Goal: Task Accomplishment & Management: Use online tool/utility

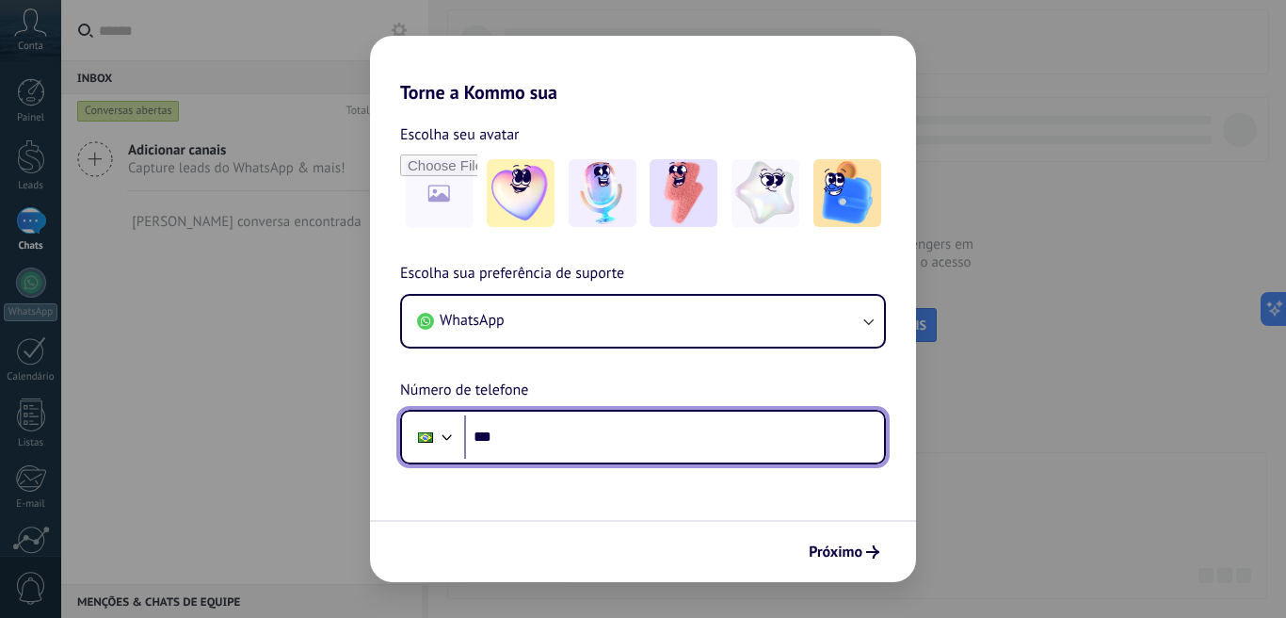
click at [649, 436] on input "***" at bounding box center [674, 436] width 420 height 43
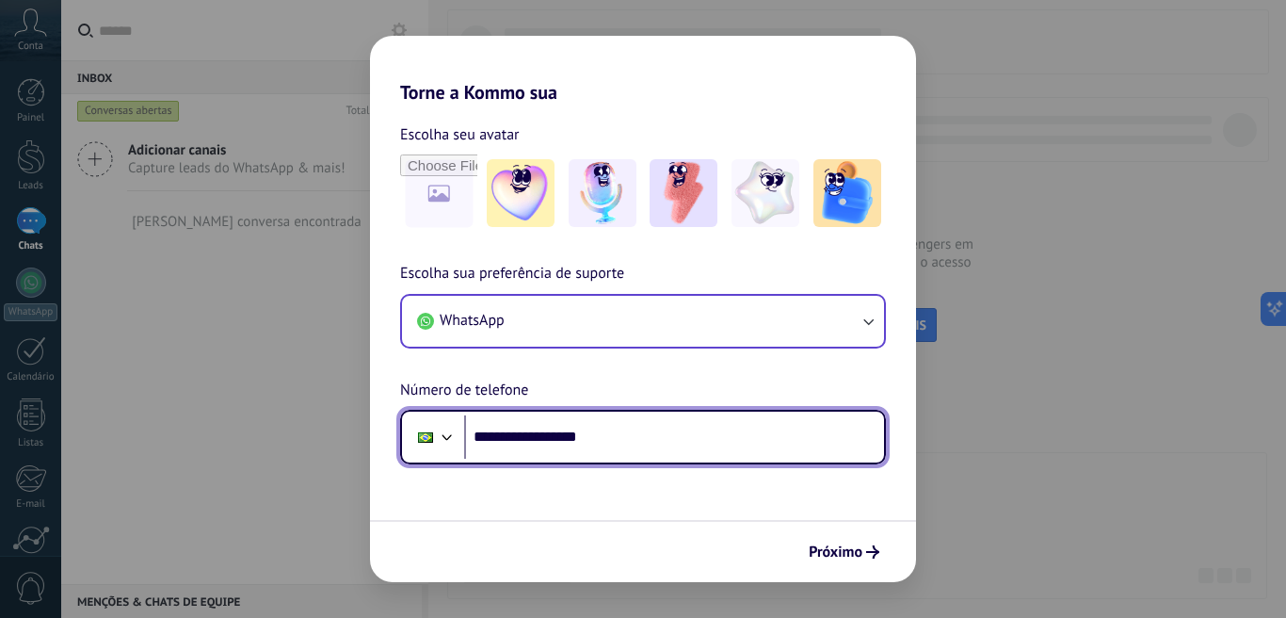
type input "**********"
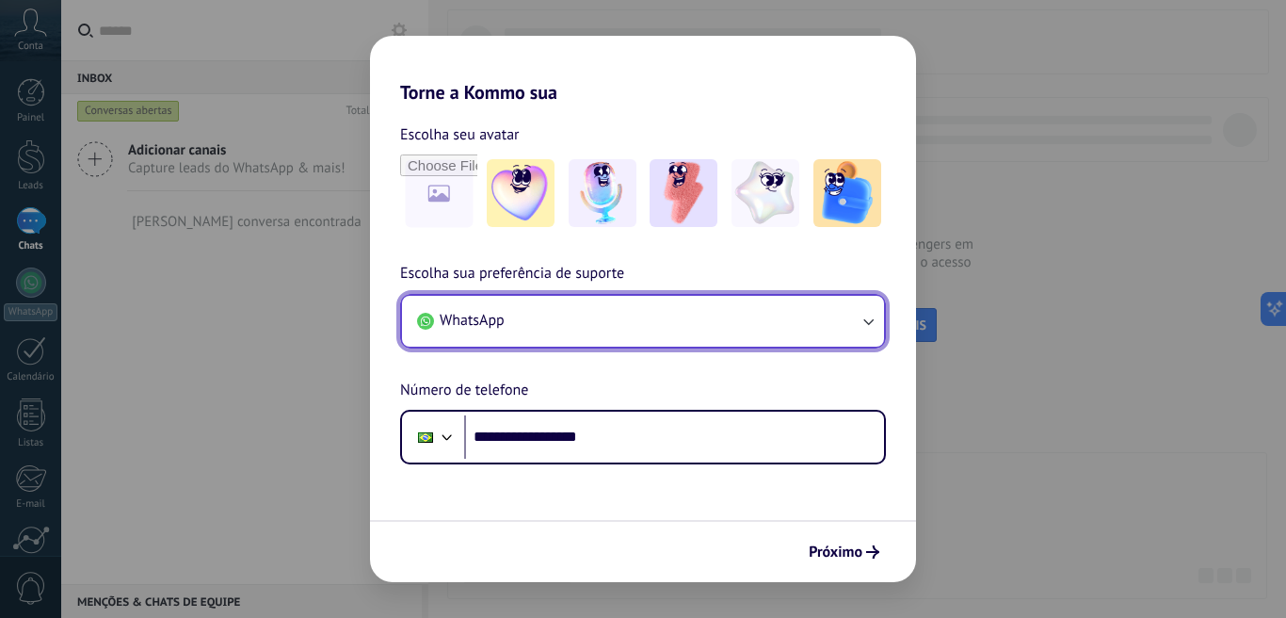
click at [868, 331] on button "WhatsApp" at bounding box center [643, 321] width 482 height 51
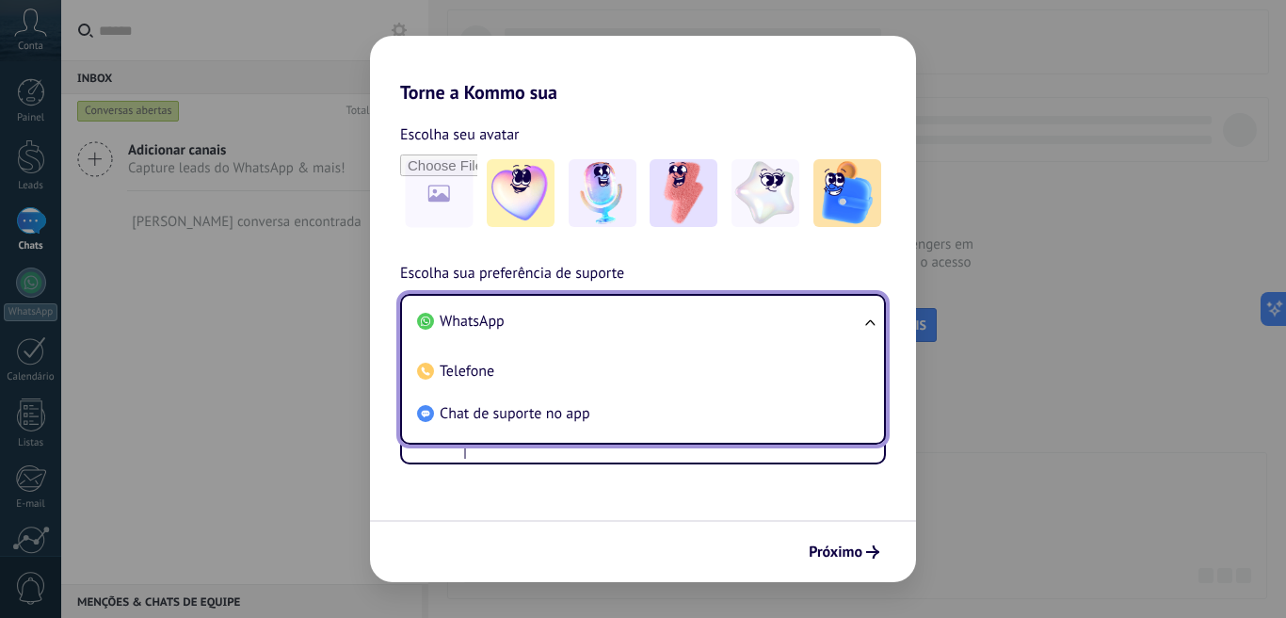
click at [623, 542] on div "Próximo" at bounding box center [643, 551] width 546 height 62
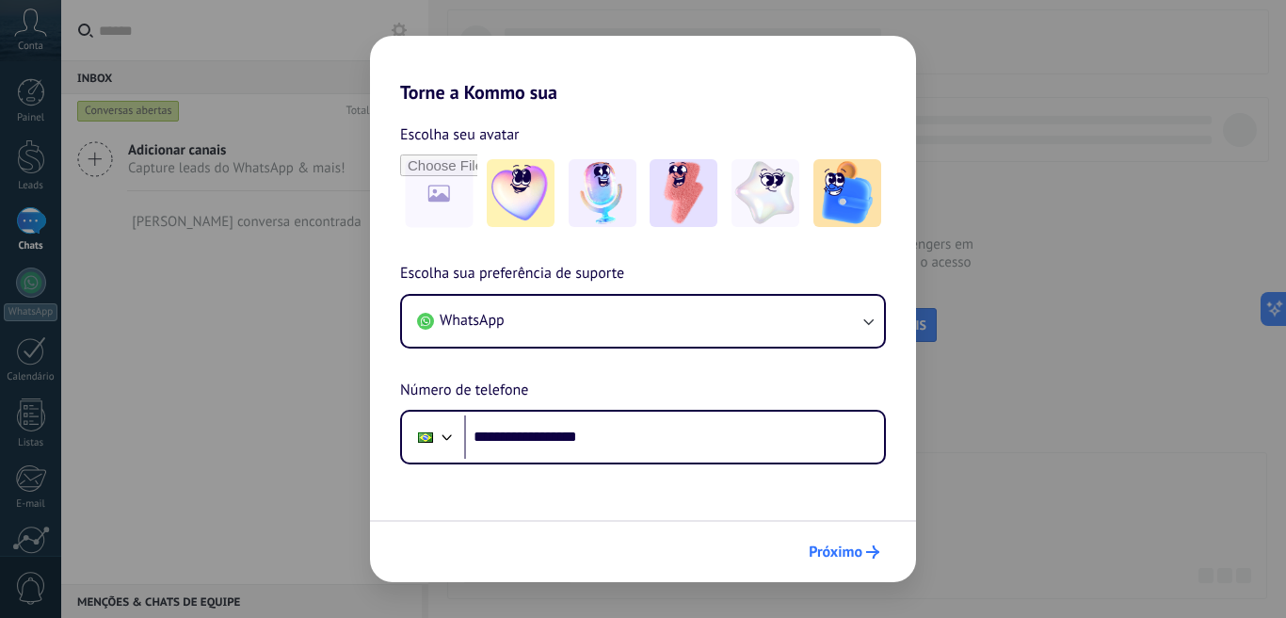
click at [831, 549] on span "Próximo" at bounding box center [836, 551] width 54 height 13
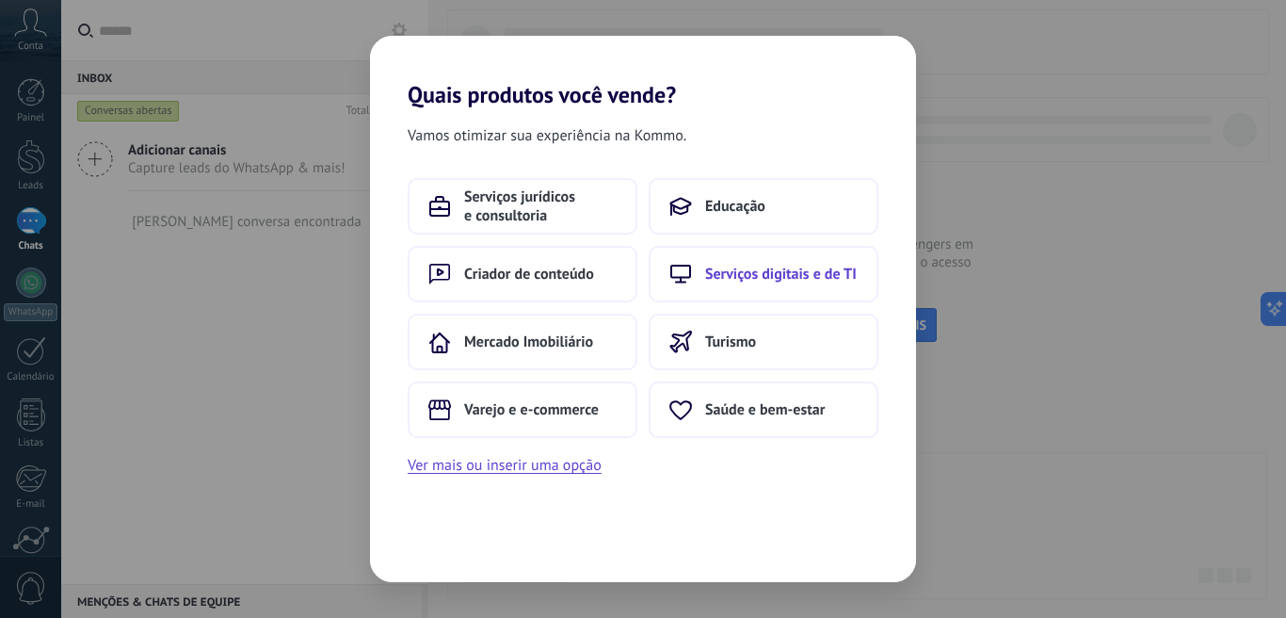
click at [785, 265] on span "Serviços digitais e de TI" at bounding box center [781, 274] width 152 height 19
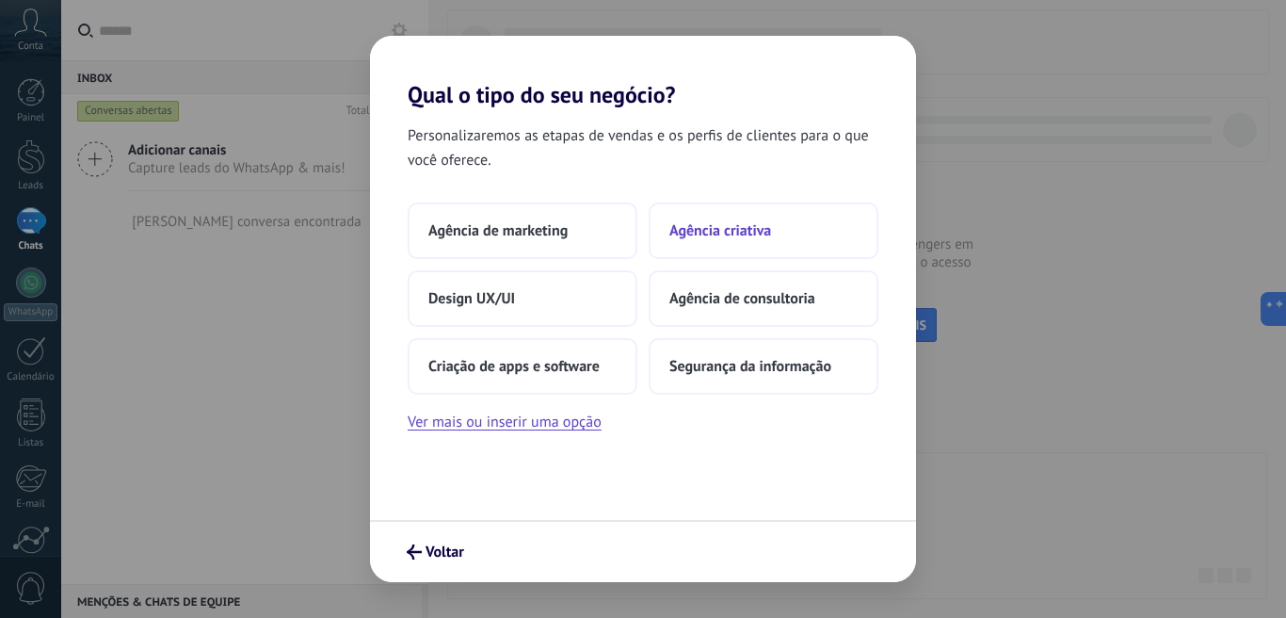
click at [733, 232] on span "Agência criativa" at bounding box center [721, 230] width 102 height 19
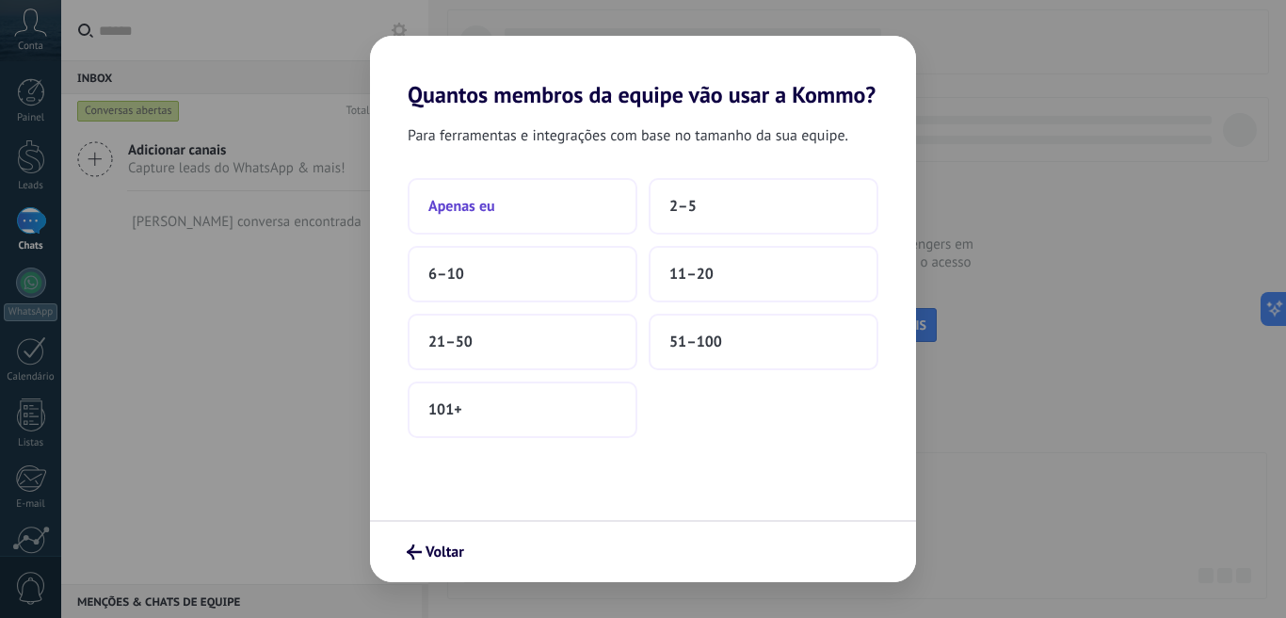
click at [502, 194] on button "Apenas eu" at bounding box center [523, 206] width 230 height 57
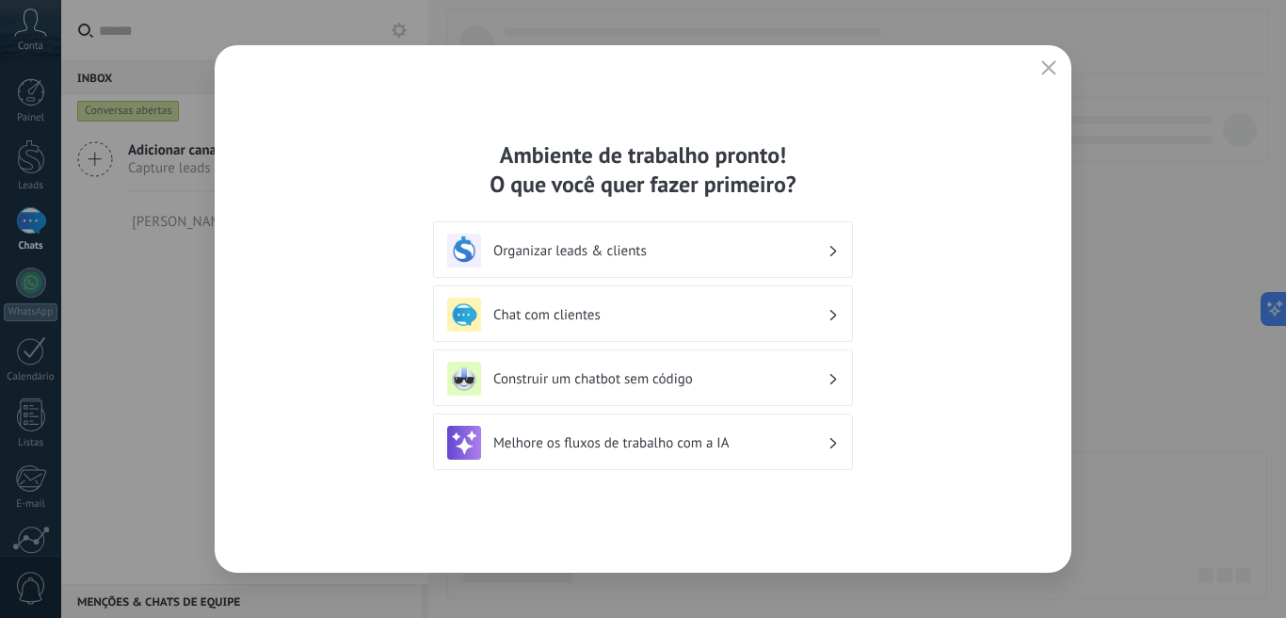
click at [736, 254] on h3 "Organizar leads & clients" at bounding box center [660, 251] width 334 height 18
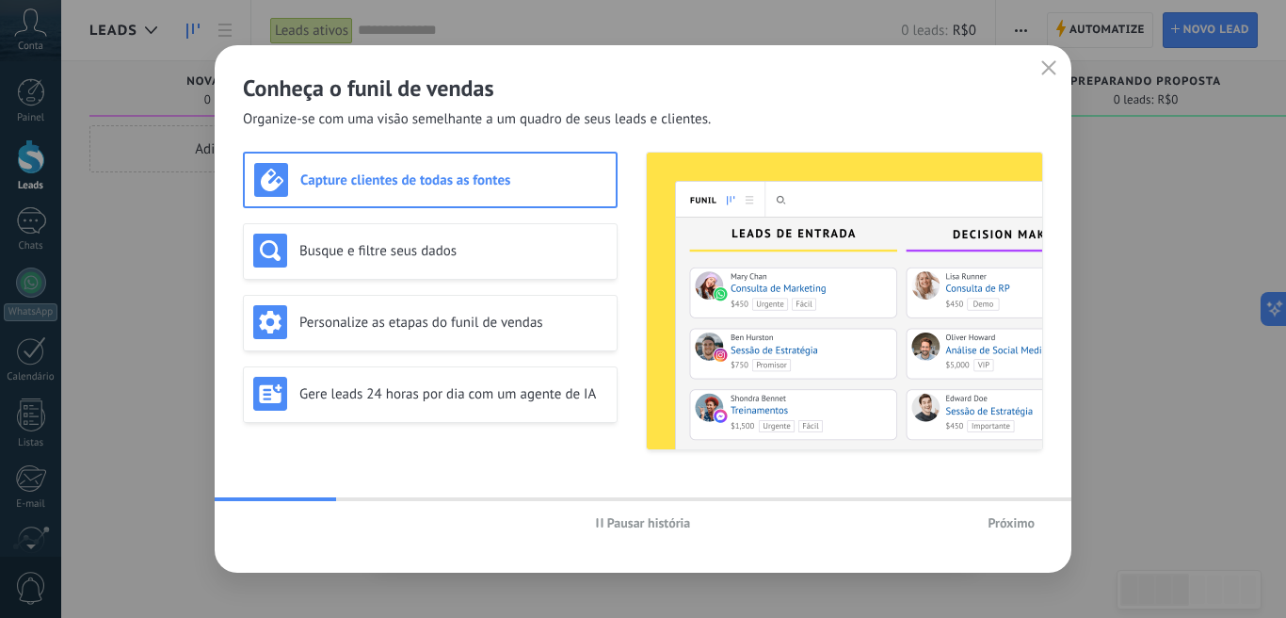
click at [1046, 65] on use "button" at bounding box center [1050, 67] width 14 height 14
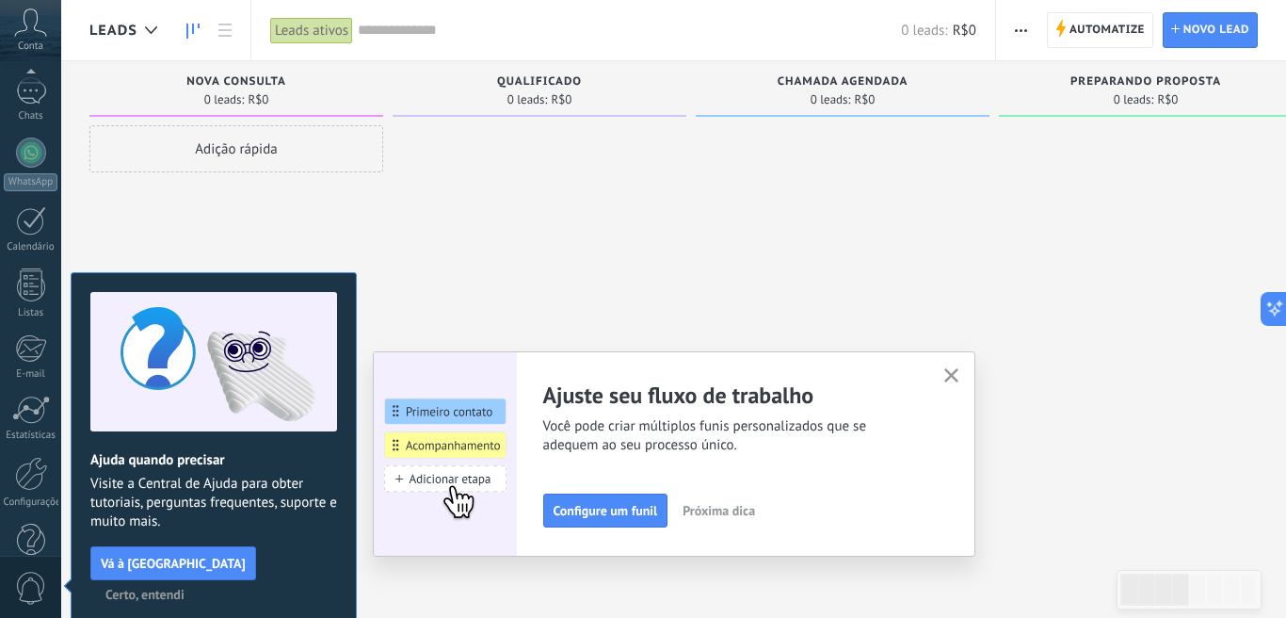
scroll to position [113, 0]
click at [29, 28] on icon at bounding box center [30, 22] width 33 height 28
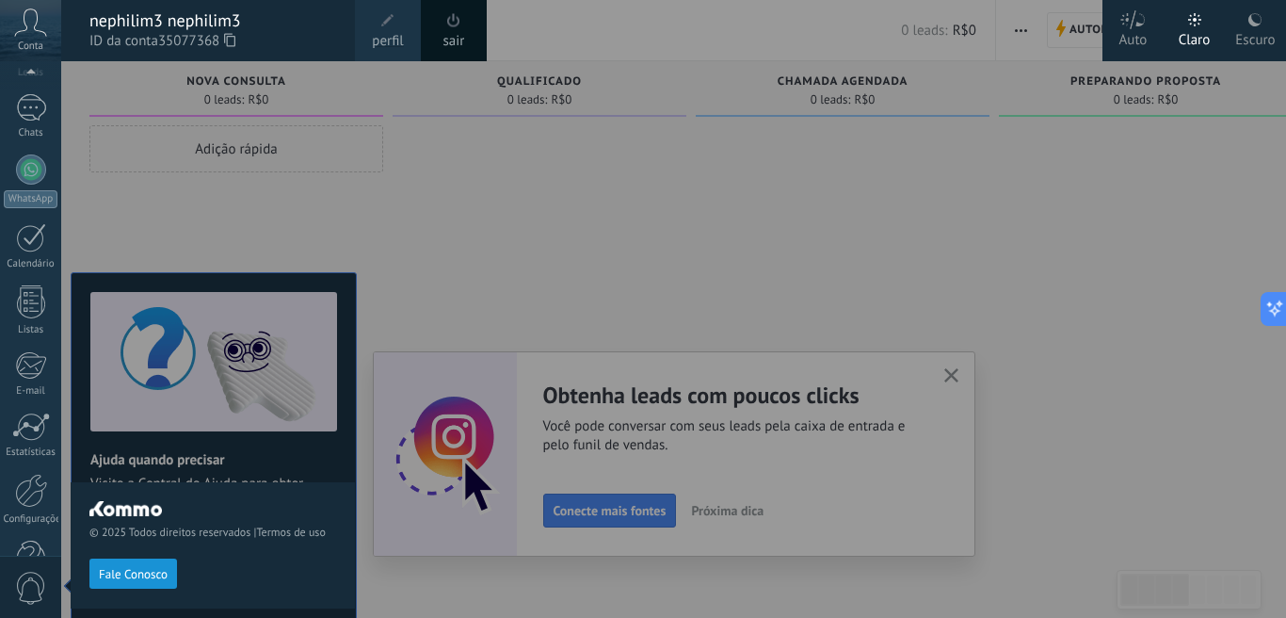
click at [1256, 24] on use at bounding box center [1255, 19] width 13 height 13
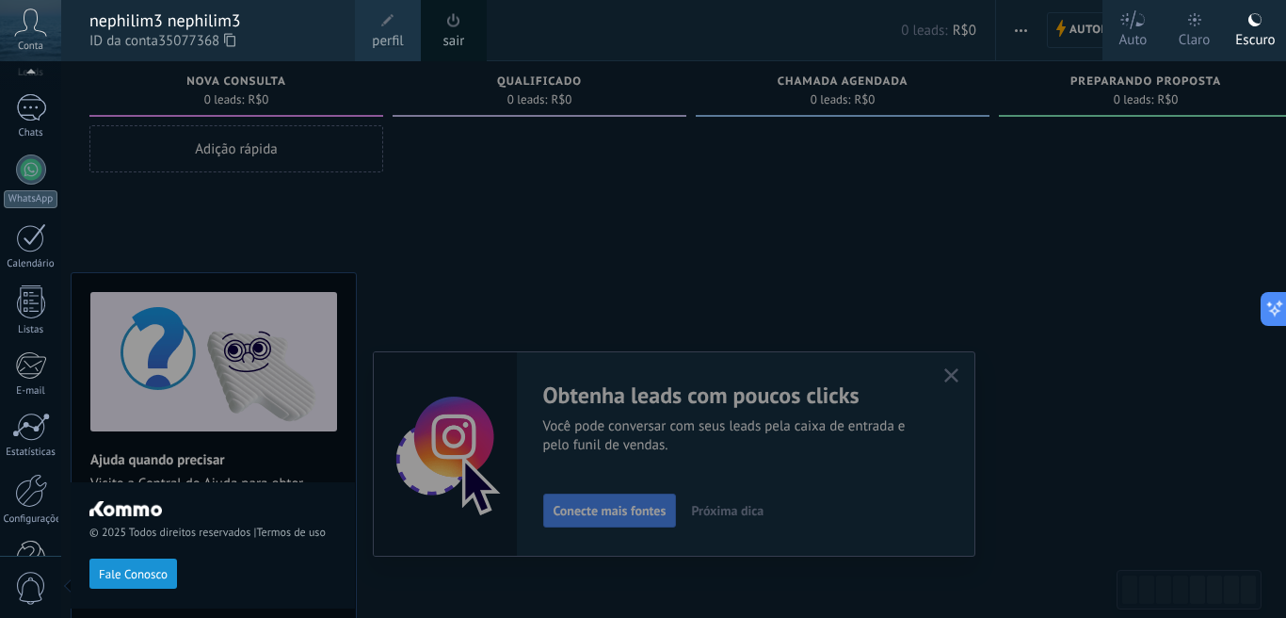
click at [854, 205] on div at bounding box center [704, 309] width 1286 height 618
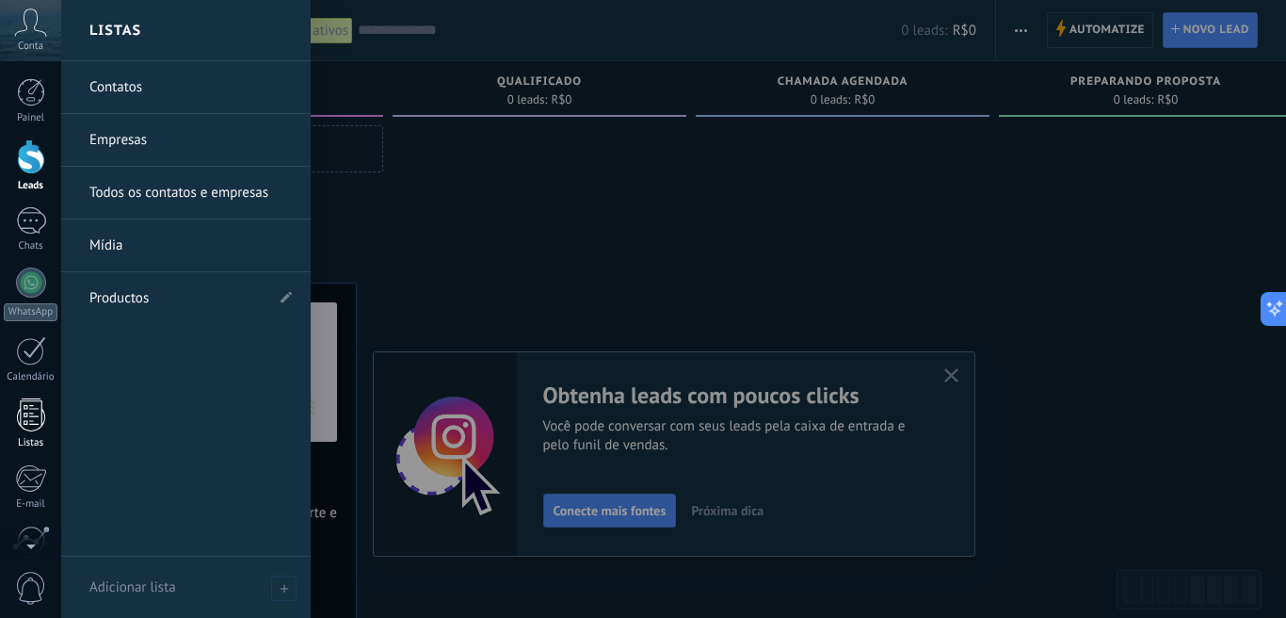
scroll to position [167, 0]
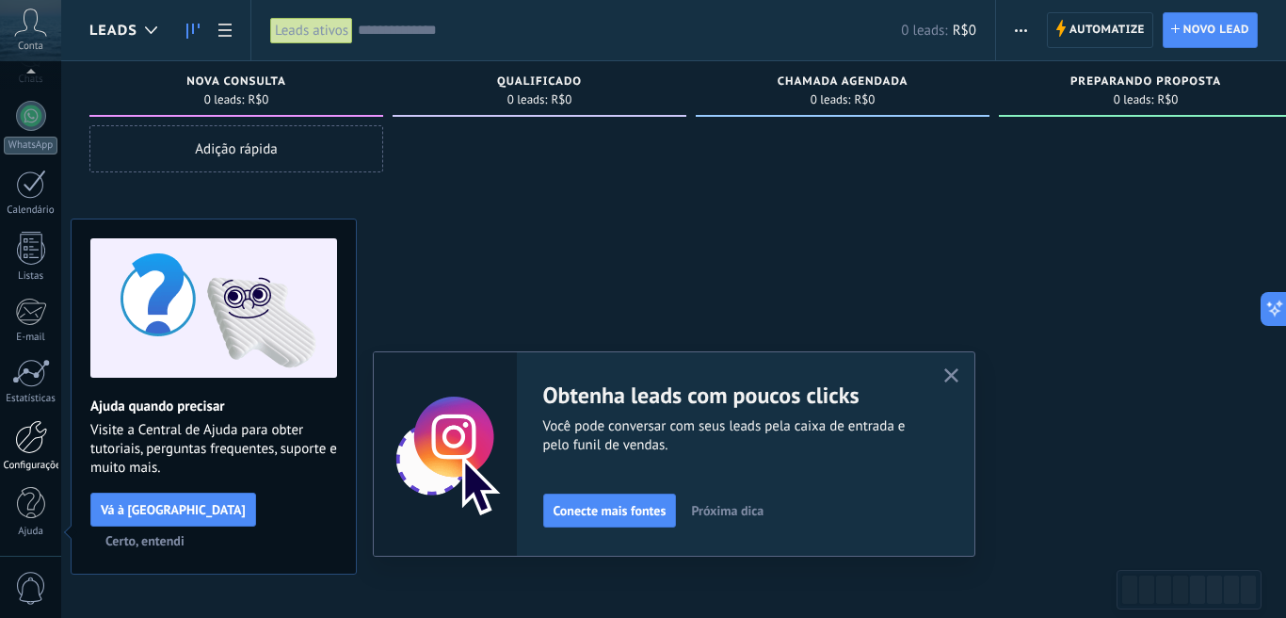
click at [31, 446] on div at bounding box center [31, 437] width 32 height 34
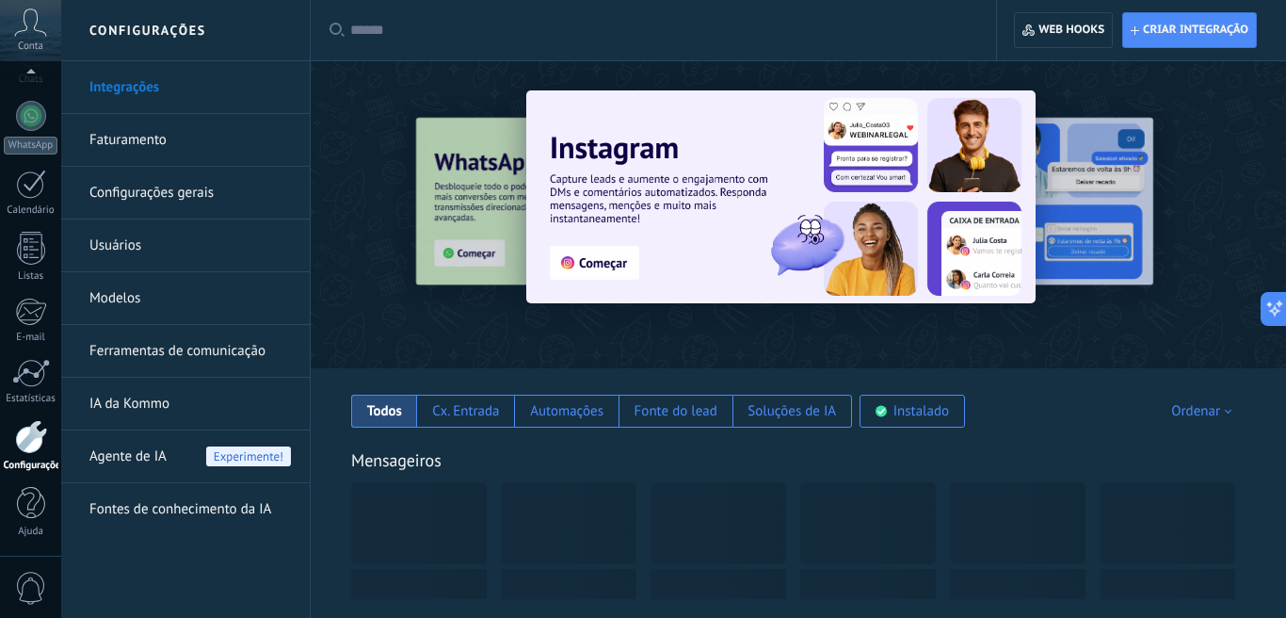
scroll to position [167, 0]
click at [923, 426] on div "Instalado" at bounding box center [912, 411] width 105 height 33
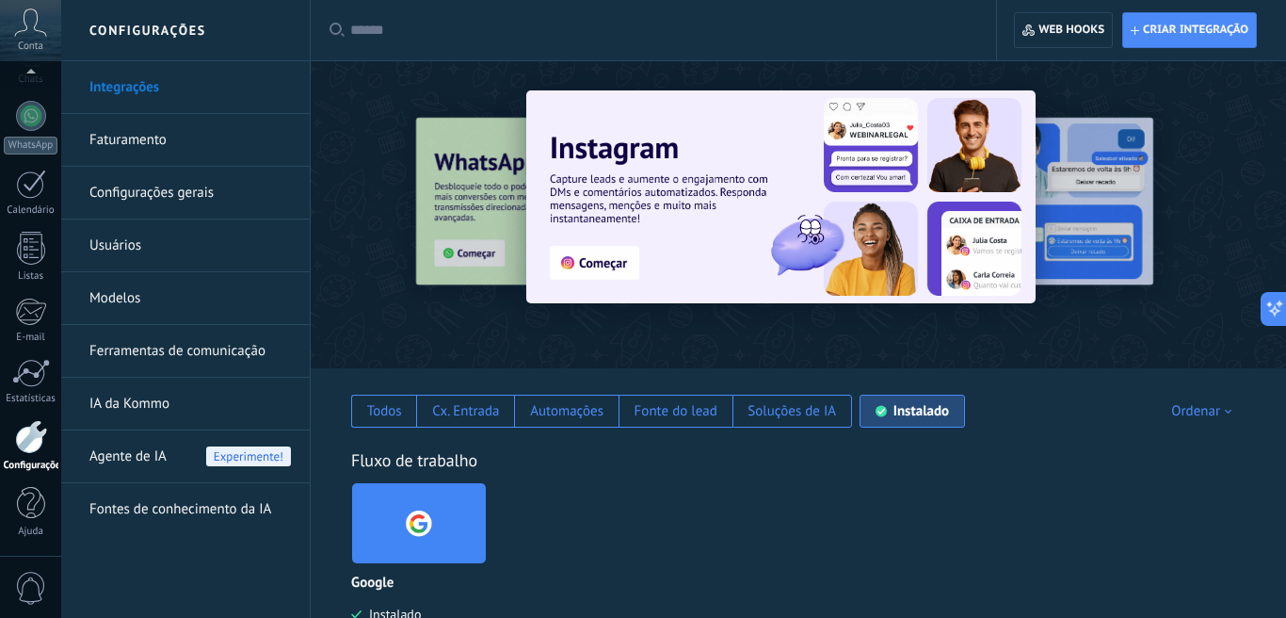
scroll to position [61, 0]
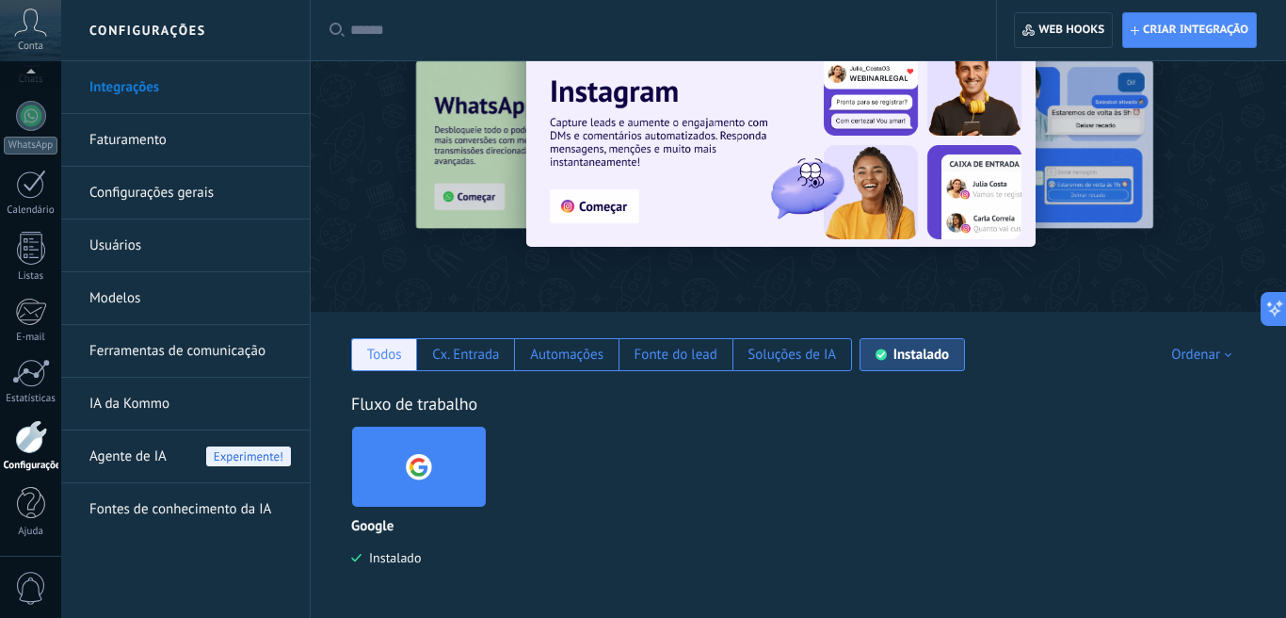
click at [374, 356] on div "Todos" at bounding box center [384, 355] width 35 height 18
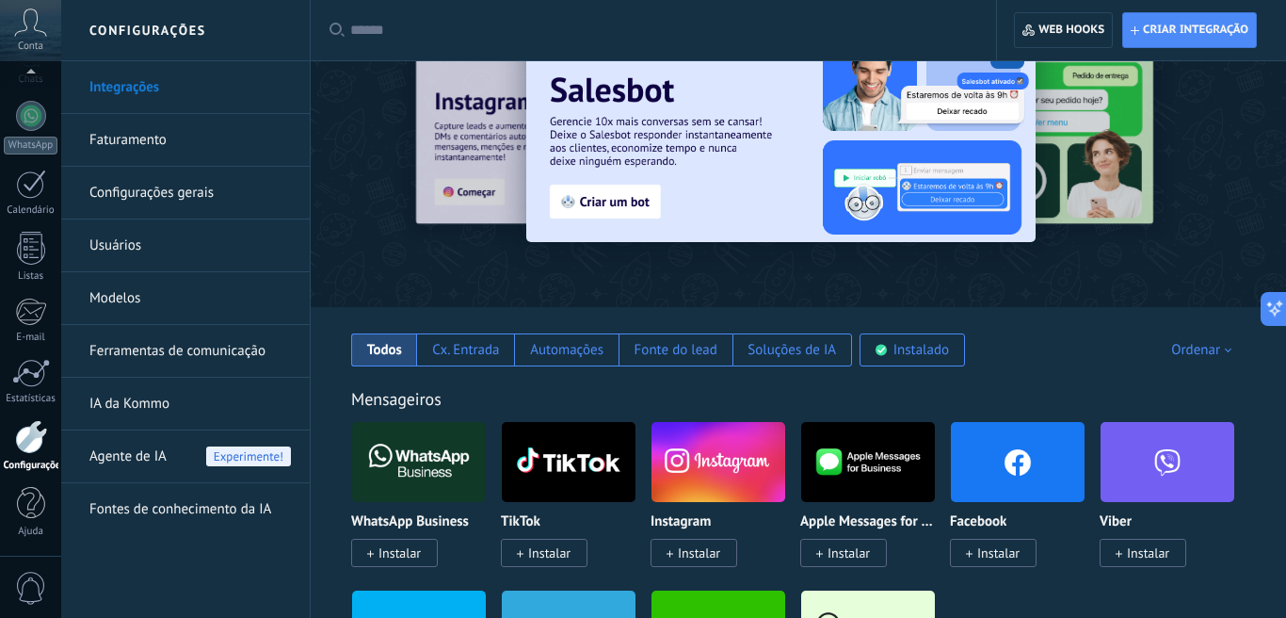
click at [579, 37] on input "text" at bounding box center [660, 31] width 620 height 20
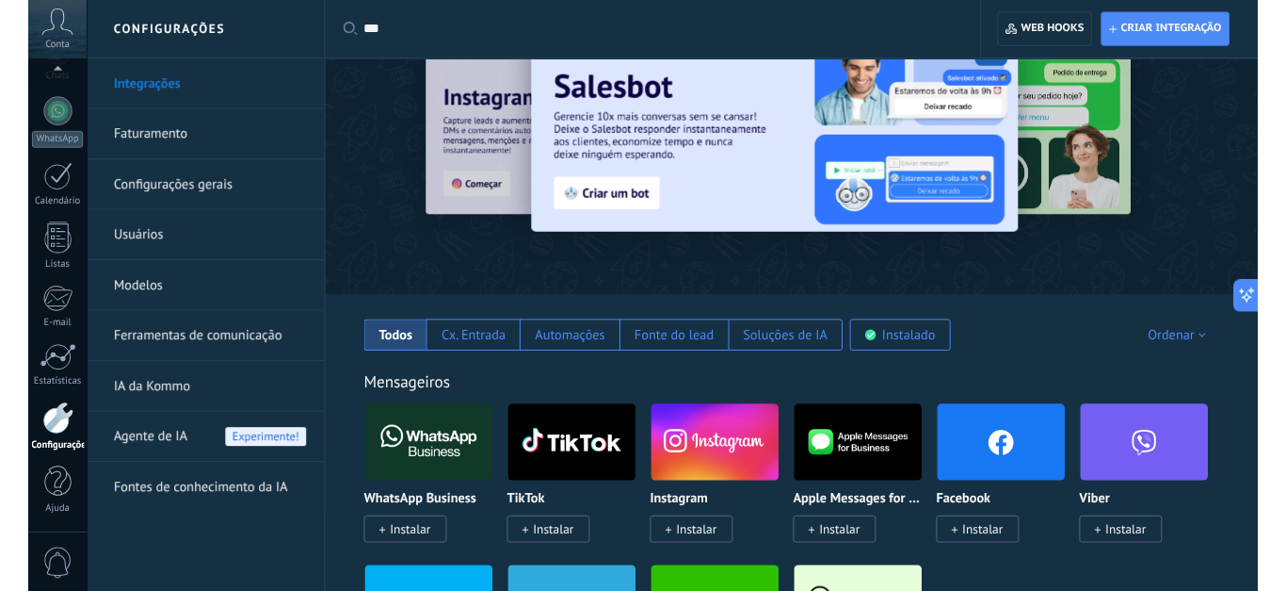
scroll to position [0, 0]
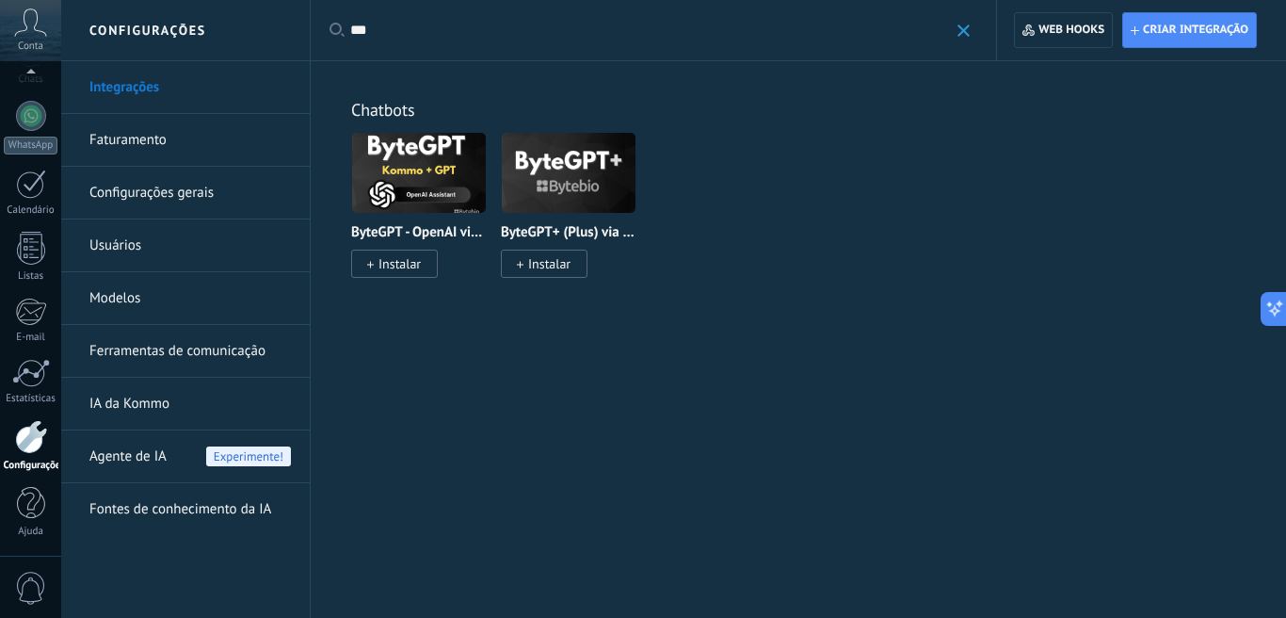
type input "***"
click at [567, 266] on span "Instalar" at bounding box center [549, 263] width 42 height 17
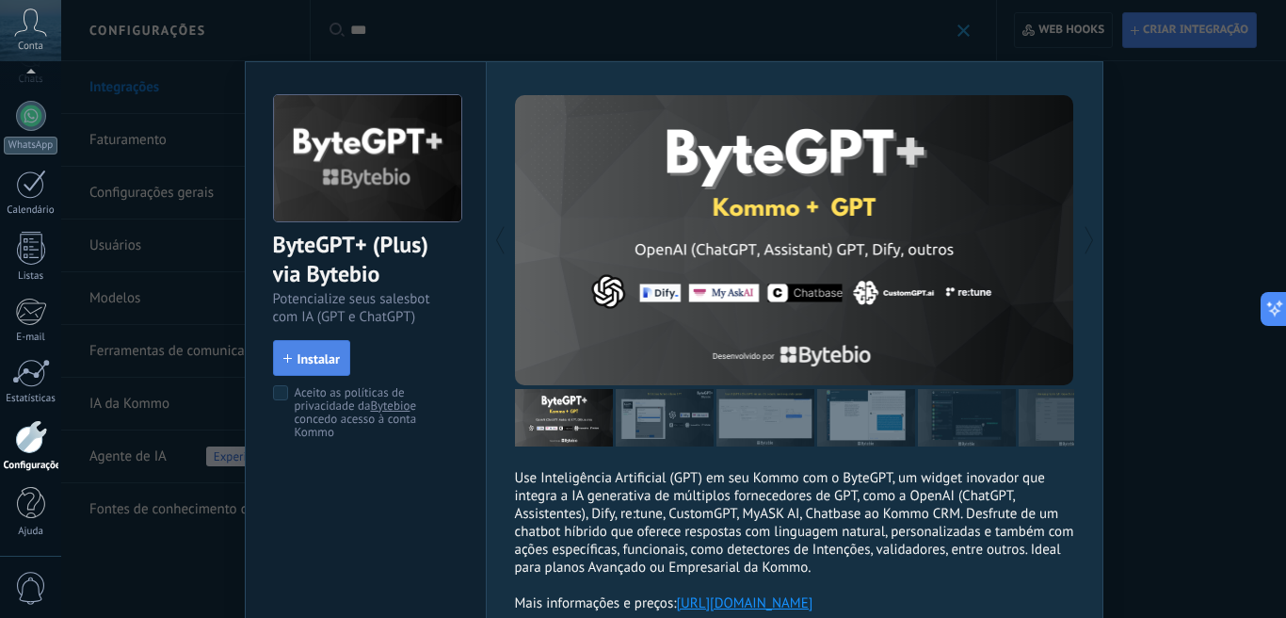
click at [323, 364] on span "Instalar" at bounding box center [319, 358] width 42 height 13
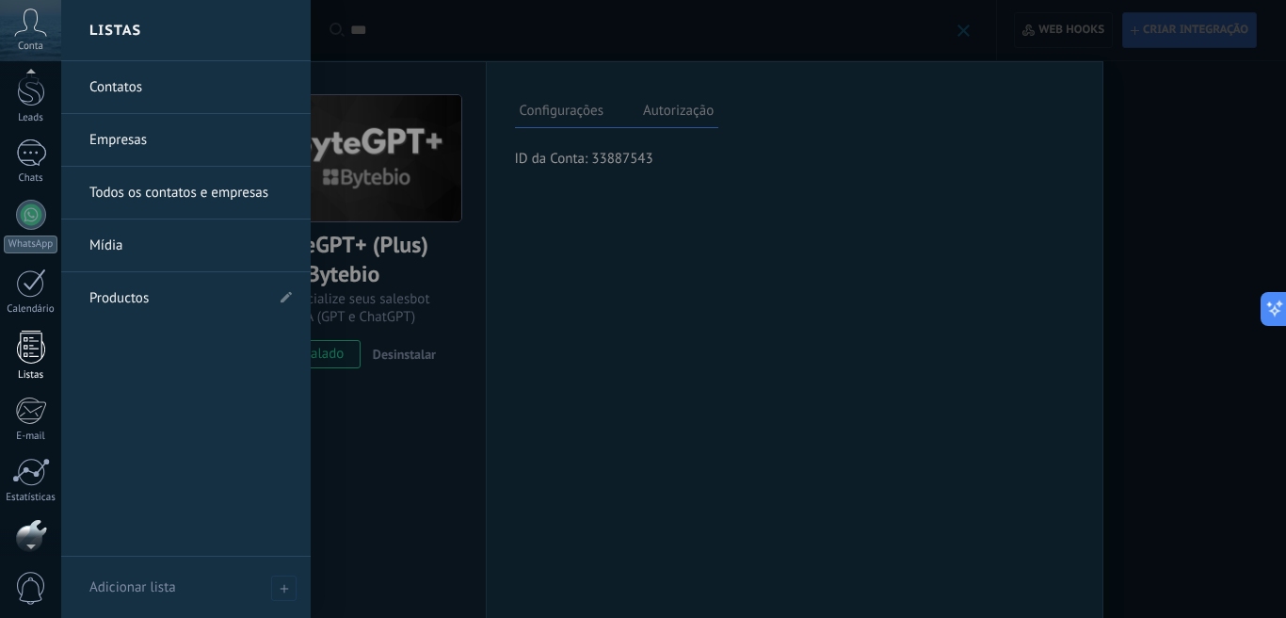
scroll to position [167, 0]
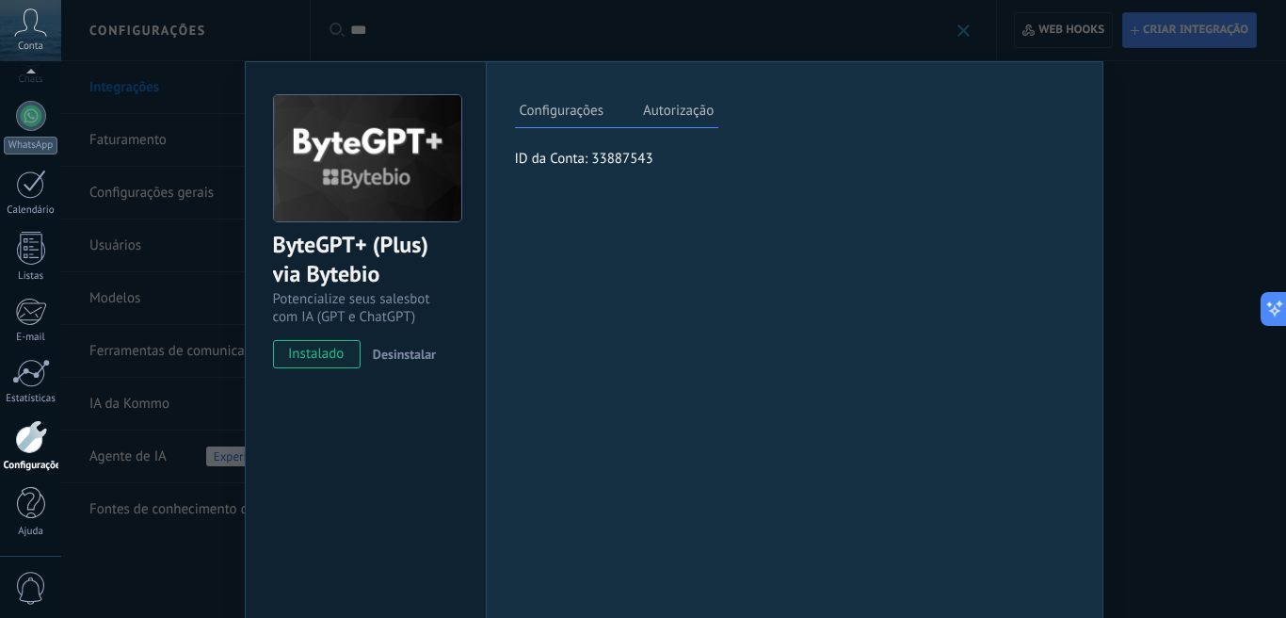
click at [30, 445] on div at bounding box center [31, 437] width 32 height 34
click at [30, 446] on div at bounding box center [31, 437] width 32 height 34
click at [1151, 138] on div "ByteGPT+ (Plus) via Bytebio Potencialize seus salesbot com IA (GPT e ChatGPT) i…" at bounding box center [673, 309] width 1225 height 618
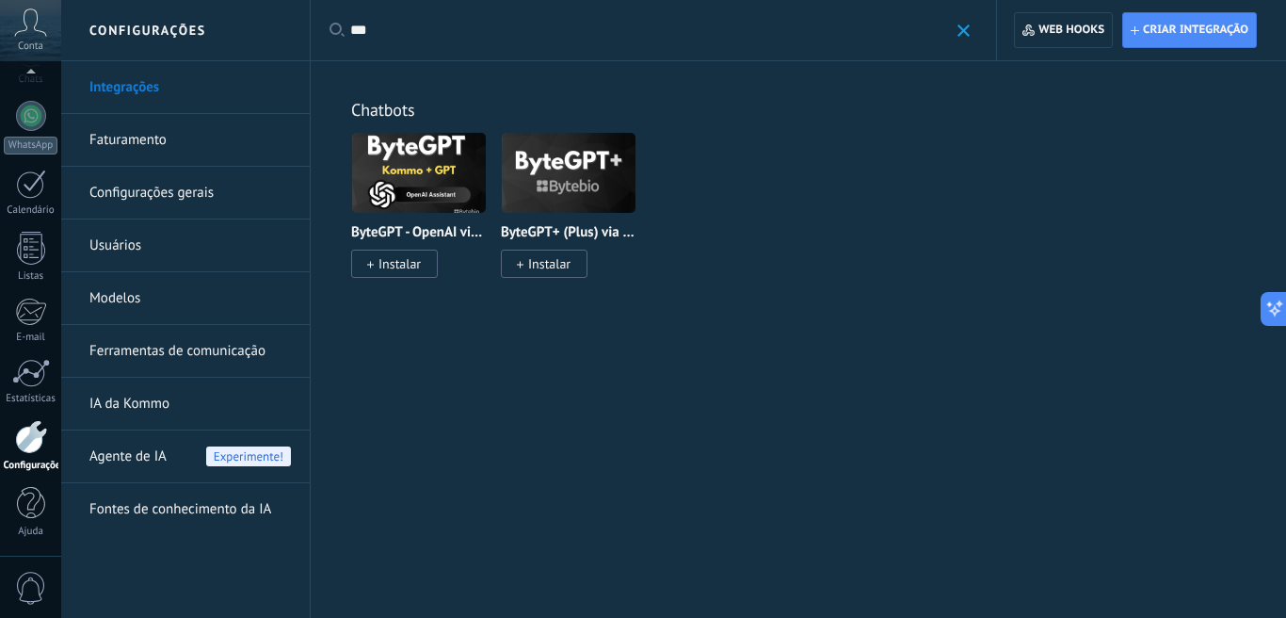
click at [138, 461] on span "Agente de IA" at bounding box center [127, 456] width 77 height 53
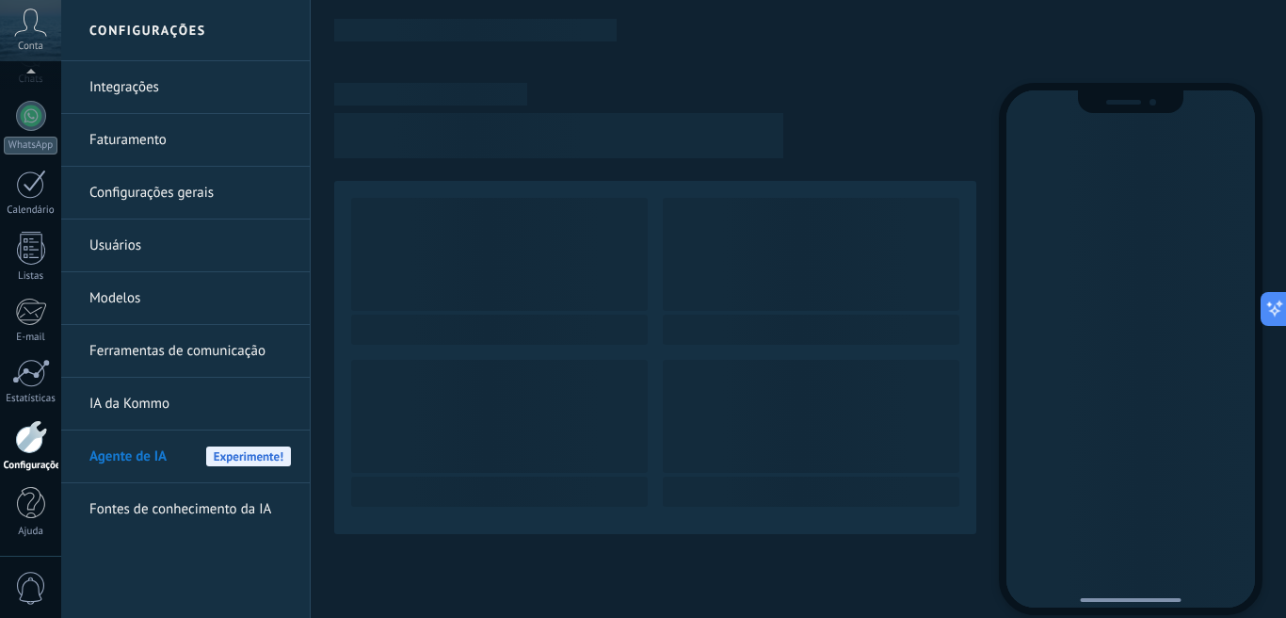
scroll to position [167, 0]
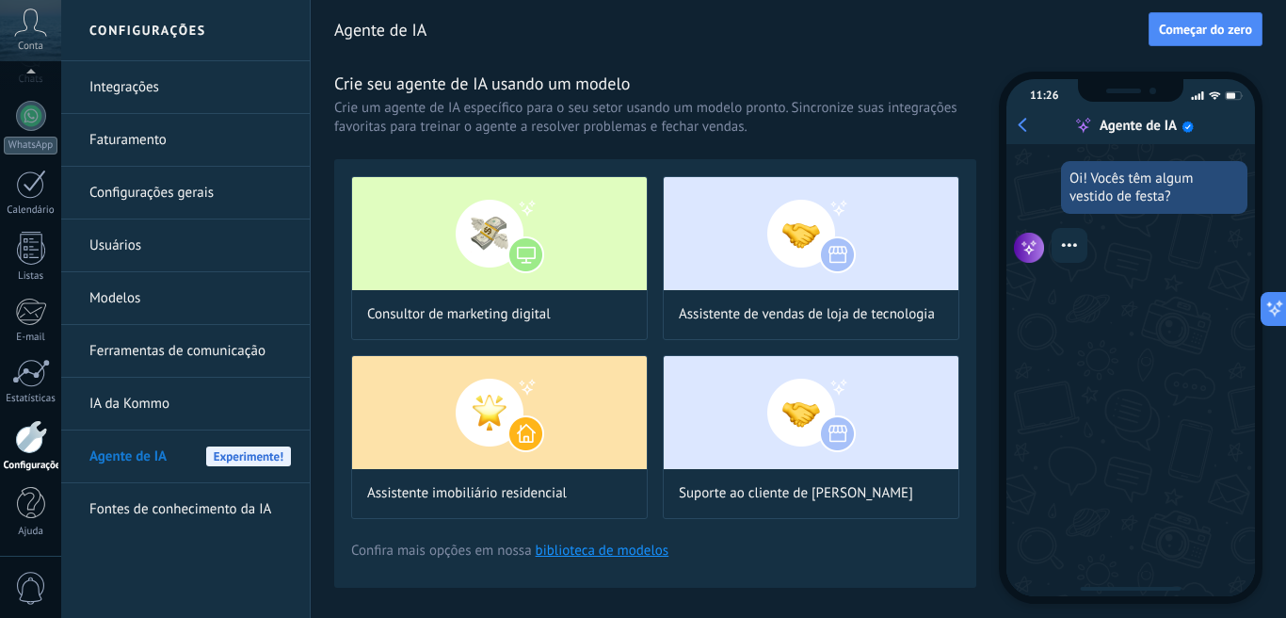
click at [154, 354] on link "Ferramentas de comunicação" at bounding box center [190, 351] width 202 height 53
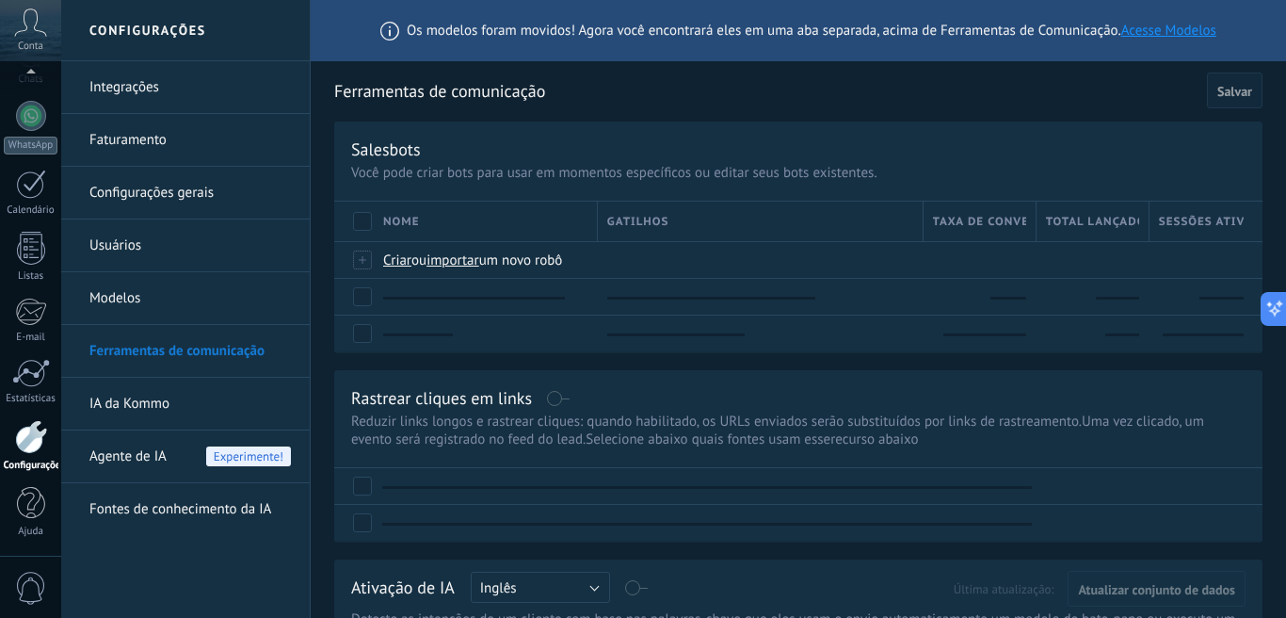
scroll to position [167, 0]
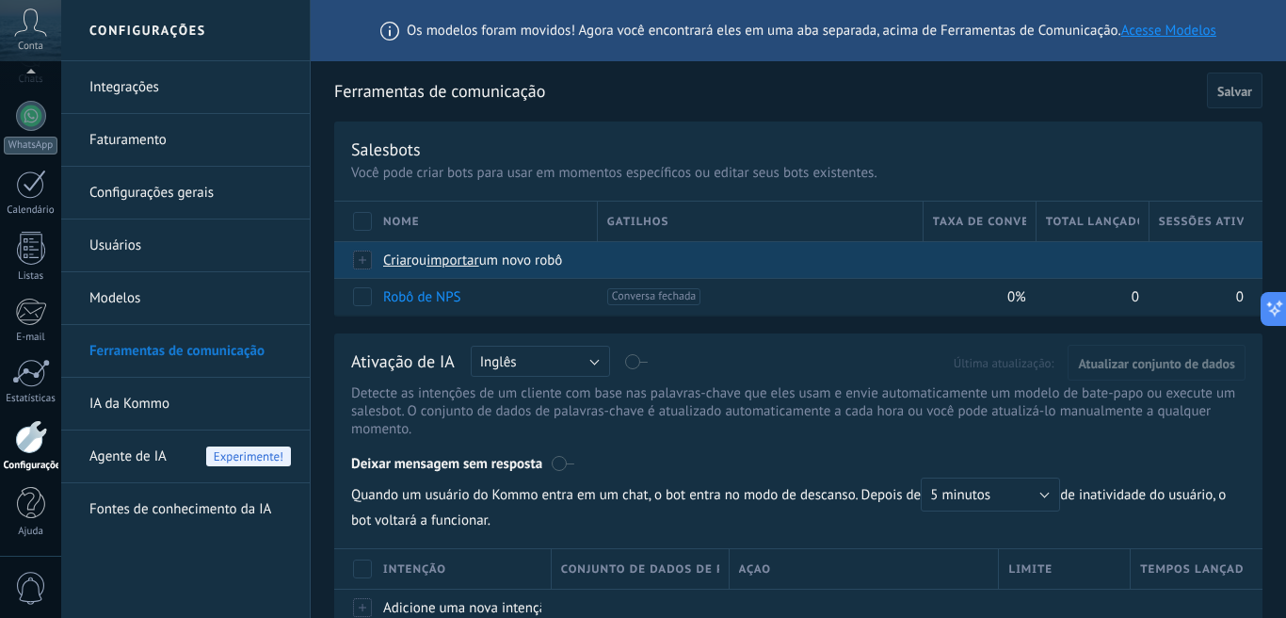
click at [462, 263] on span "importar" at bounding box center [453, 260] width 53 height 18
click at [0, 0] on input "importar um novo robô" at bounding box center [0, 0] width 0 height 0
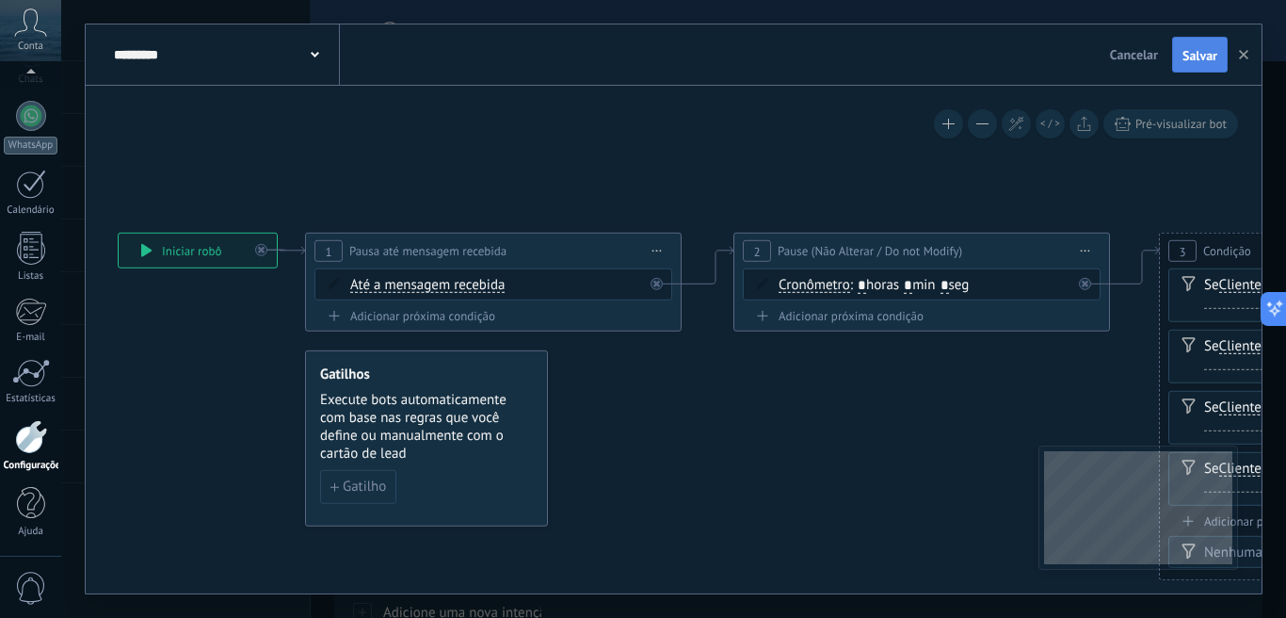
click at [1200, 56] on span "Salvar" at bounding box center [1200, 55] width 35 height 13
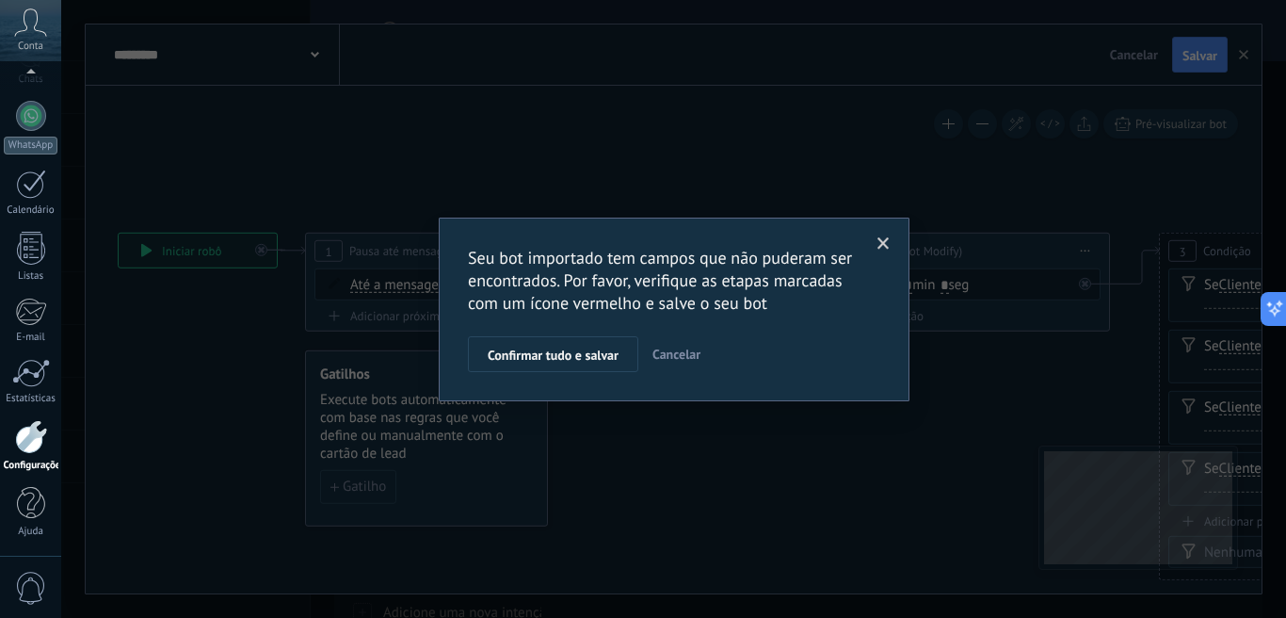
click at [878, 249] on span at bounding box center [884, 243] width 12 height 13
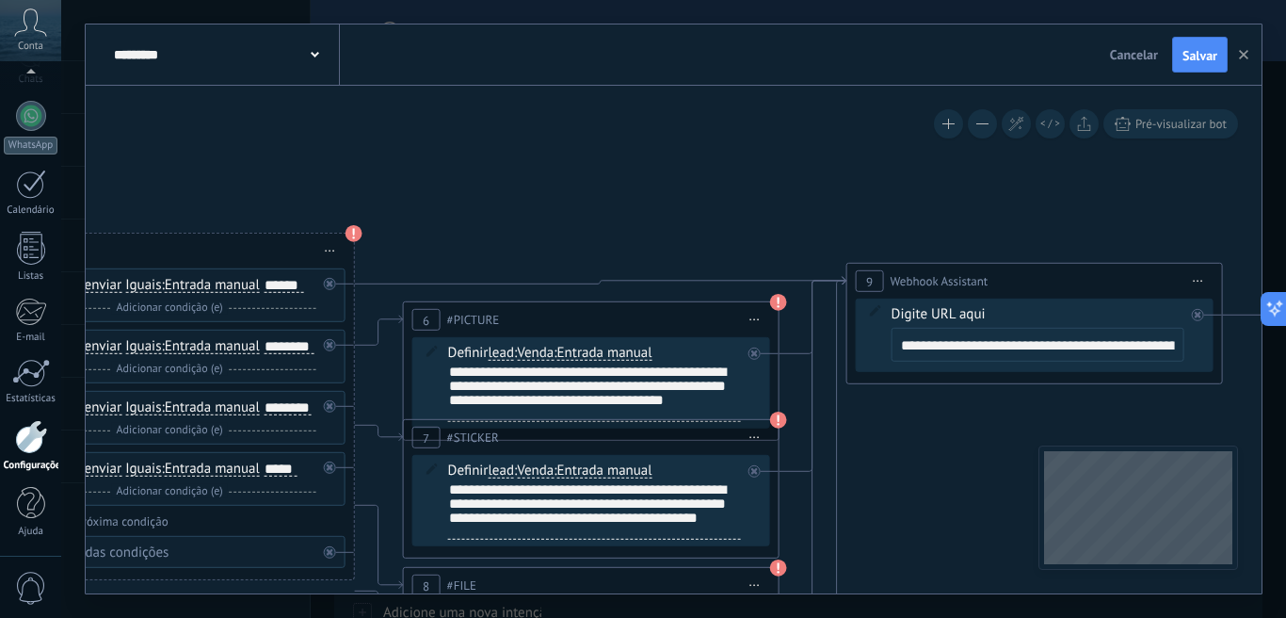
click at [855, 476] on icon at bounding box center [766, 503] width 4601 height 1483
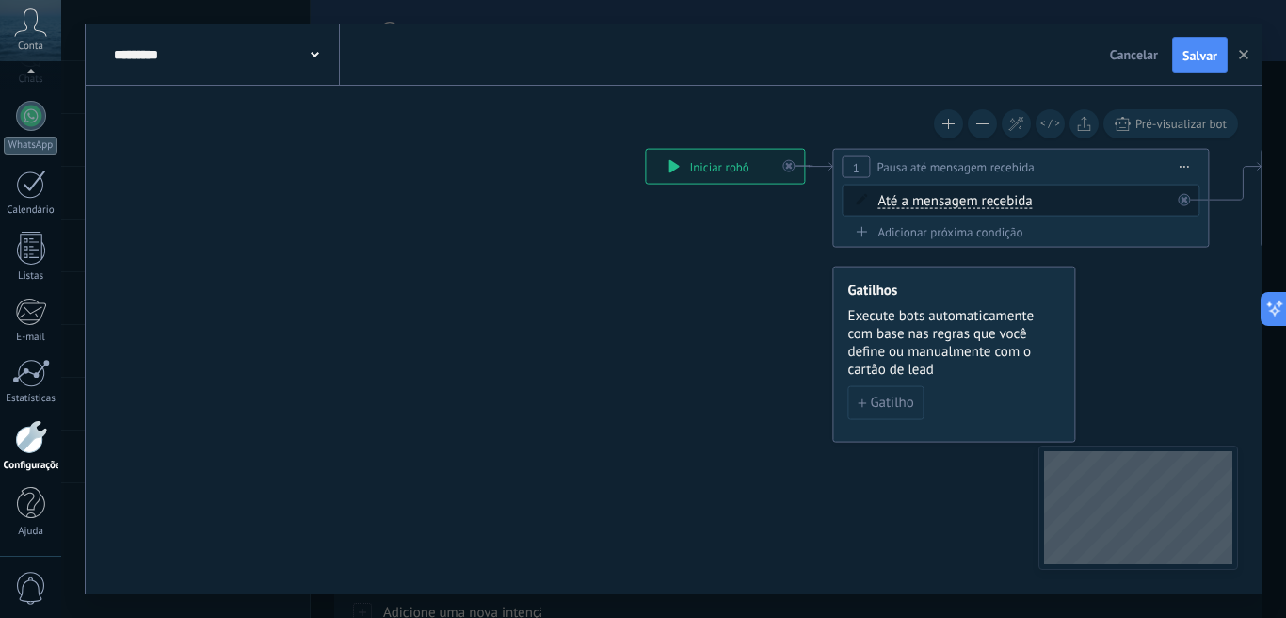
click at [1130, 57] on span "Cancelar" at bounding box center [1134, 54] width 48 height 17
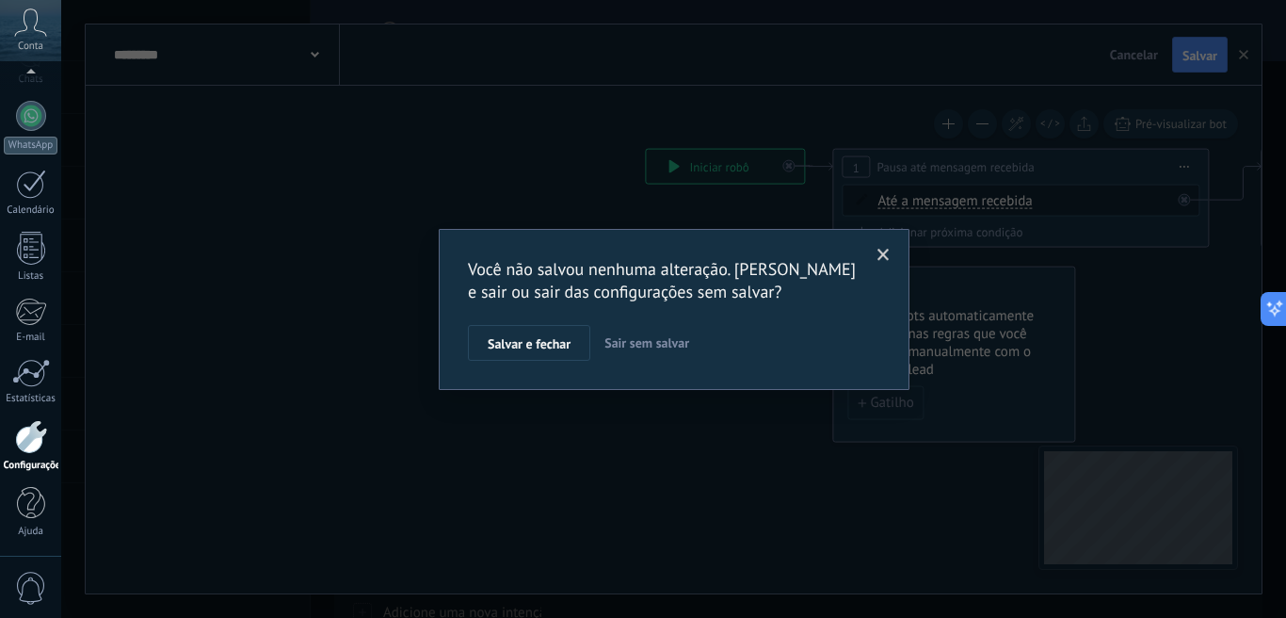
click at [635, 334] on button "Sair sem salvar" at bounding box center [647, 343] width 100 height 36
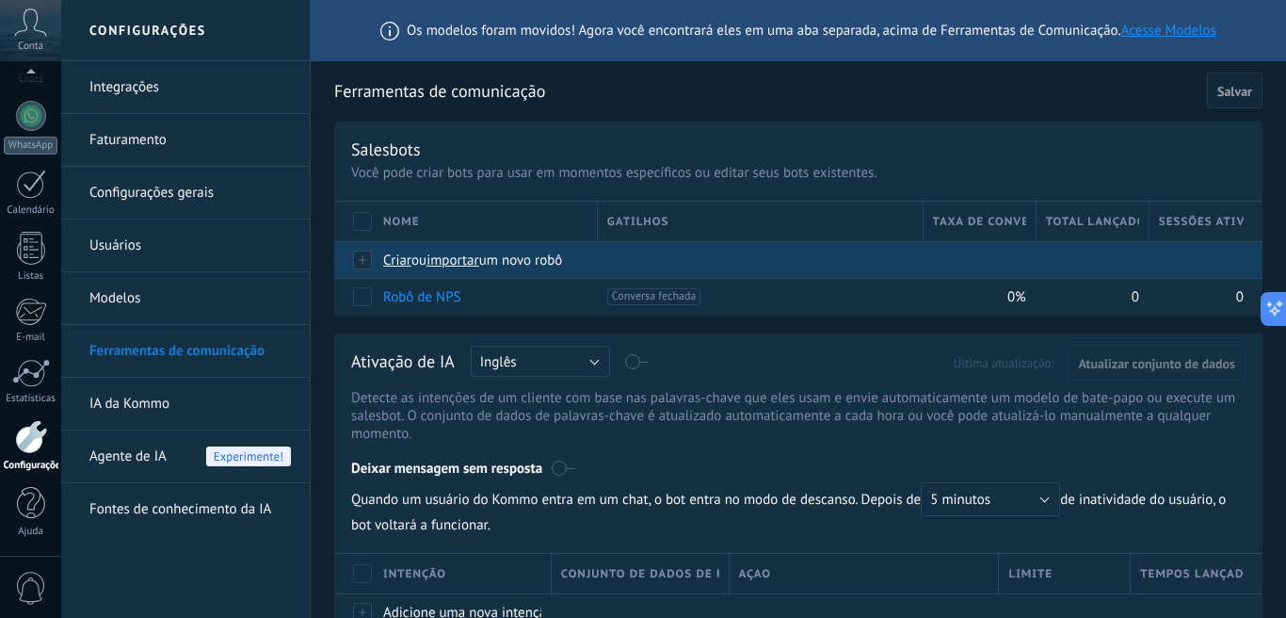
click at [460, 267] on span "importar" at bounding box center [453, 260] width 53 height 18
click at [0, 0] on input "importar um novo robô" at bounding box center [0, 0] width 0 height 0
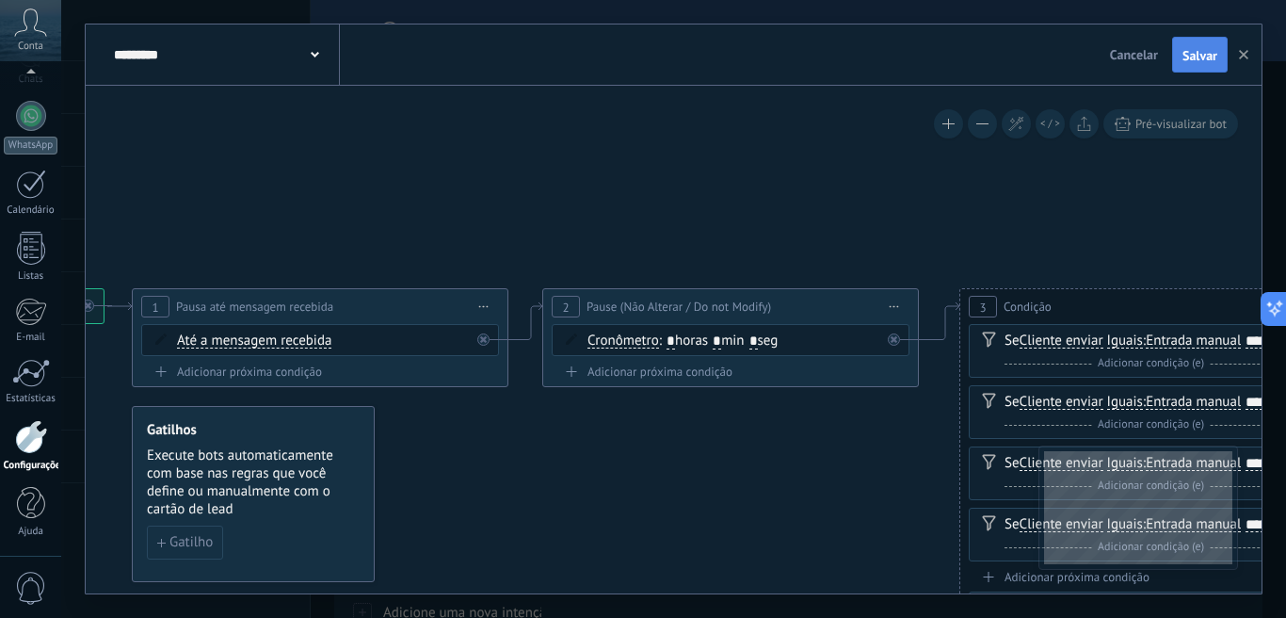
click at [1203, 60] on span "Salvar" at bounding box center [1200, 55] width 35 height 13
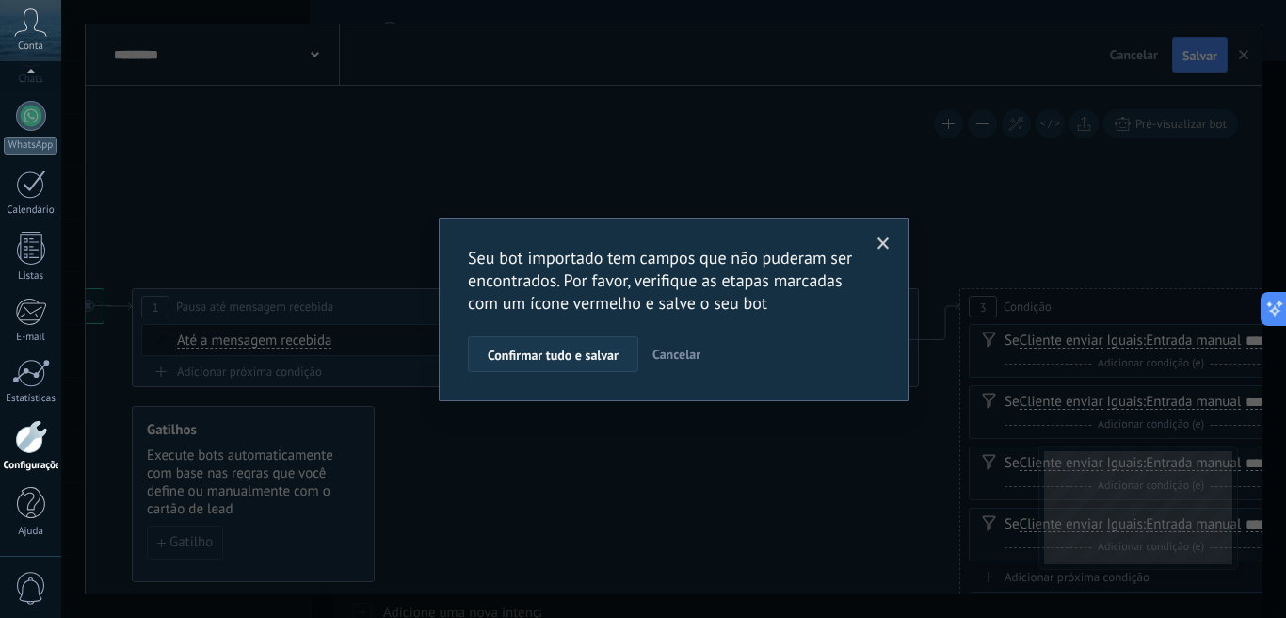
click at [586, 356] on span "Confirmar tudo e salvar" at bounding box center [553, 354] width 131 height 13
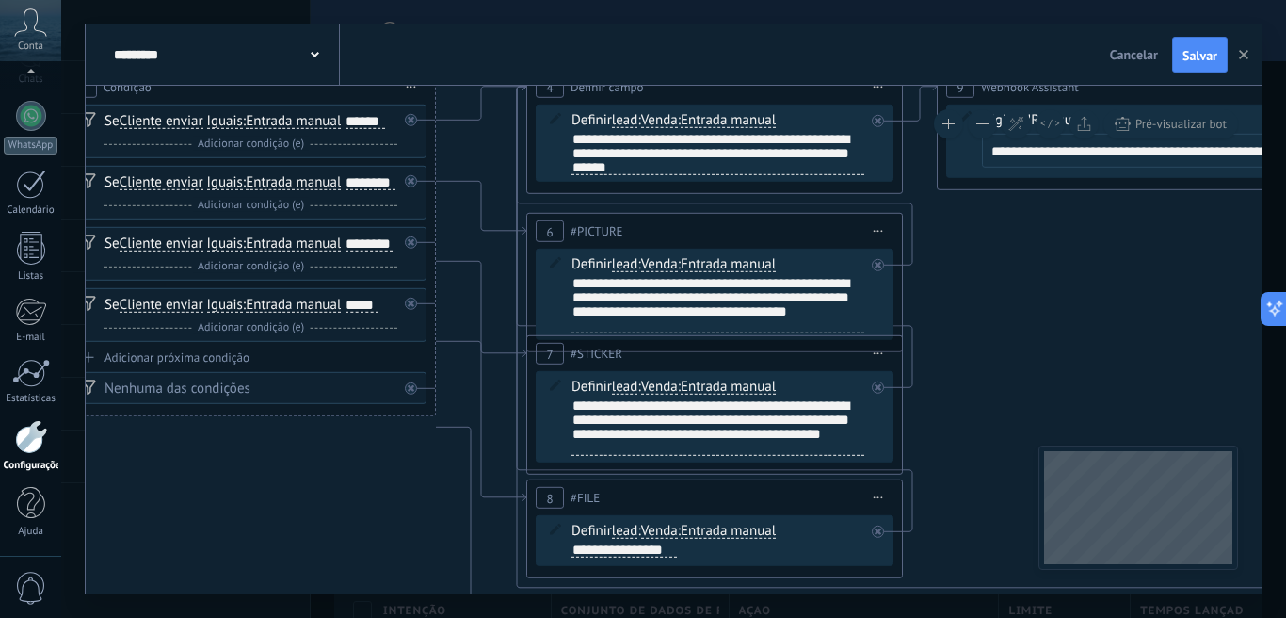
click at [1134, 57] on span "Cancelar" at bounding box center [1134, 54] width 48 height 17
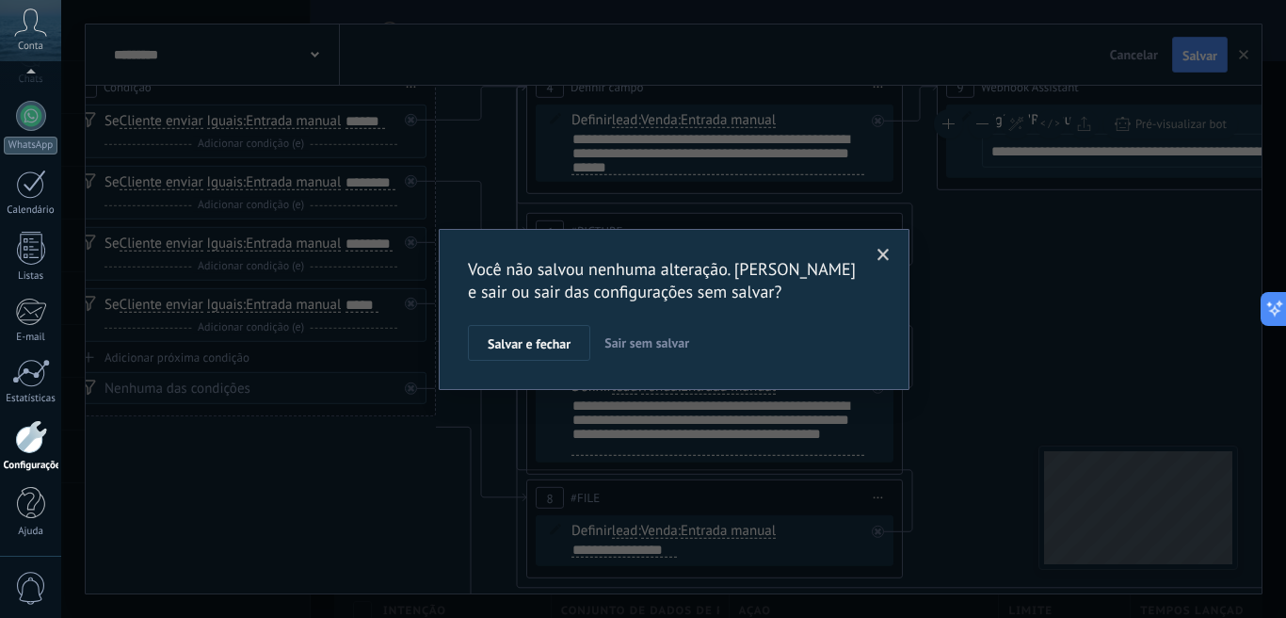
click at [655, 344] on span "Sair sem salvar" at bounding box center [647, 342] width 85 height 17
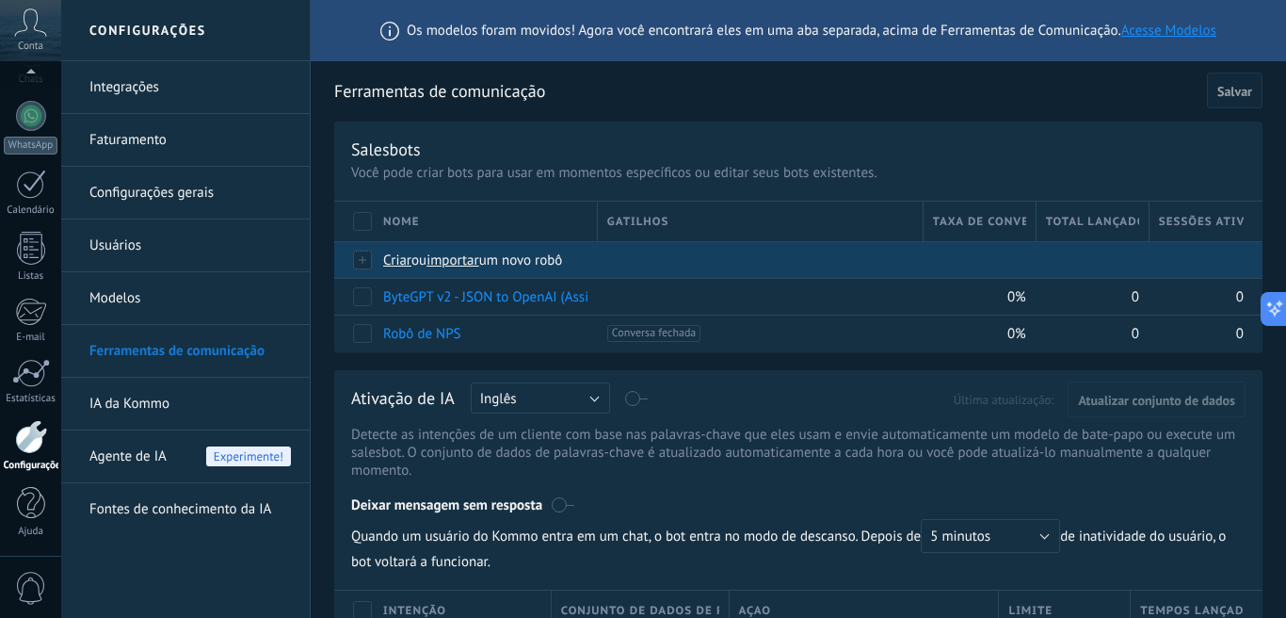
click at [463, 263] on span "importar" at bounding box center [453, 260] width 53 height 18
click at [0, 0] on input "importar um novo robô" at bounding box center [0, 0] width 0 height 0
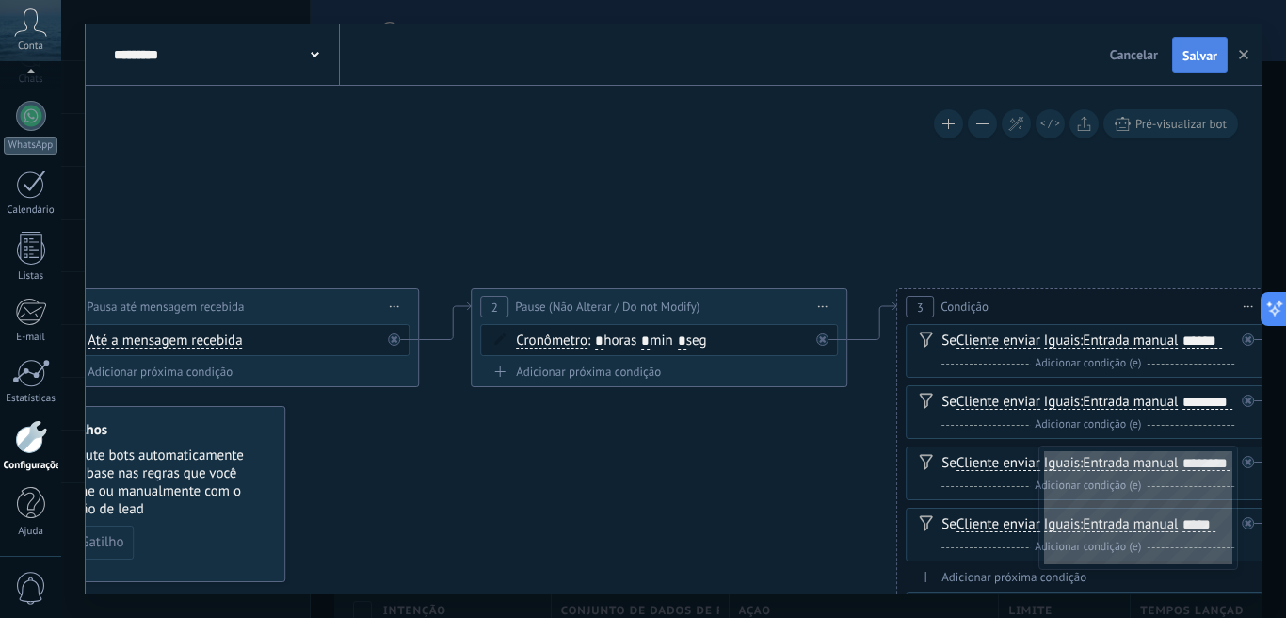
click at [1205, 55] on span "Salvar" at bounding box center [1200, 55] width 35 height 13
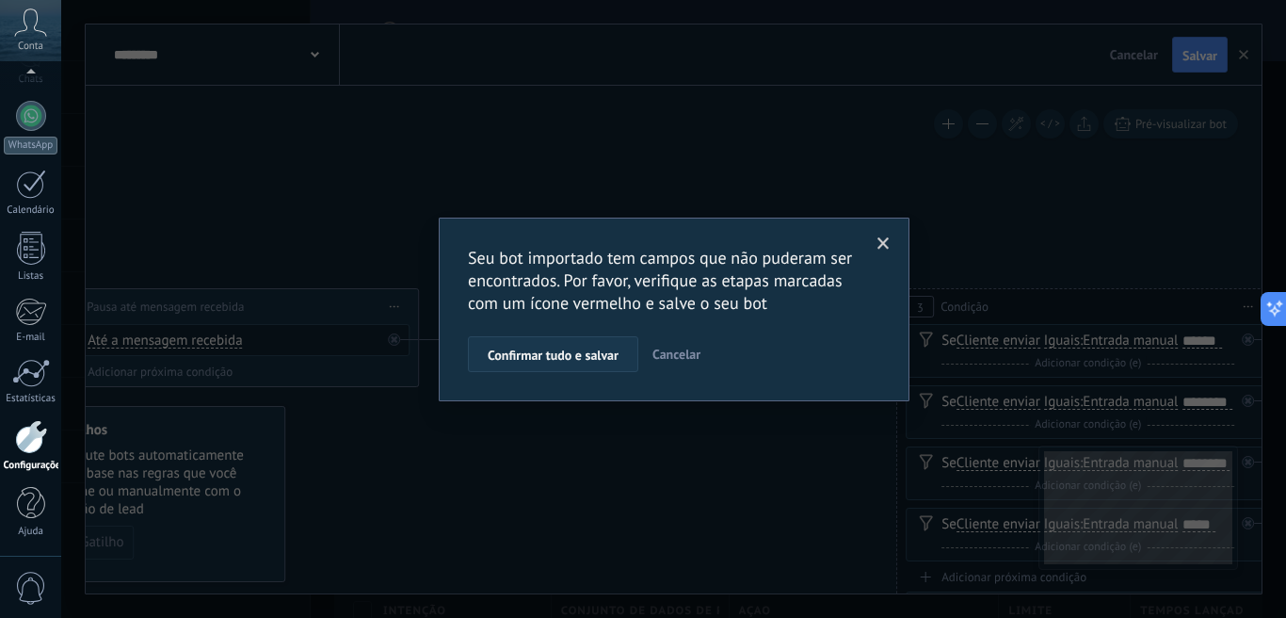
click at [565, 358] on span "Confirmar tudo e salvar" at bounding box center [553, 354] width 131 height 13
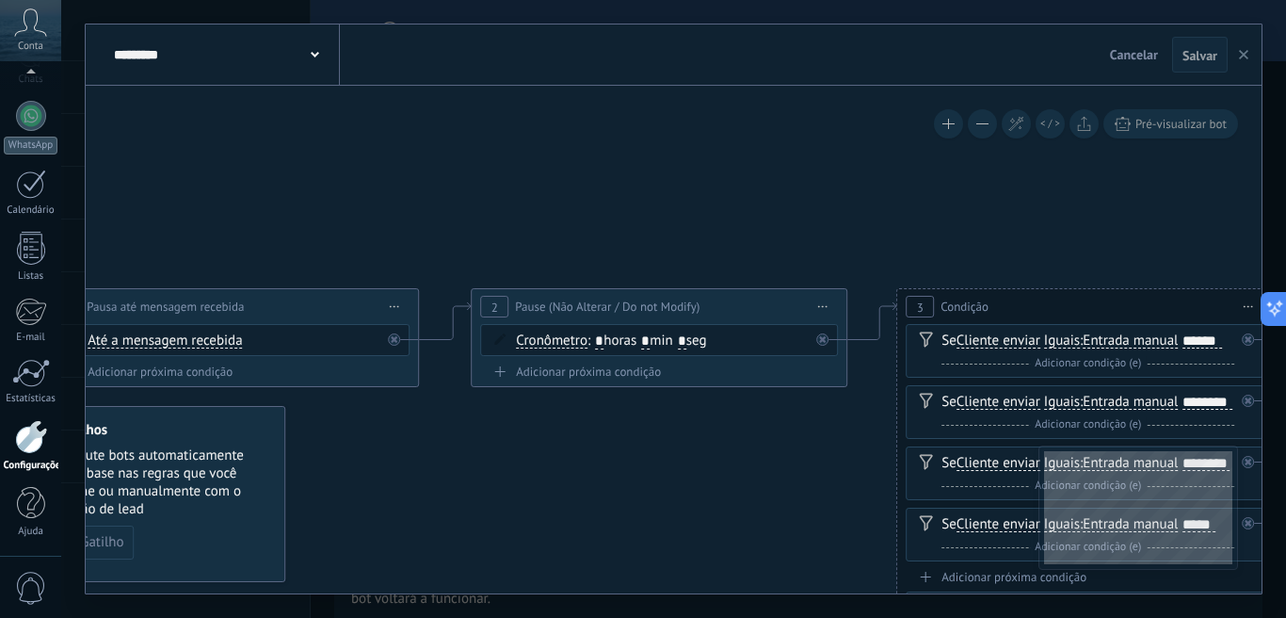
click at [1241, 59] on use "button" at bounding box center [1243, 54] width 9 height 9
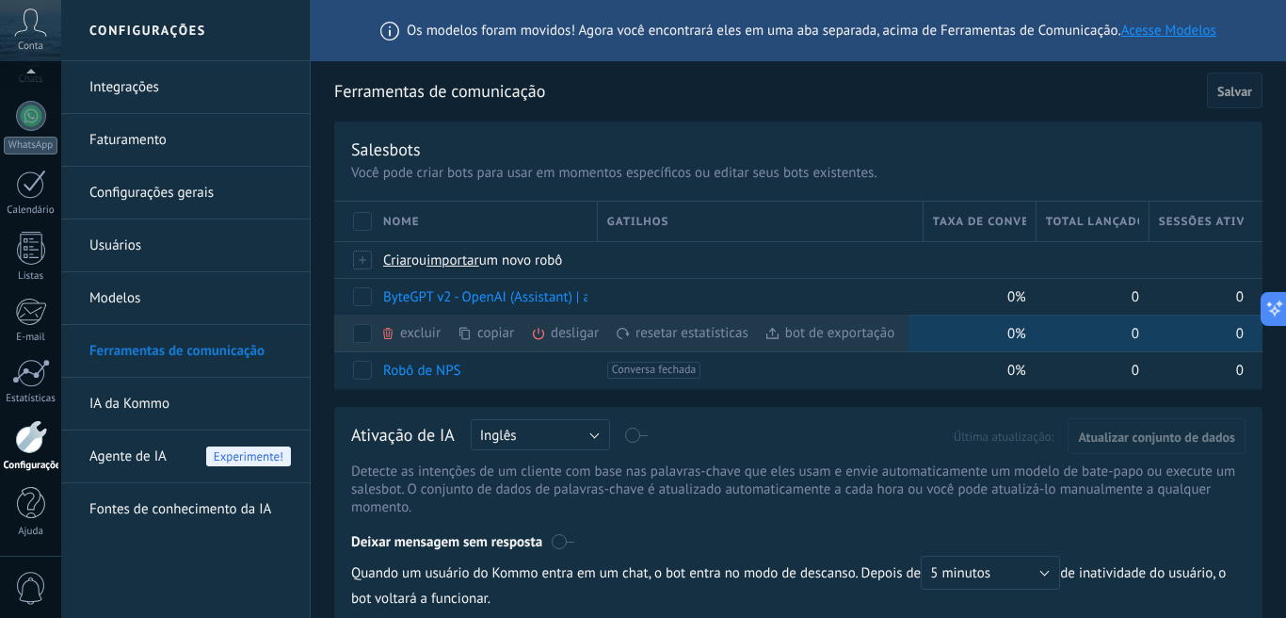
click at [561, 340] on div "desligar mais" at bounding box center [599, 333] width 136 height 37
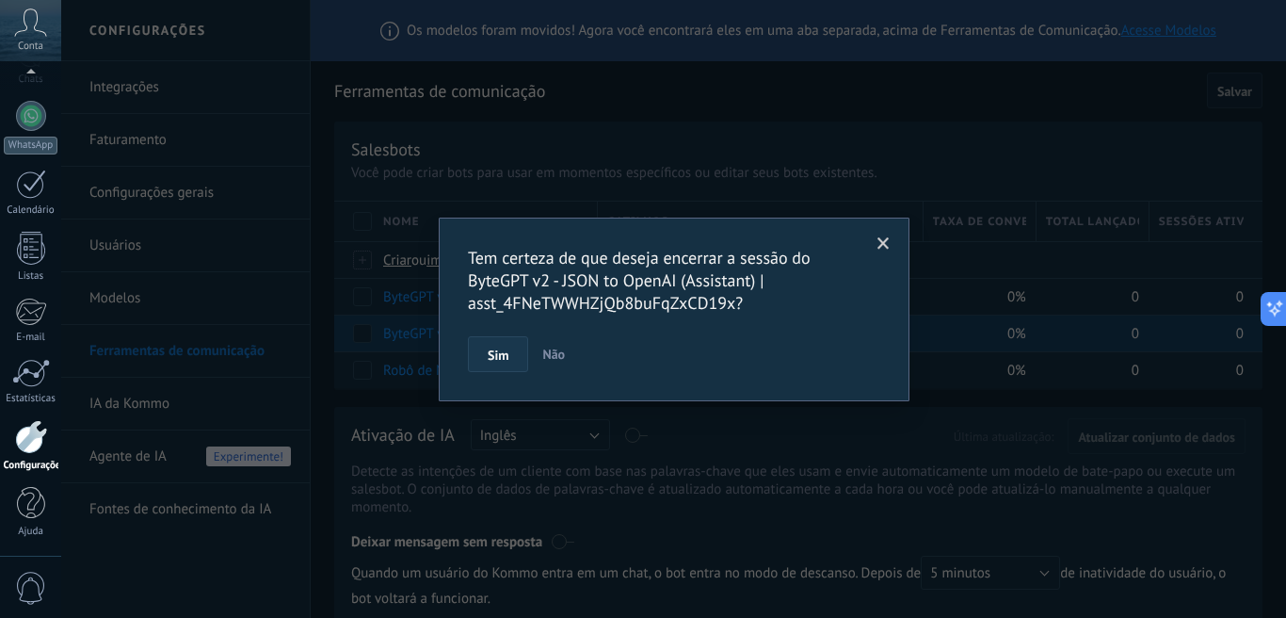
click at [512, 355] on button "Sim" at bounding box center [498, 354] width 60 height 36
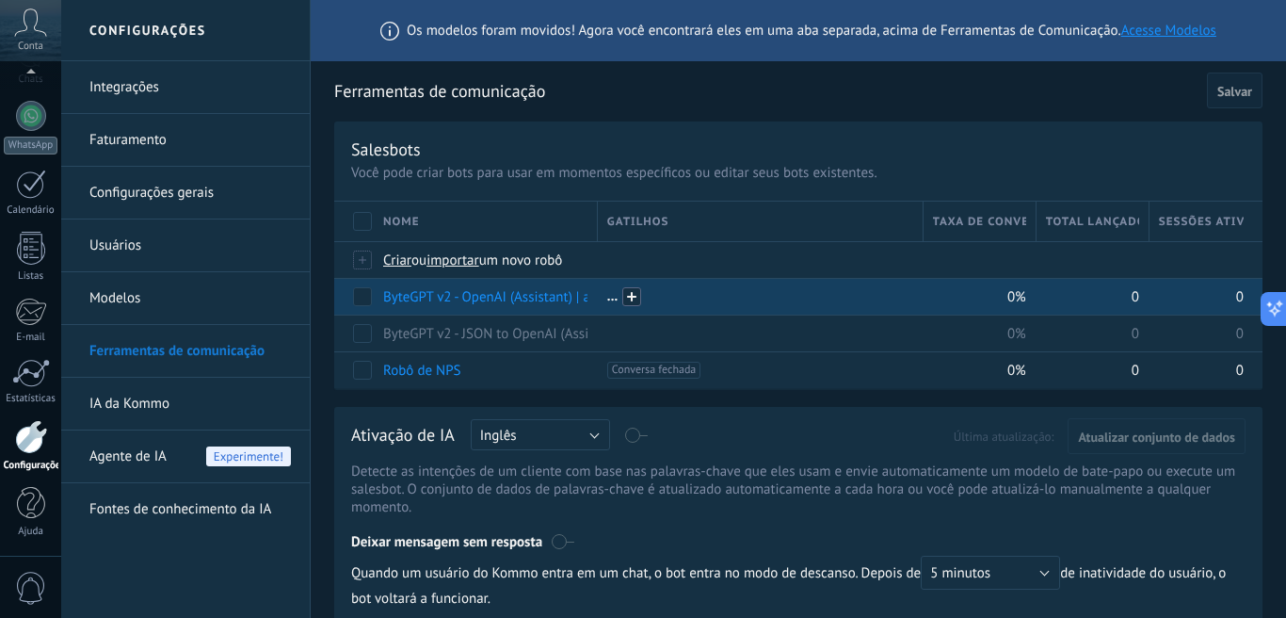
click at [628, 299] on span at bounding box center [632, 296] width 19 height 19
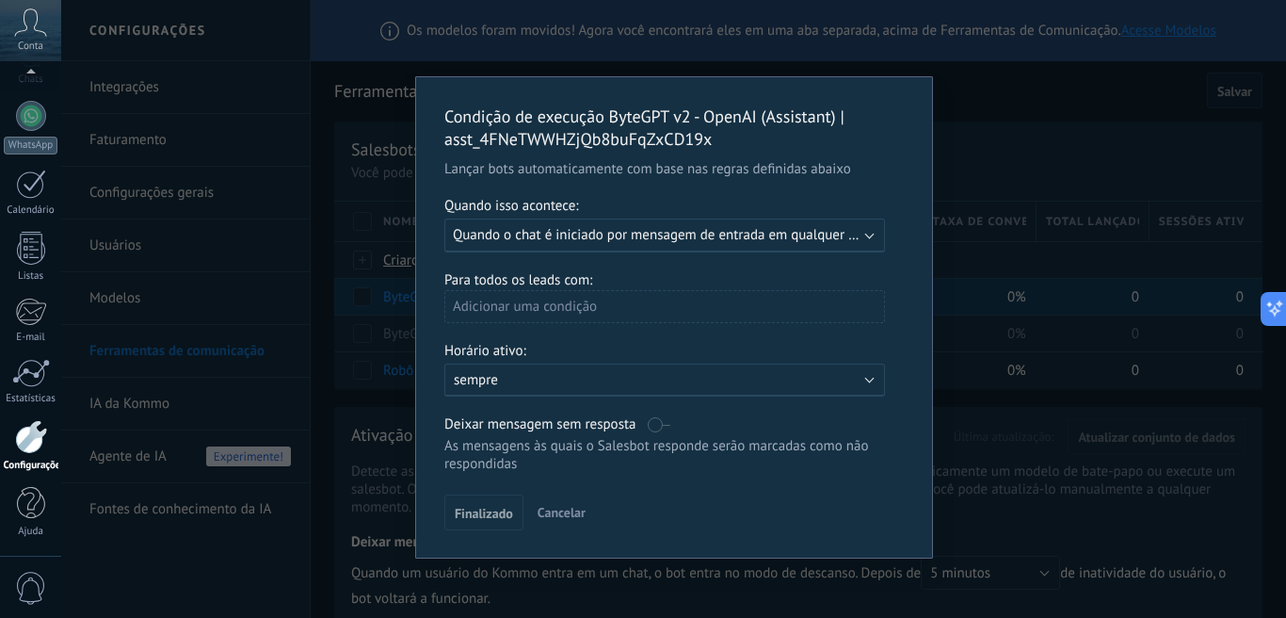
click at [677, 237] on span "Quando o chat é iniciado por mensagem de entrada em qualquer canal" at bounding box center [667, 235] width 428 height 18
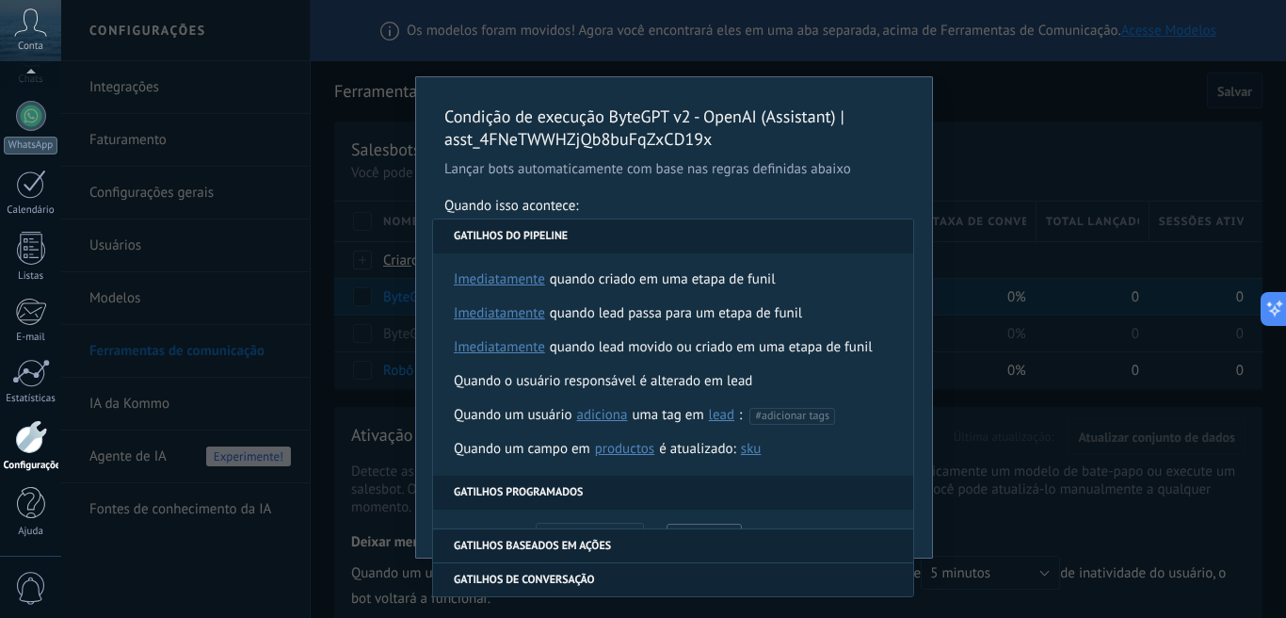
click at [1003, 104] on div "Condição de execução ByteGPT v2 - OpenAI (Assistant) | asst_4FNeTWWHZjQb8buFqZx…" at bounding box center [673, 309] width 1225 height 618
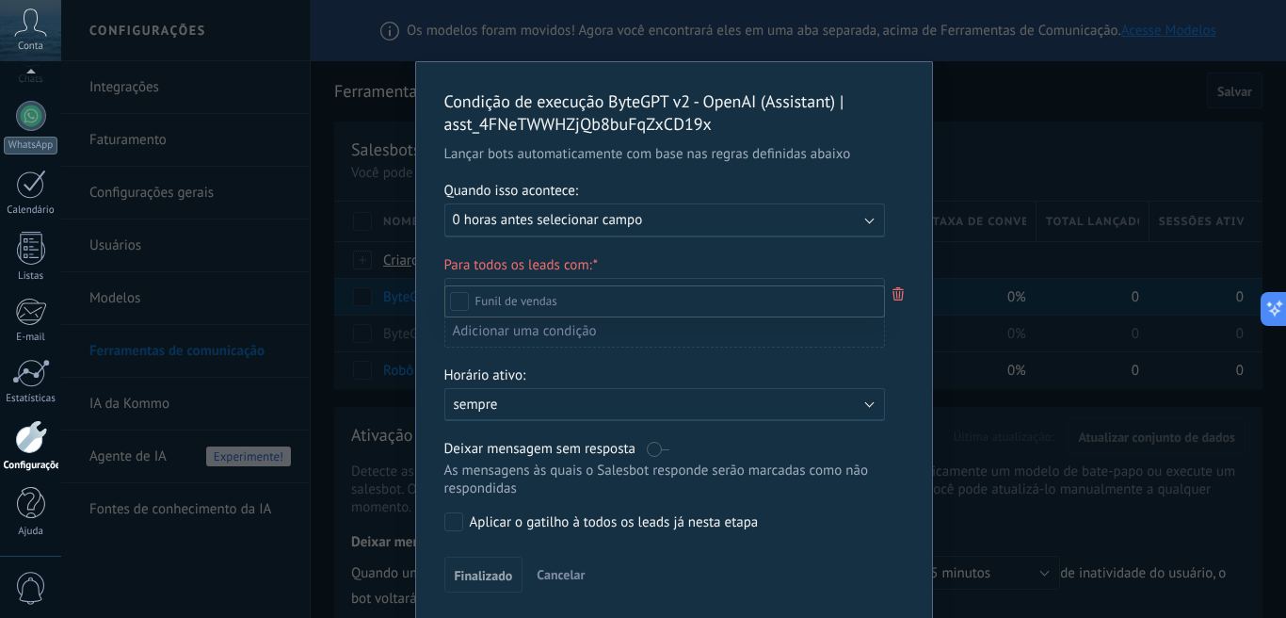
click at [1002, 101] on div at bounding box center [673, 309] width 1225 height 618
click at [744, 224] on div "Executar: 0 horas antes selecionar campo" at bounding box center [657, 220] width 409 height 18
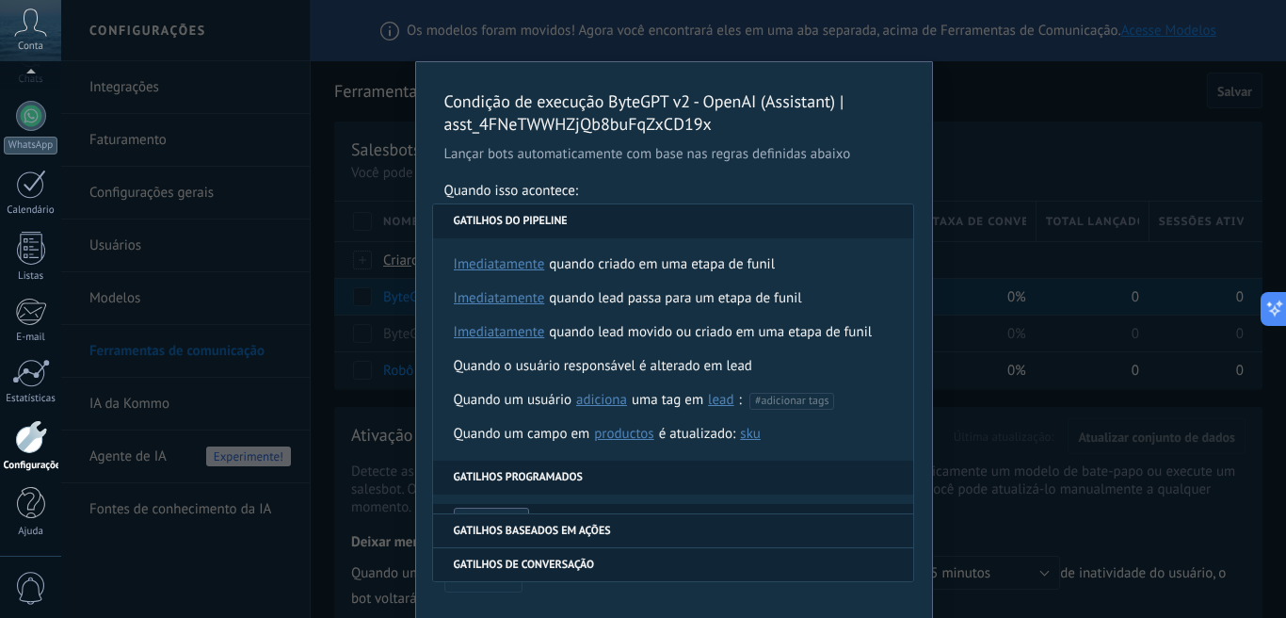
click at [566, 583] on span "Cancelar" at bounding box center [561, 574] width 48 height 17
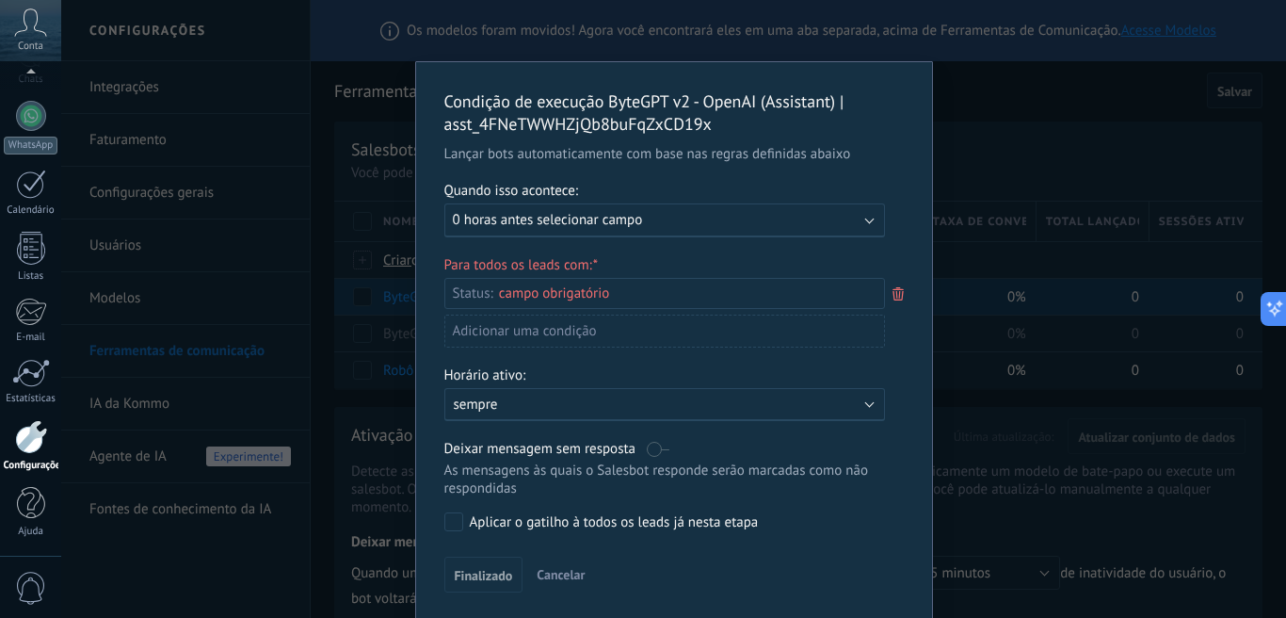
click at [566, 583] on span "Cancelar" at bounding box center [561, 574] width 48 height 17
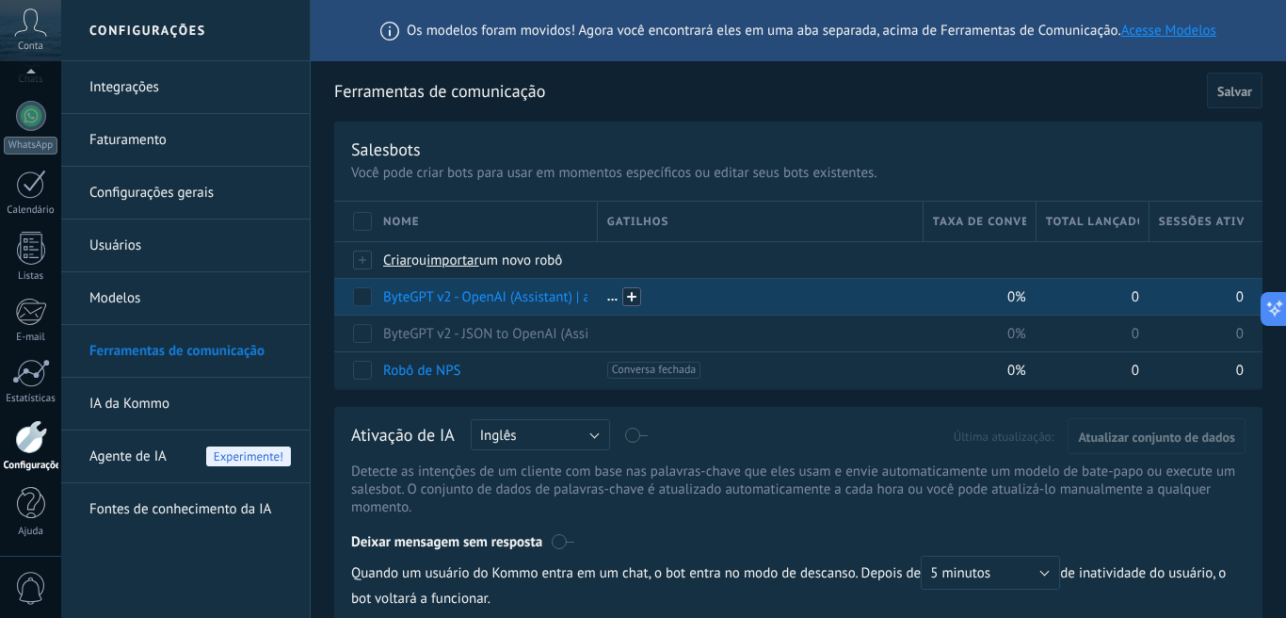
click at [634, 302] on span at bounding box center [632, 296] width 19 height 19
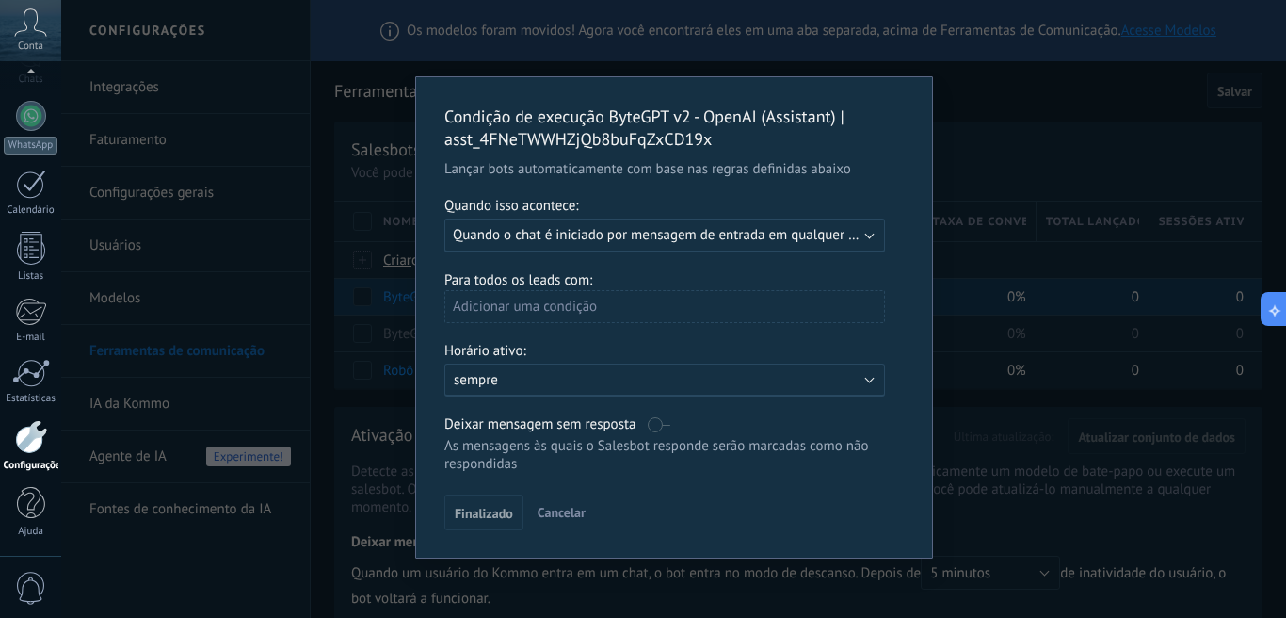
click at [639, 318] on div "Adicionar uma condição" at bounding box center [665, 306] width 441 height 33
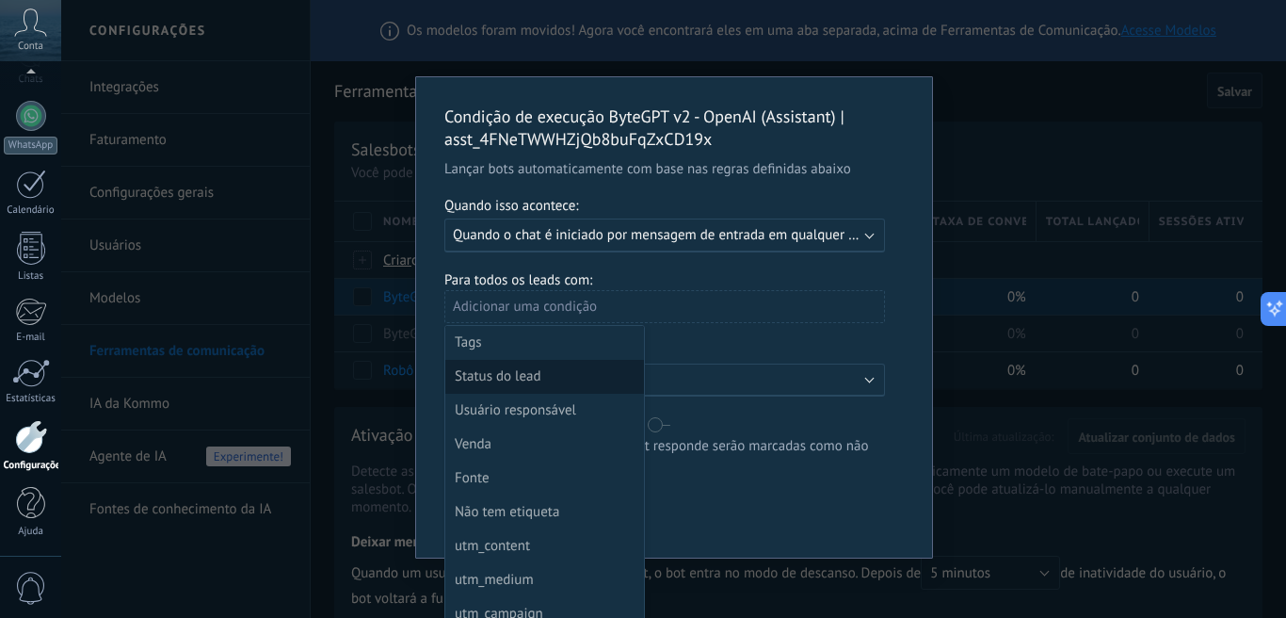
click at [507, 390] on div "Status do lead" at bounding box center [543, 377] width 176 height 26
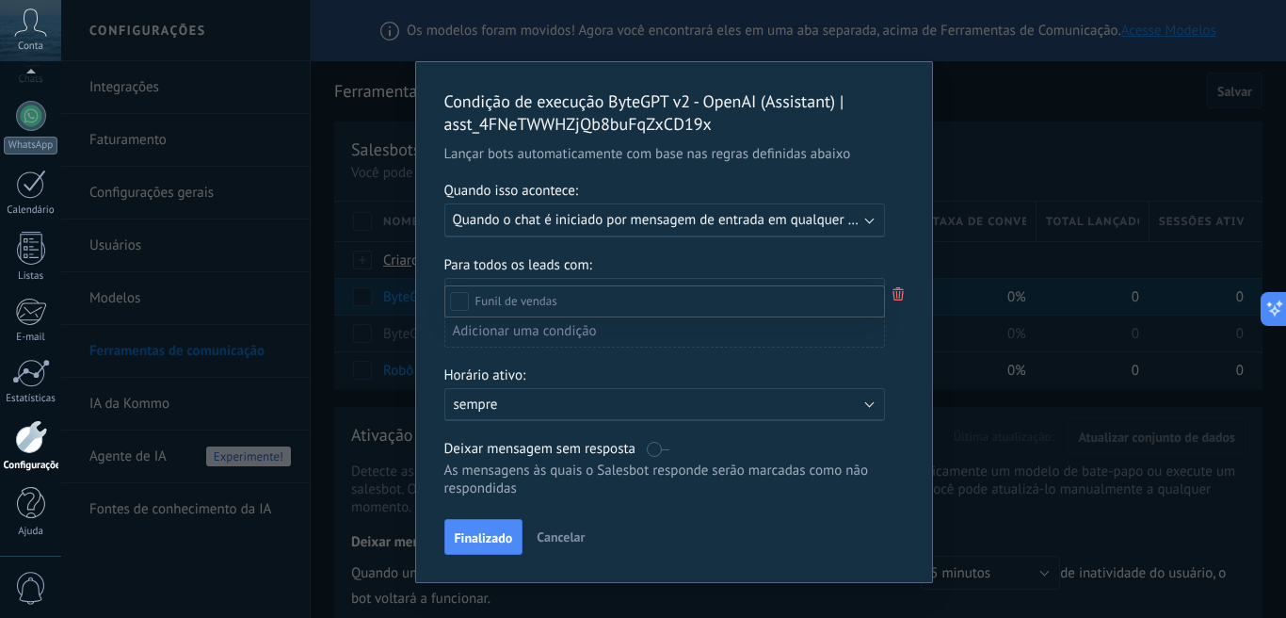
scroll to position [153, 0]
click at [501, 558] on div "Etapa de leads de entrada Nova consulta Qualificado Chamada agendada Preparando…" at bounding box center [665, 449] width 441 height 328
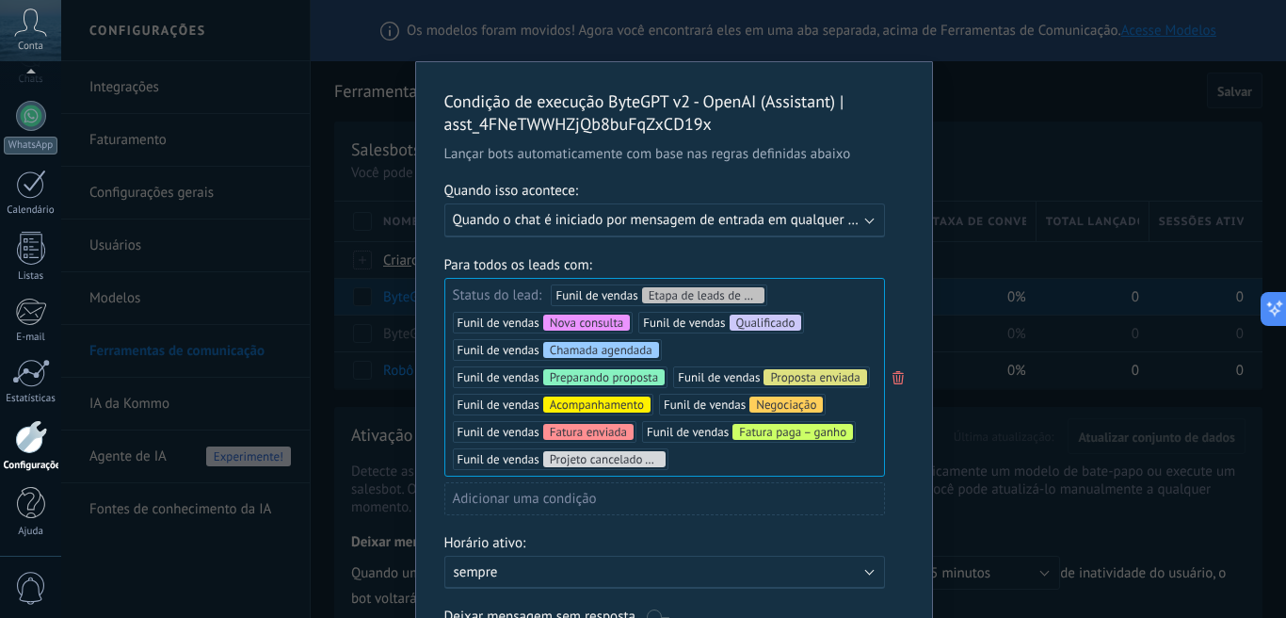
scroll to position [213, 0]
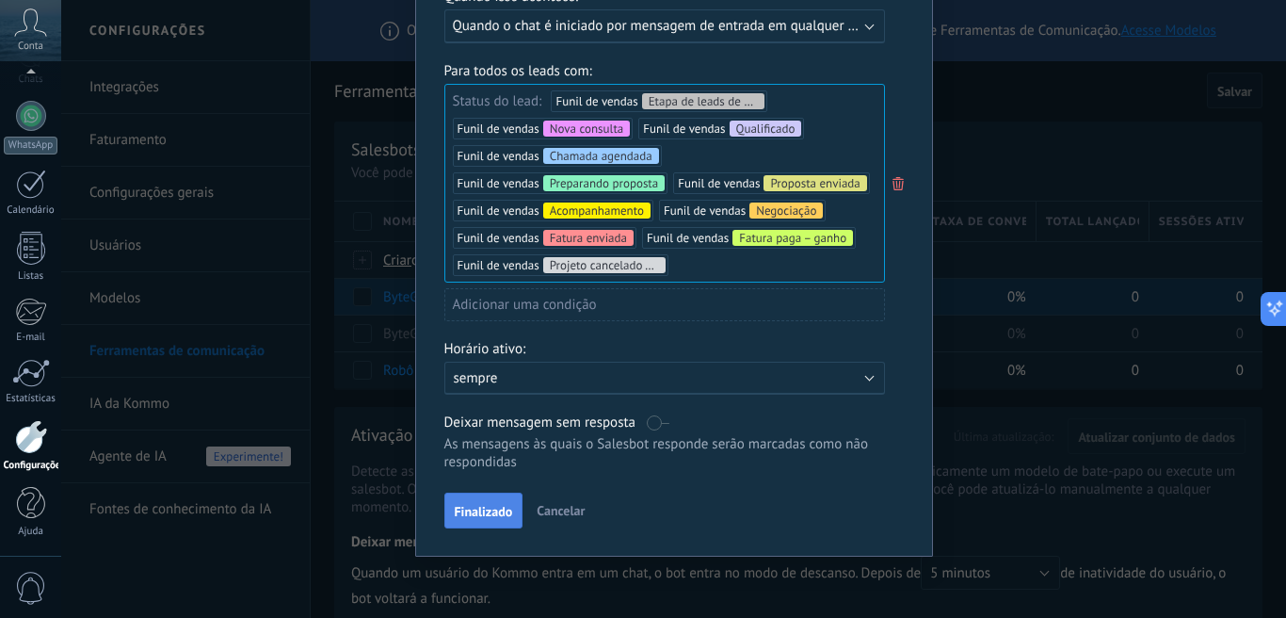
click at [476, 522] on button "Finalizado" at bounding box center [484, 511] width 79 height 36
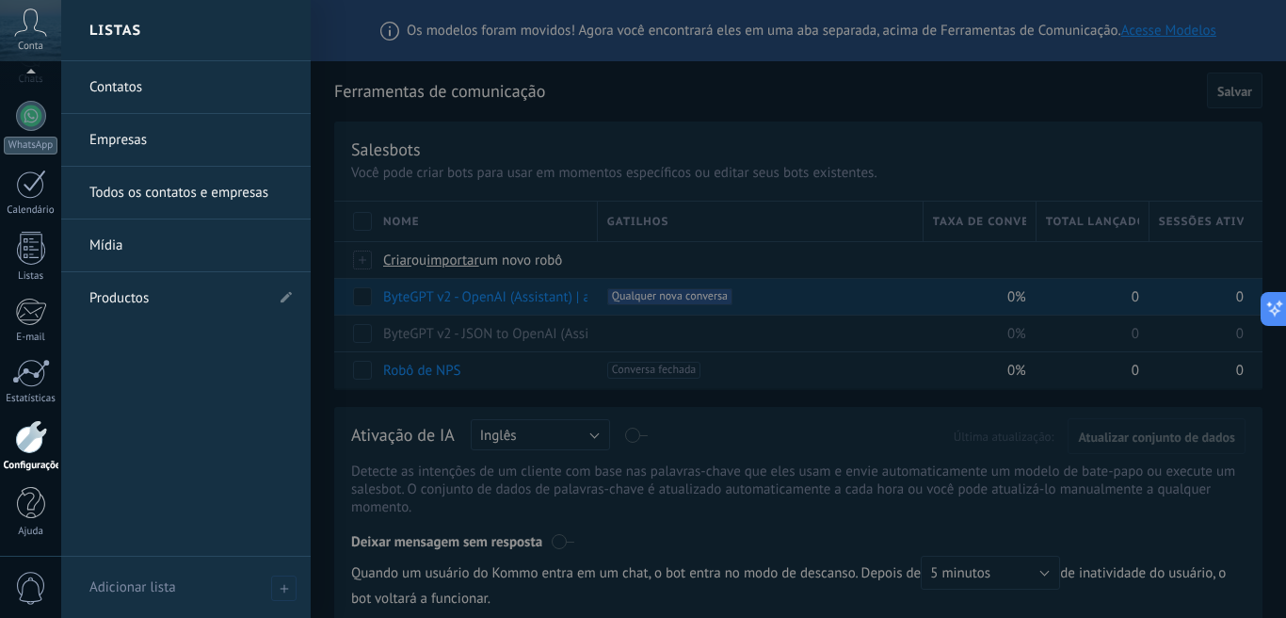
scroll to position [0, 0]
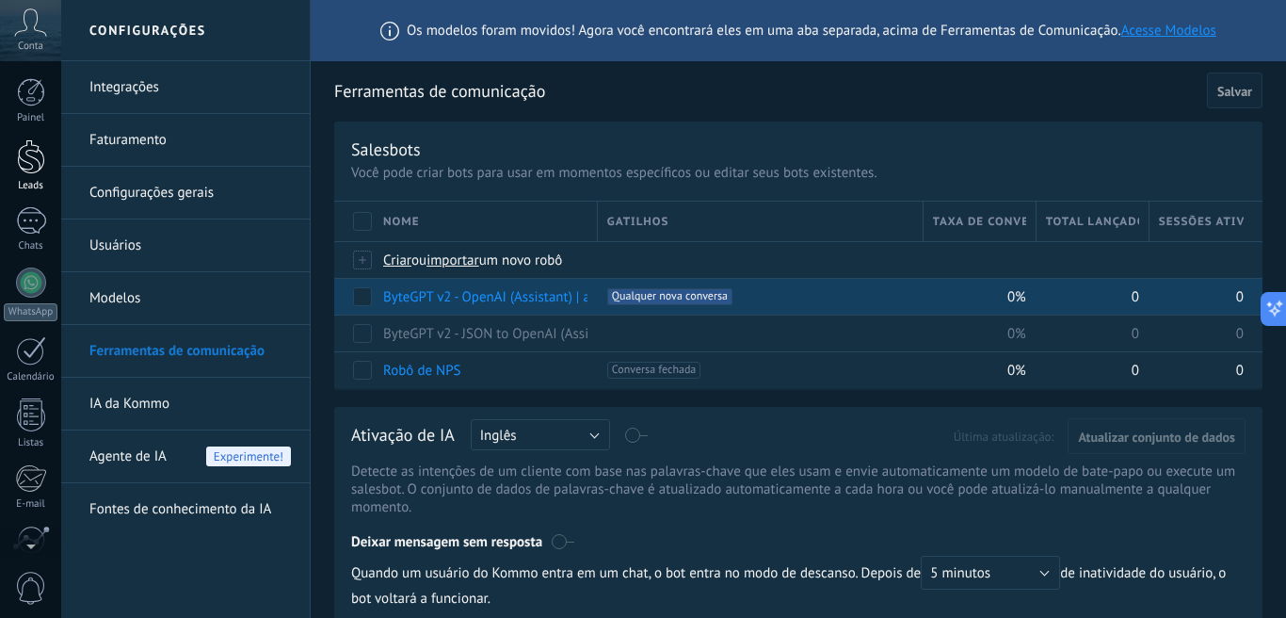
click at [29, 155] on div at bounding box center [31, 156] width 28 height 35
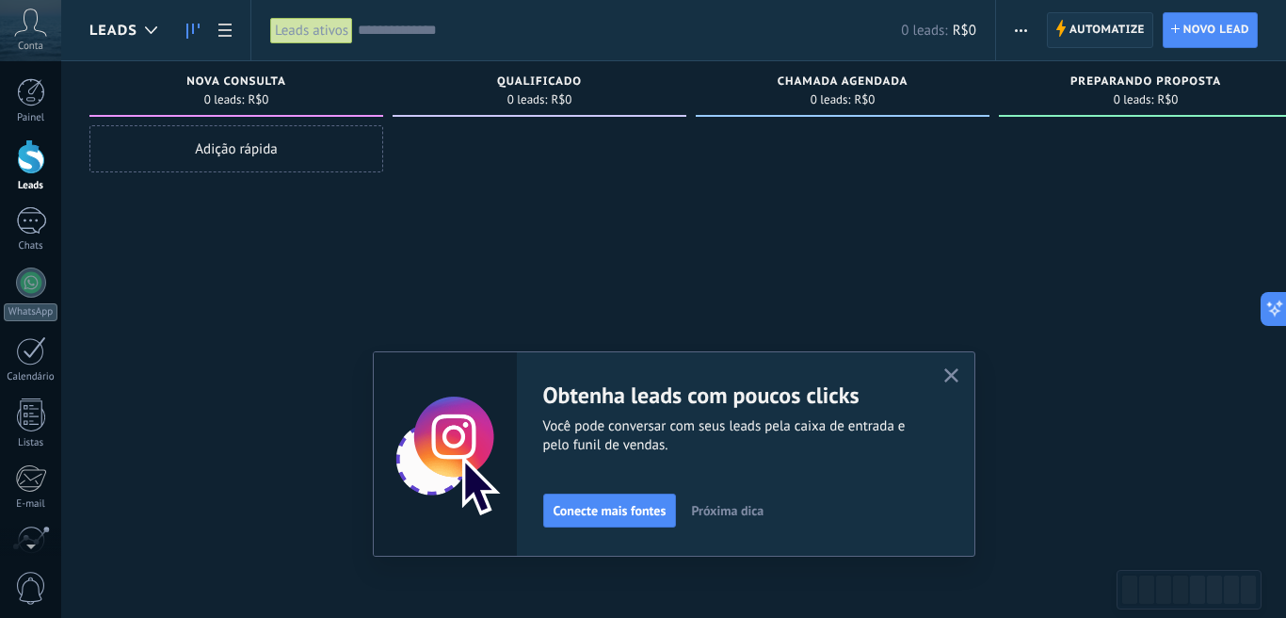
click at [1095, 20] on span "Automatize" at bounding box center [1107, 30] width 75 height 34
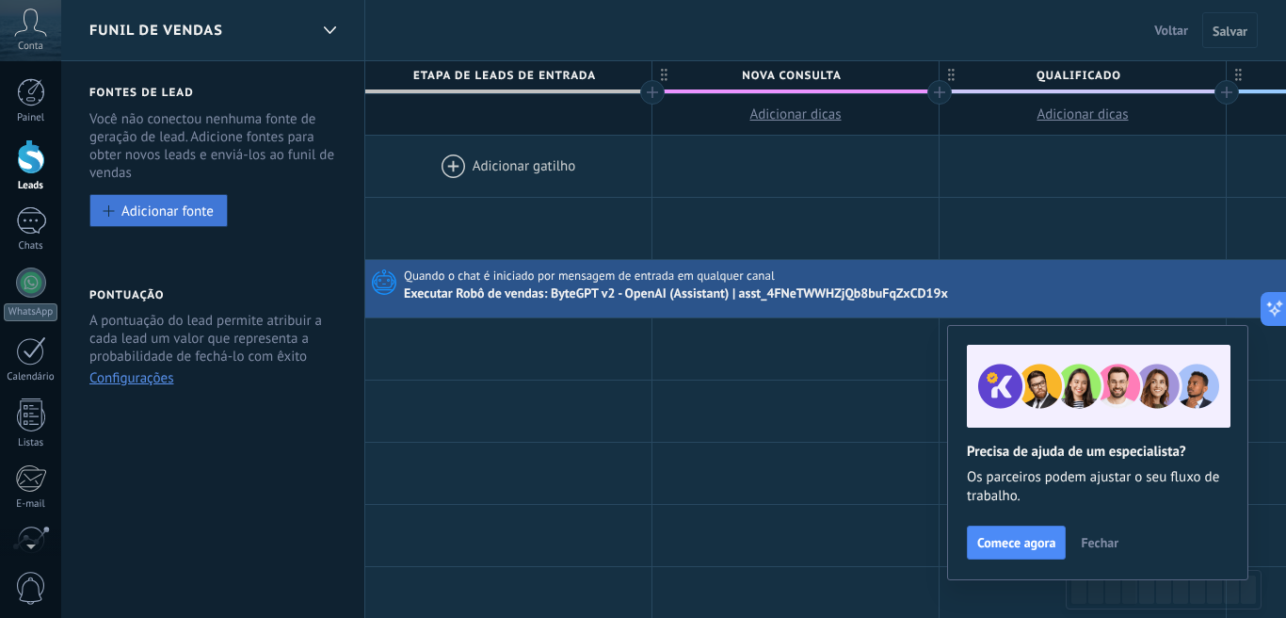
click at [184, 206] on div "Adicionar fonte" at bounding box center [167, 210] width 92 height 16
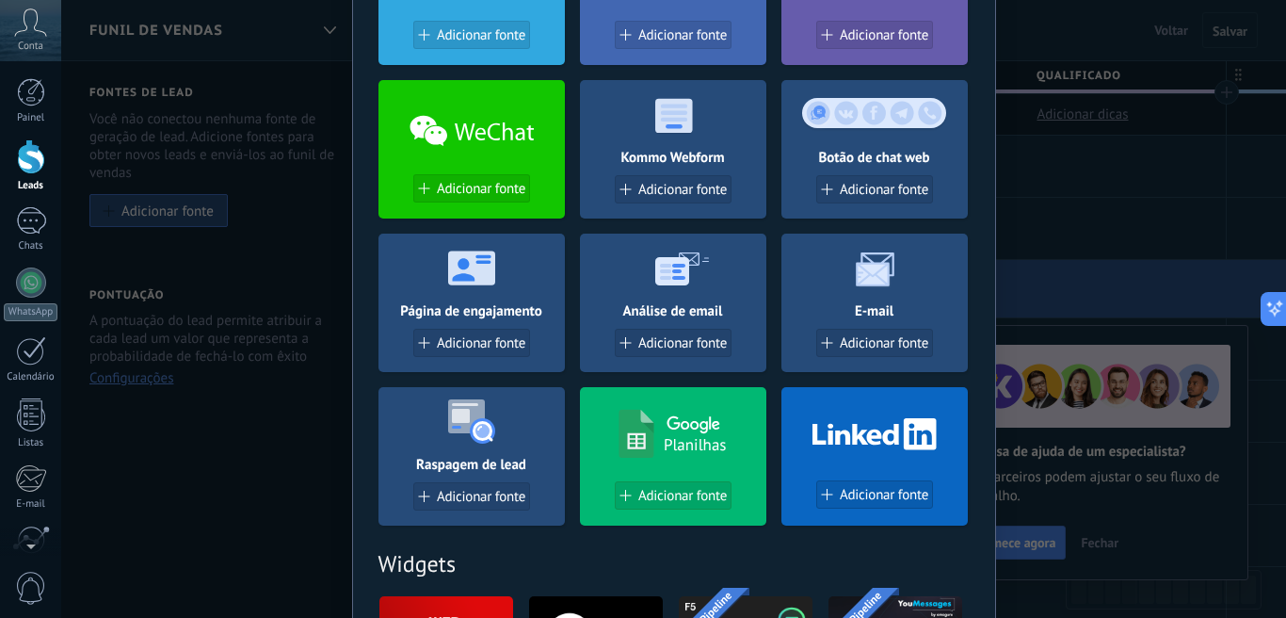
scroll to position [349, 0]
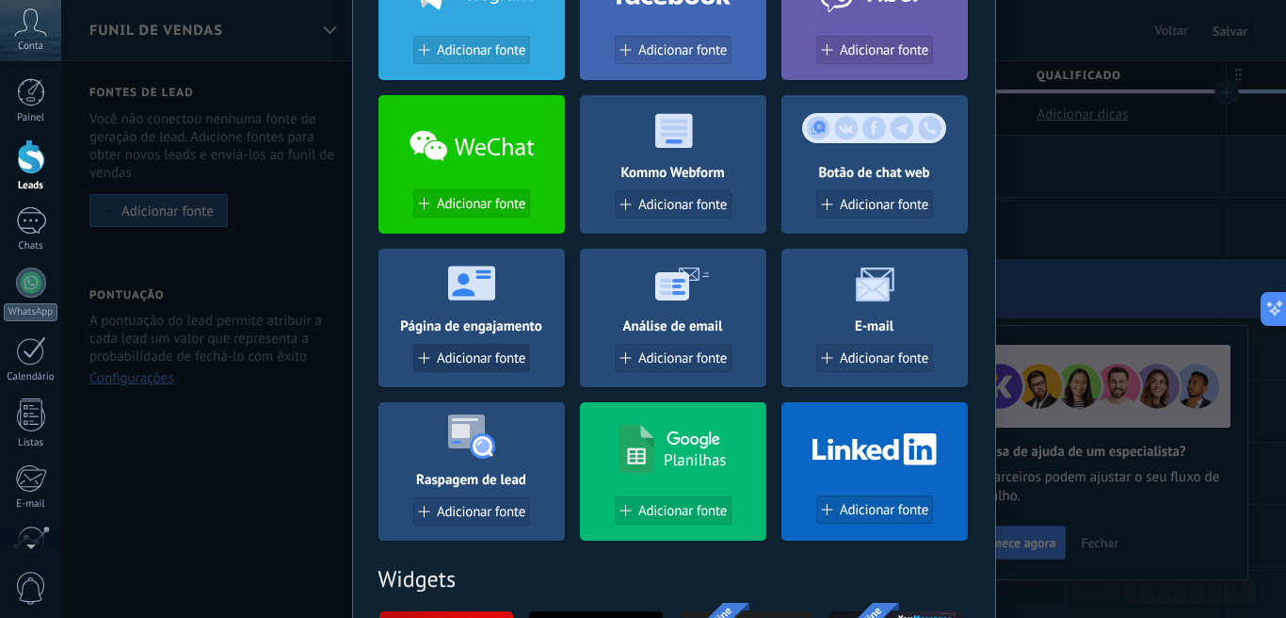
click at [471, 366] on span "Adicionar fonte" at bounding box center [481, 358] width 89 height 16
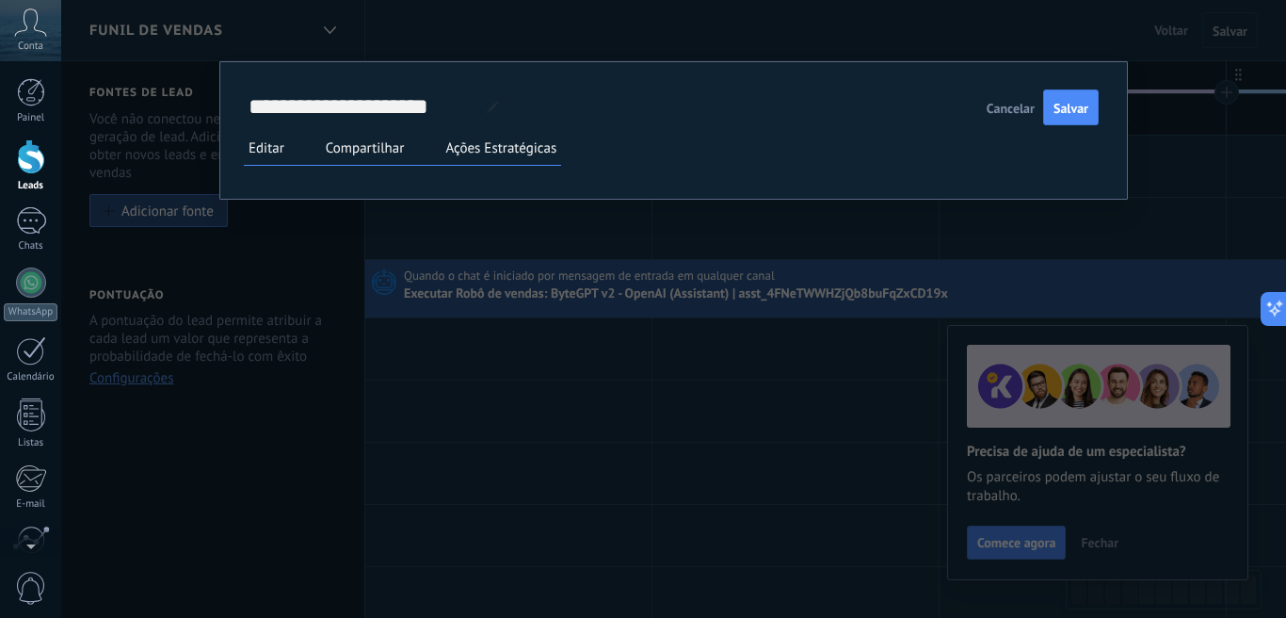
scroll to position [181, 0]
click at [0, 0] on icon at bounding box center [0, 0] width 0 height 0
click at [0, 0] on li at bounding box center [0, 0] width 0 height 0
click at [0, 0] on icon at bounding box center [0, 0] width 0 height 0
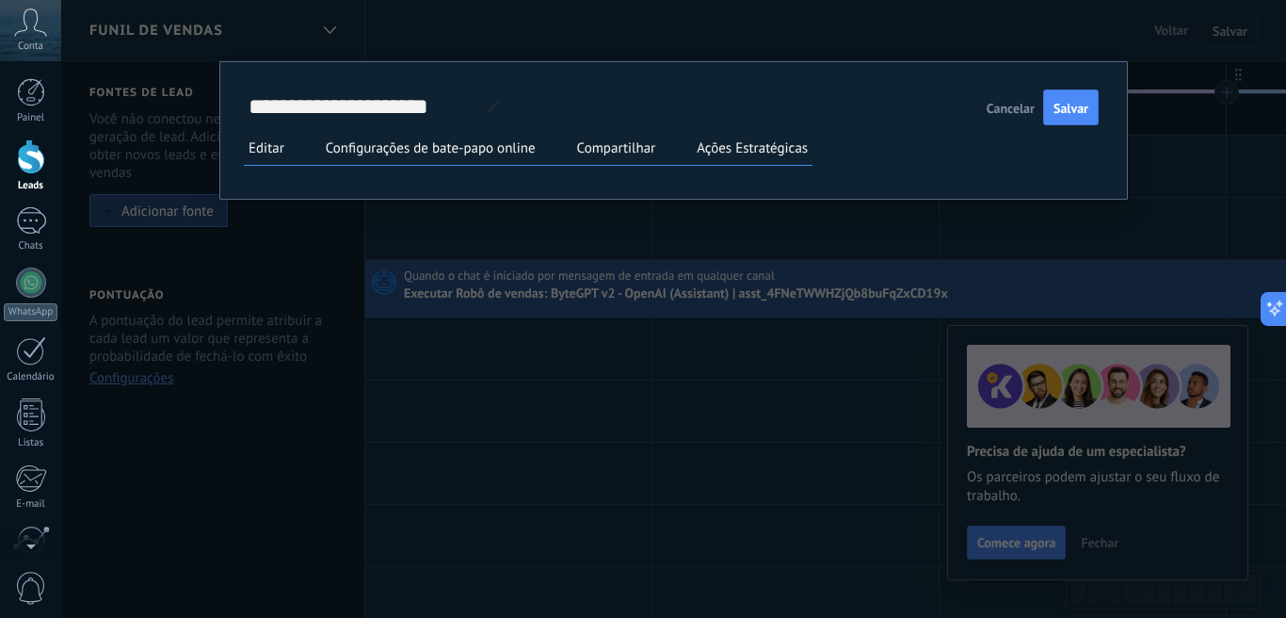
drag, startPoint x: 1002, startPoint y: 49, endPoint x: 529, endPoint y: 215, distance: 501.0
click at [0, 0] on div "**********" at bounding box center [0, 0] width 0 height 0
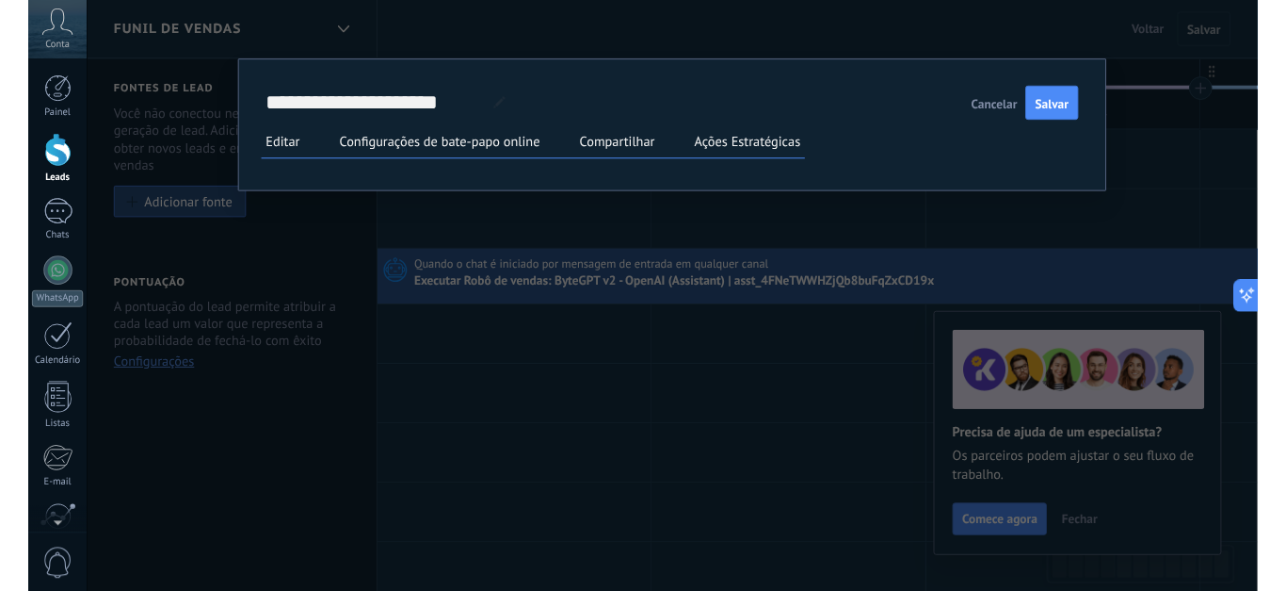
scroll to position [0, 0]
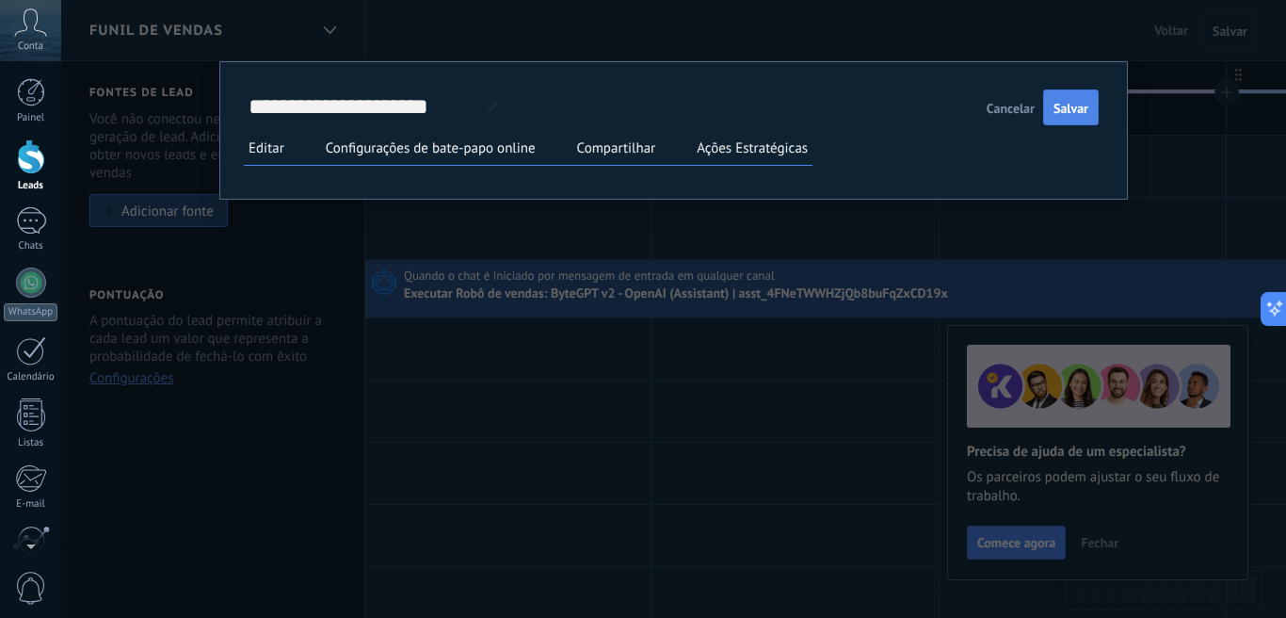
click at [1097, 105] on button "Salvar" at bounding box center [1072, 107] width 56 height 36
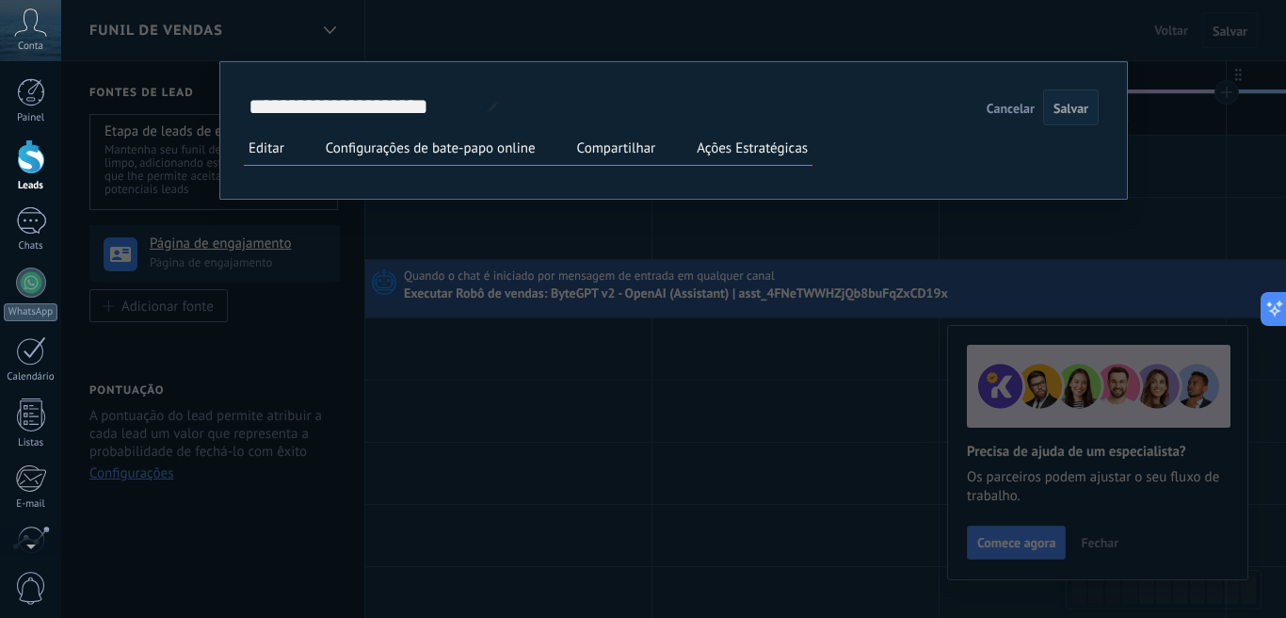
click at [606, 149] on label "Compartilhar" at bounding box center [616, 148] width 79 height 18
click at [0, 0] on icon at bounding box center [0, 0] width 0 height 0
click at [991, 105] on span "Cancelar" at bounding box center [1011, 108] width 48 height 13
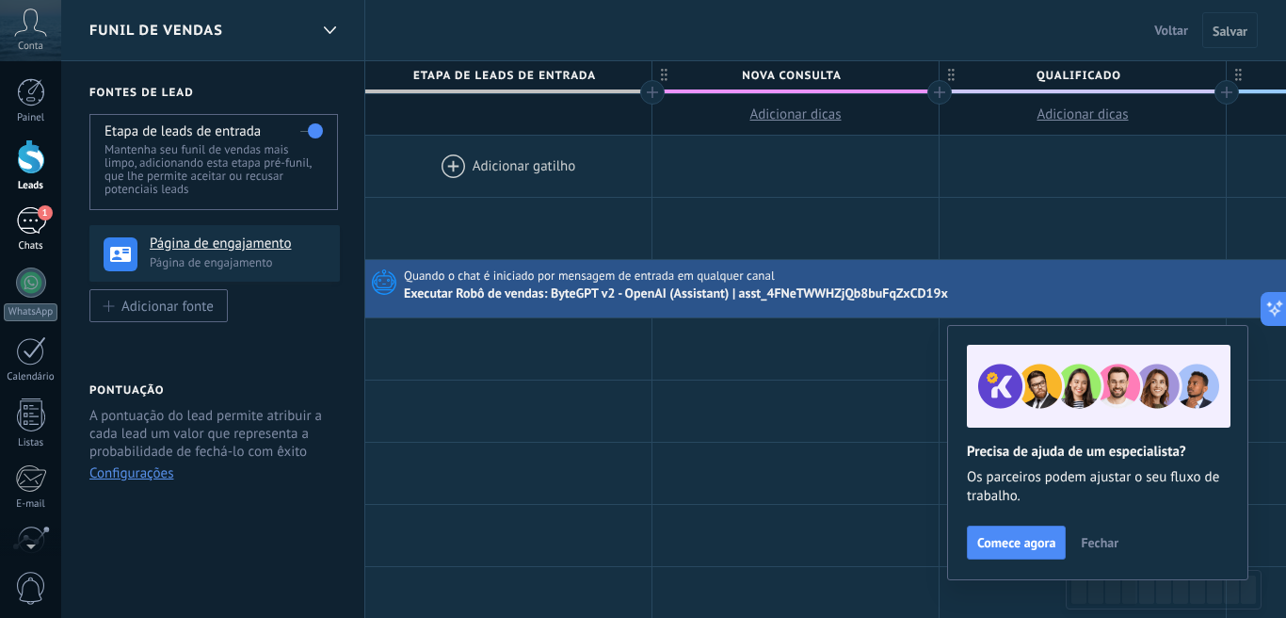
click at [16, 226] on div "1" at bounding box center [31, 220] width 30 height 27
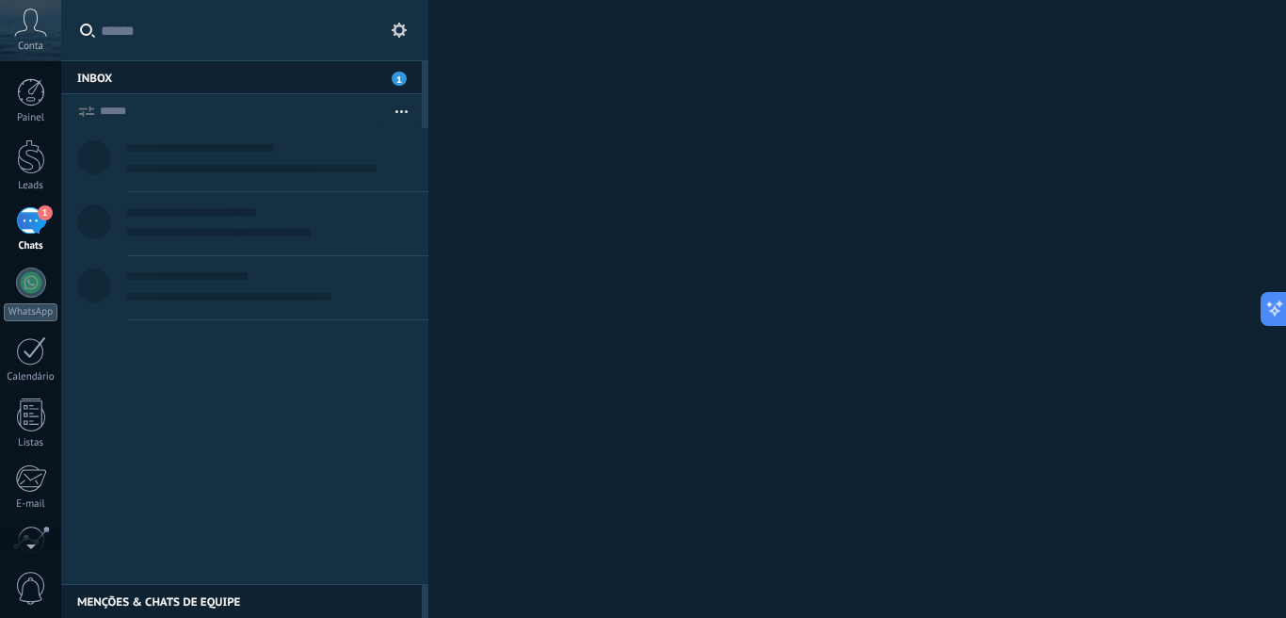
scroll to position [24, 0]
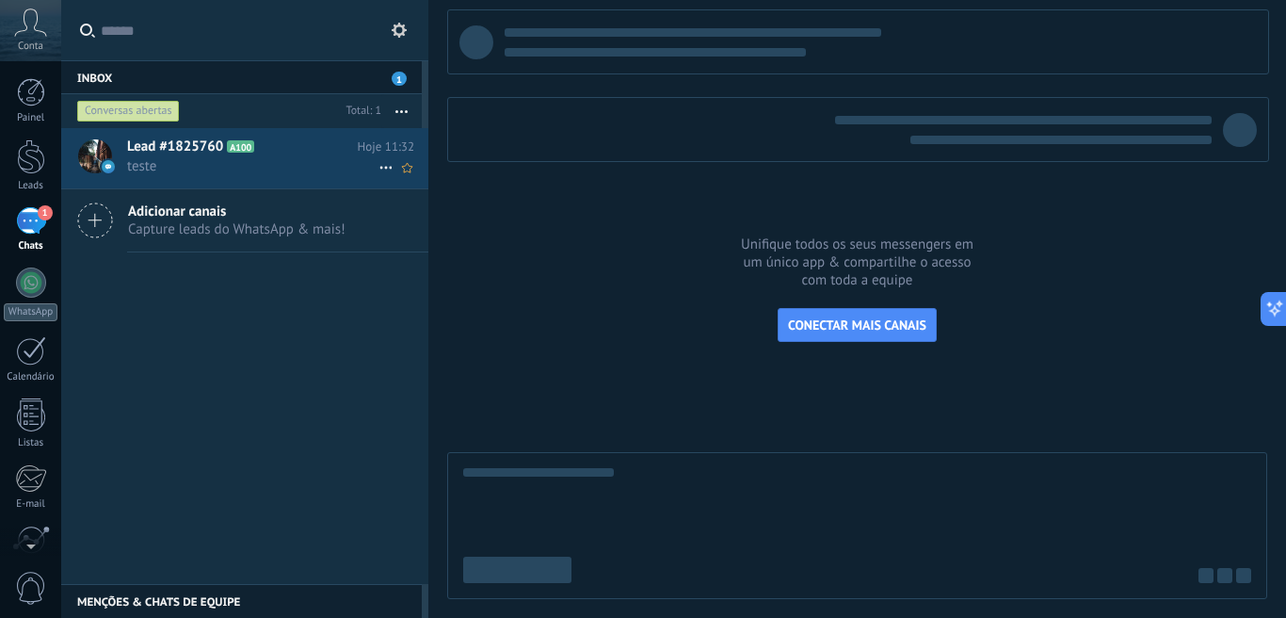
click at [288, 153] on h2 "Lead #1825760 A100" at bounding box center [242, 147] width 231 height 19
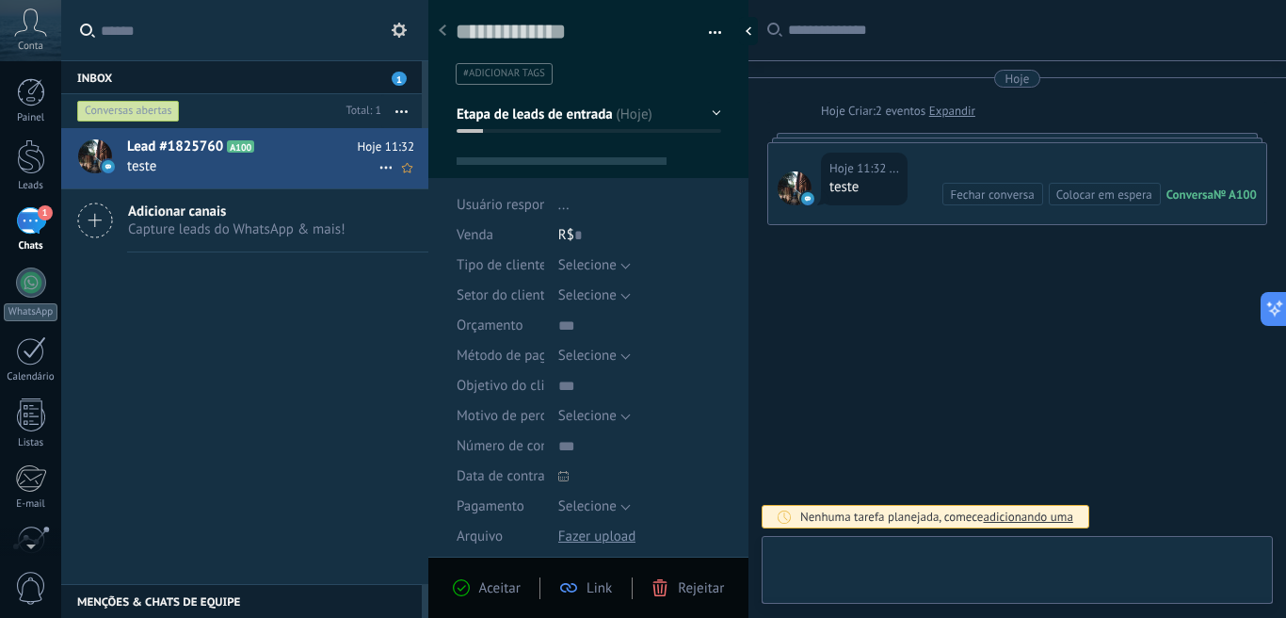
type textarea "**********"
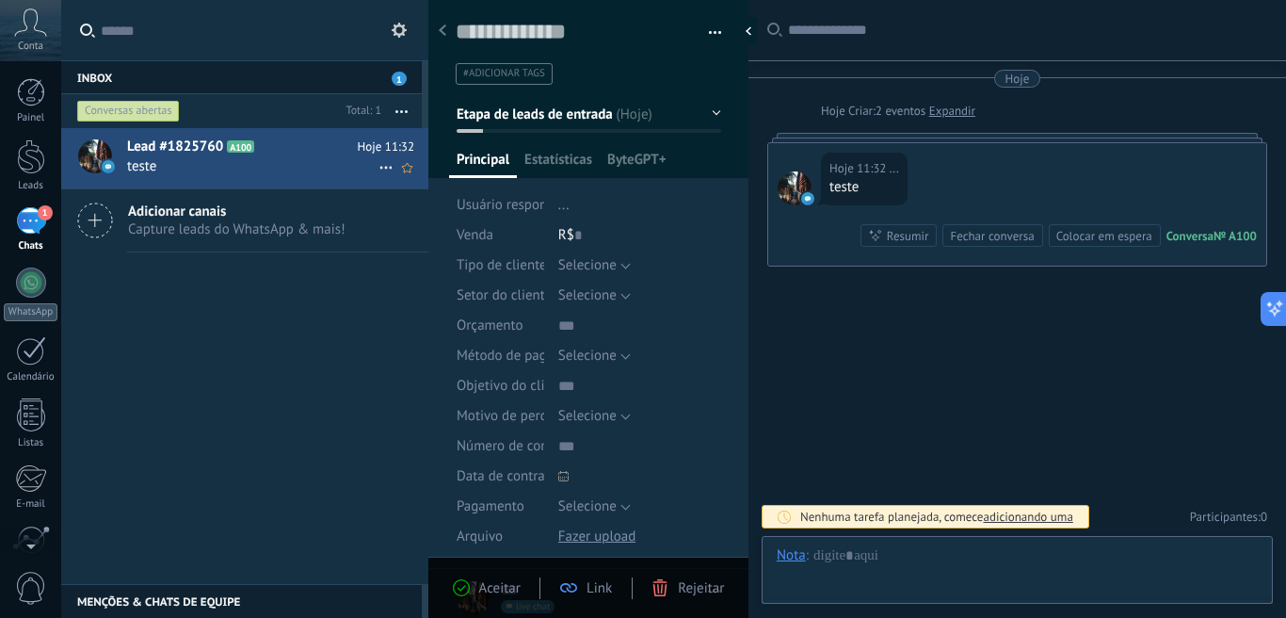
scroll to position [28, 0]
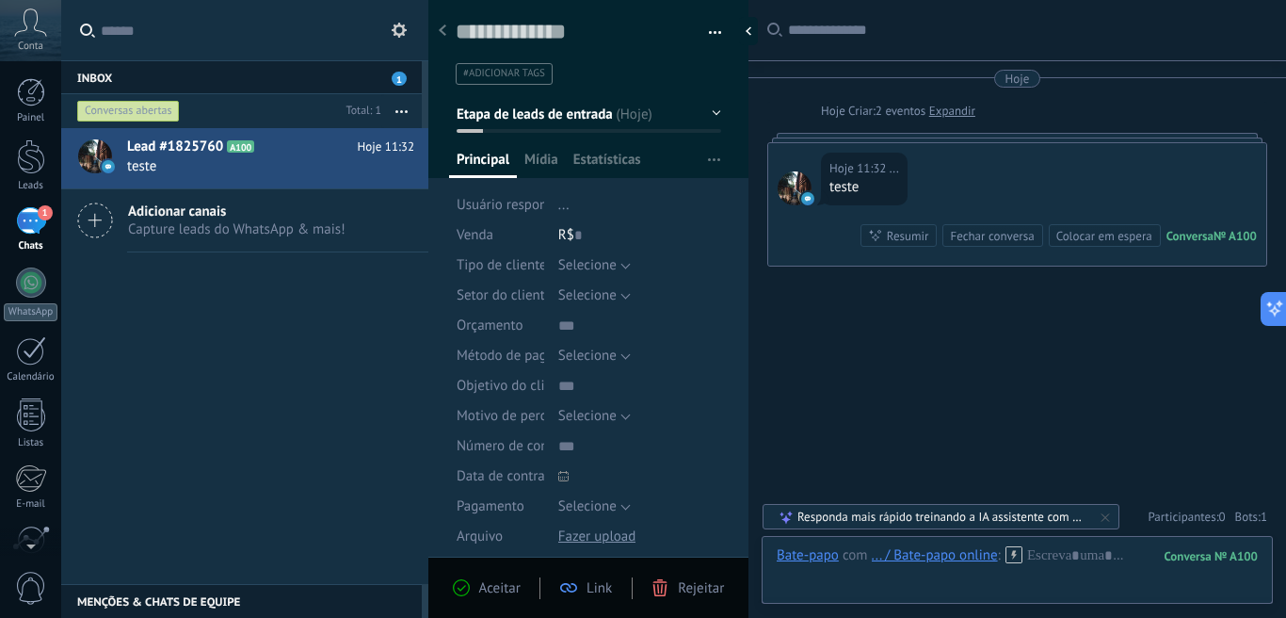
click at [590, 121] on span "Etapa de leads de entrada" at bounding box center [535, 114] width 156 height 18
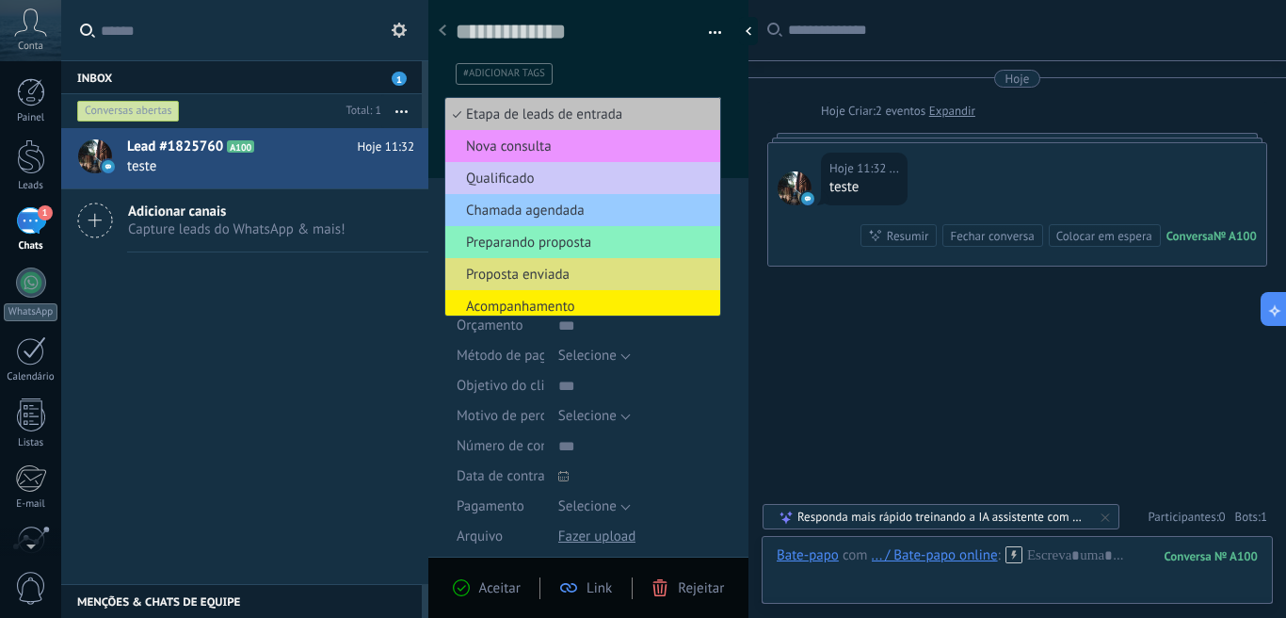
click at [1252, 524] on span "Bots: 1" at bounding box center [1252, 517] width 32 height 16
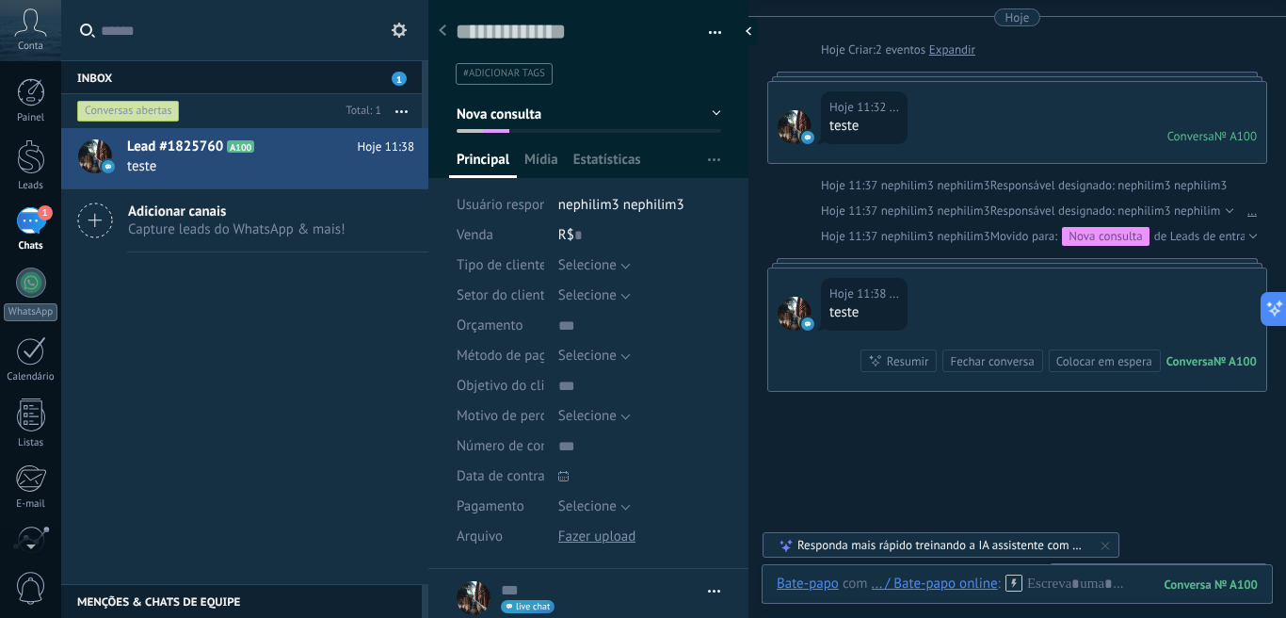
scroll to position [8, 0]
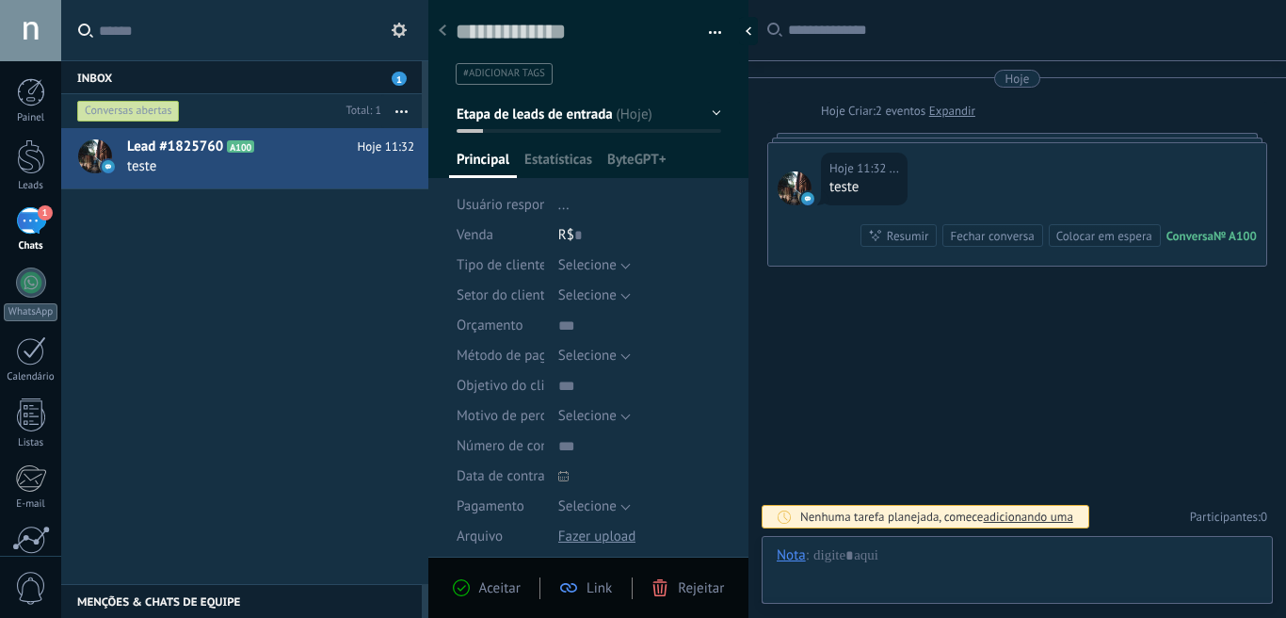
scroll to position [28, 0]
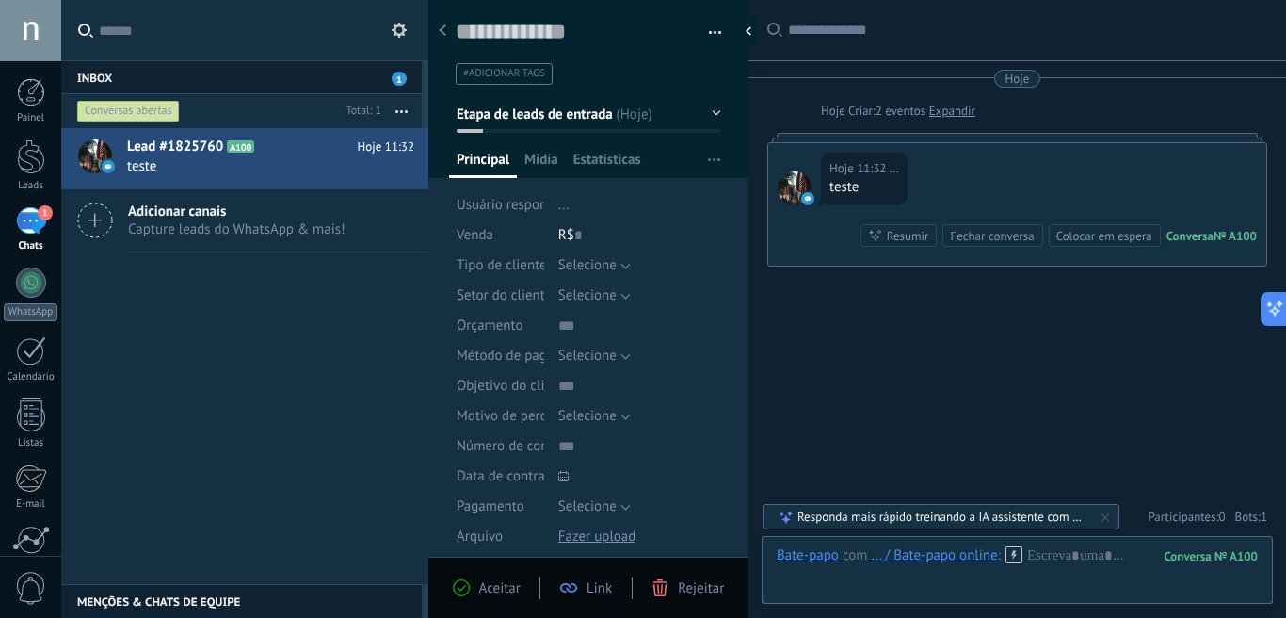
click at [482, 594] on span "Aceitar" at bounding box center [499, 588] width 41 height 18
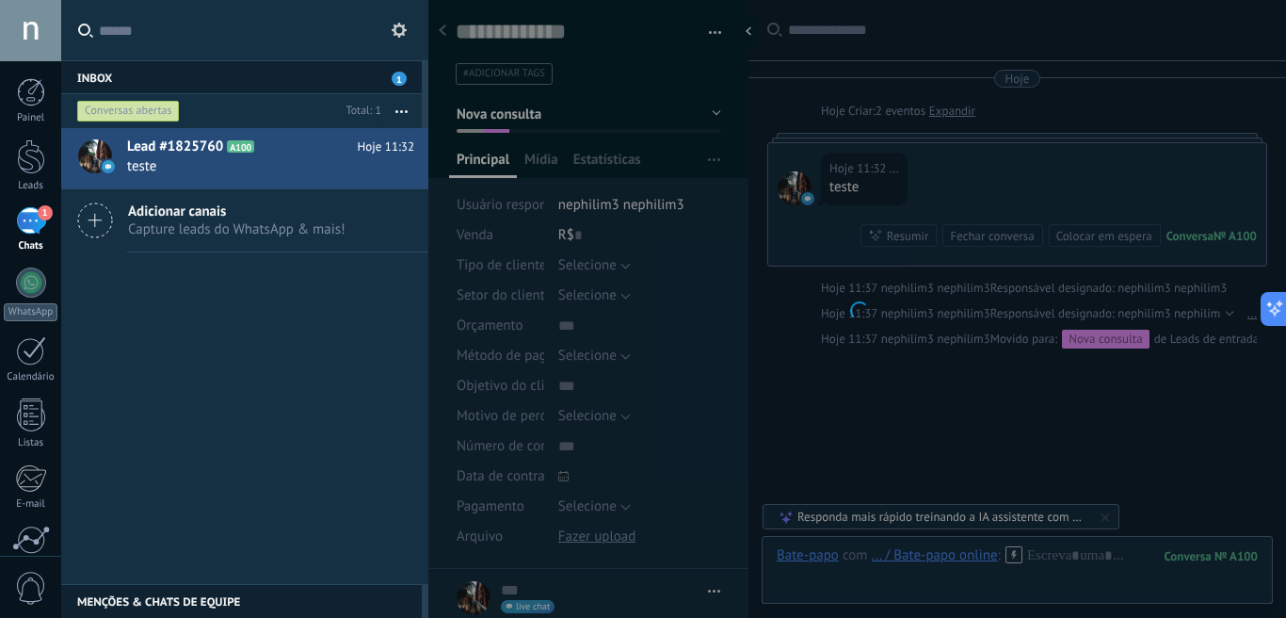
scroll to position [61, 0]
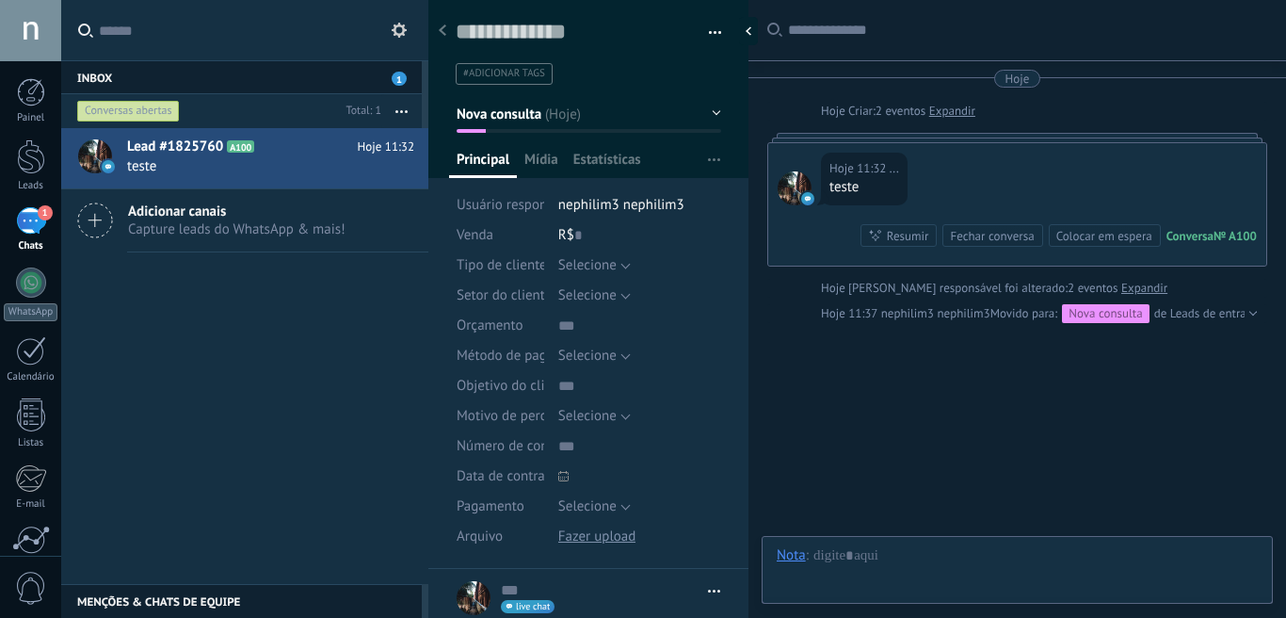
scroll to position [28, 0]
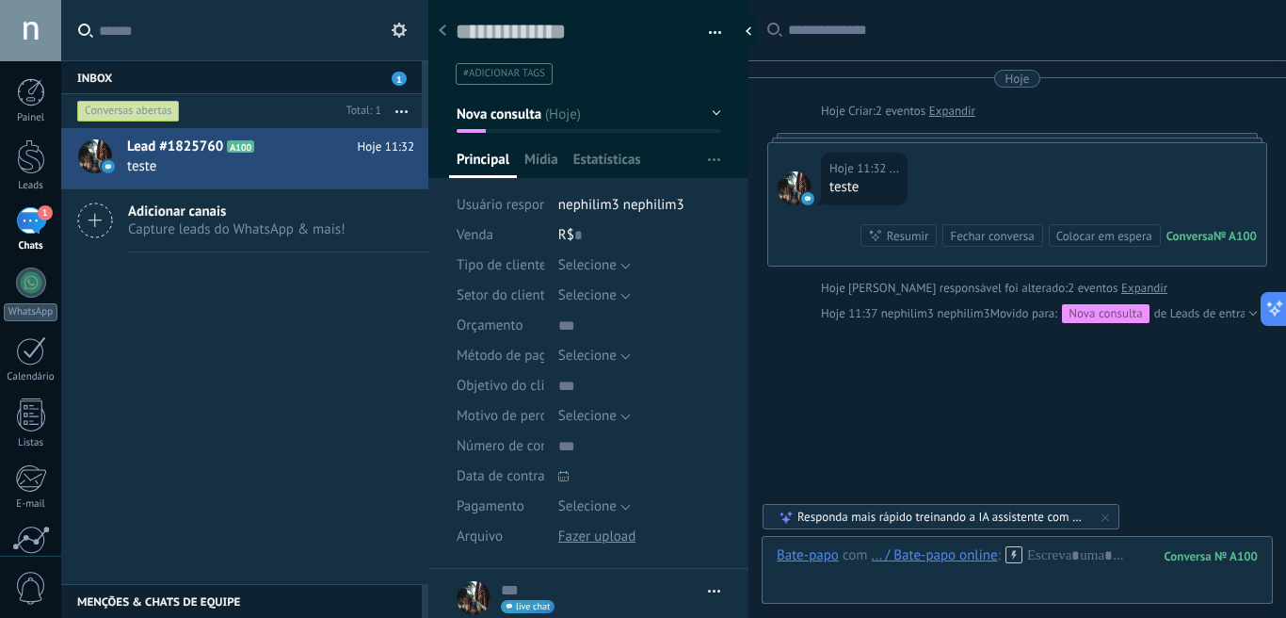
click at [991, 321] on span "nephilim3 nephilim3" at bounding box center [936, 313] width 109 height 16
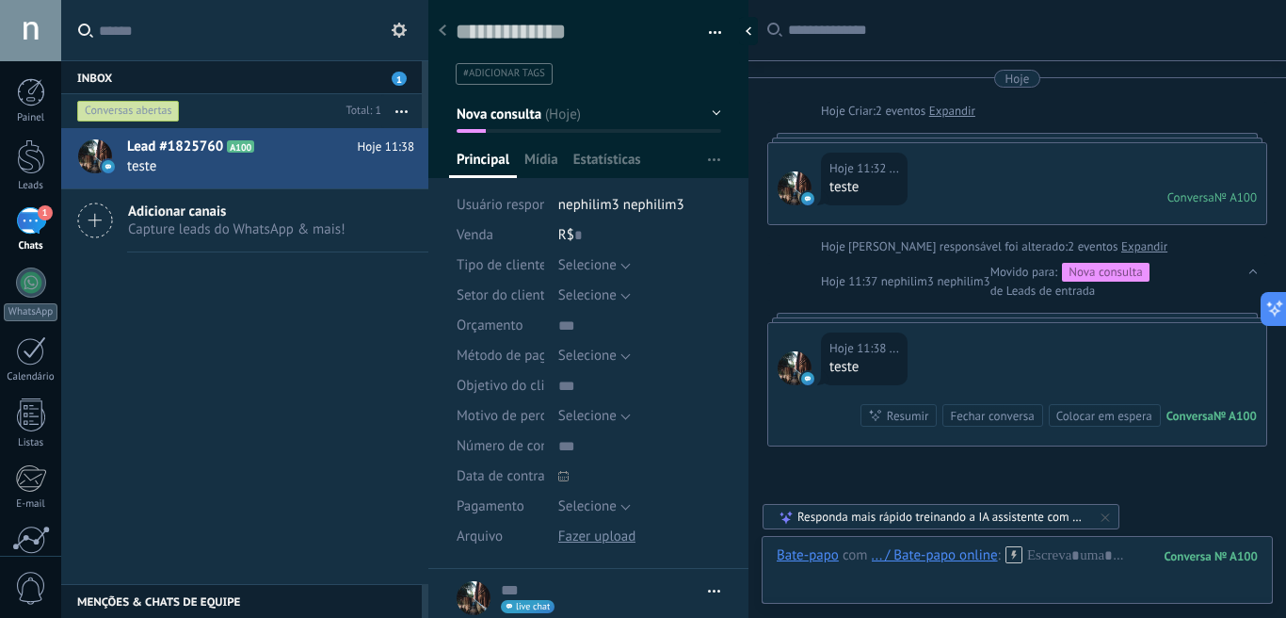
scroll to position [158, 0]
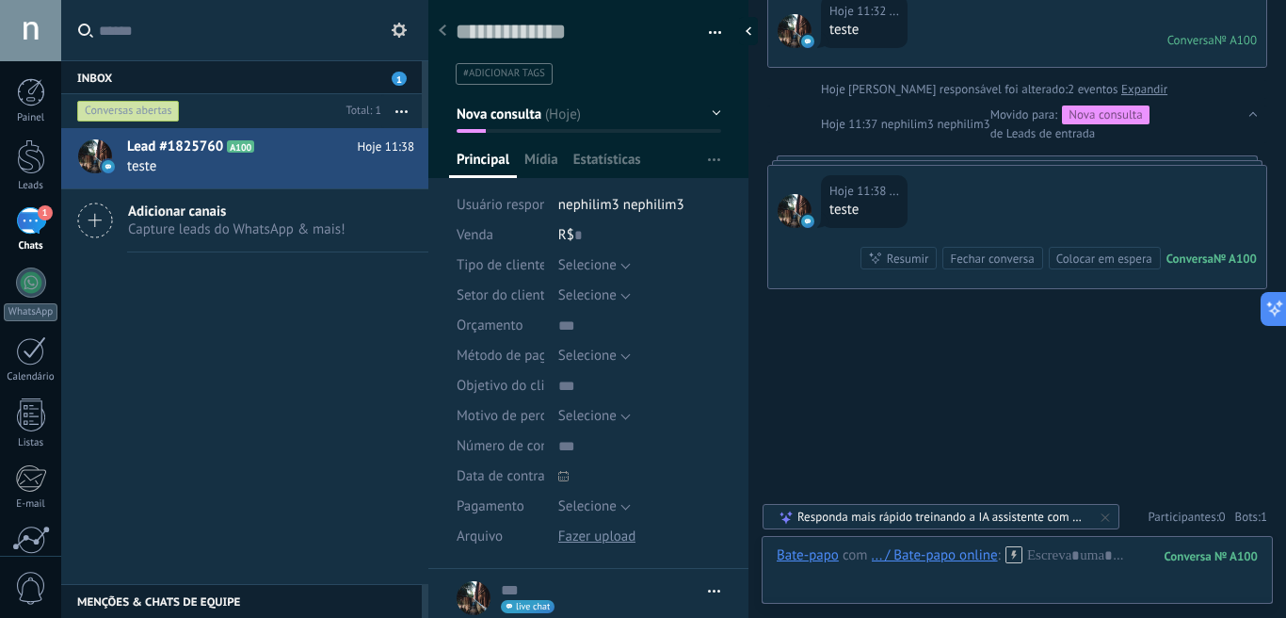
click at [709, 37] on span "button" at bounding box center [715, 36] width 13 height 4
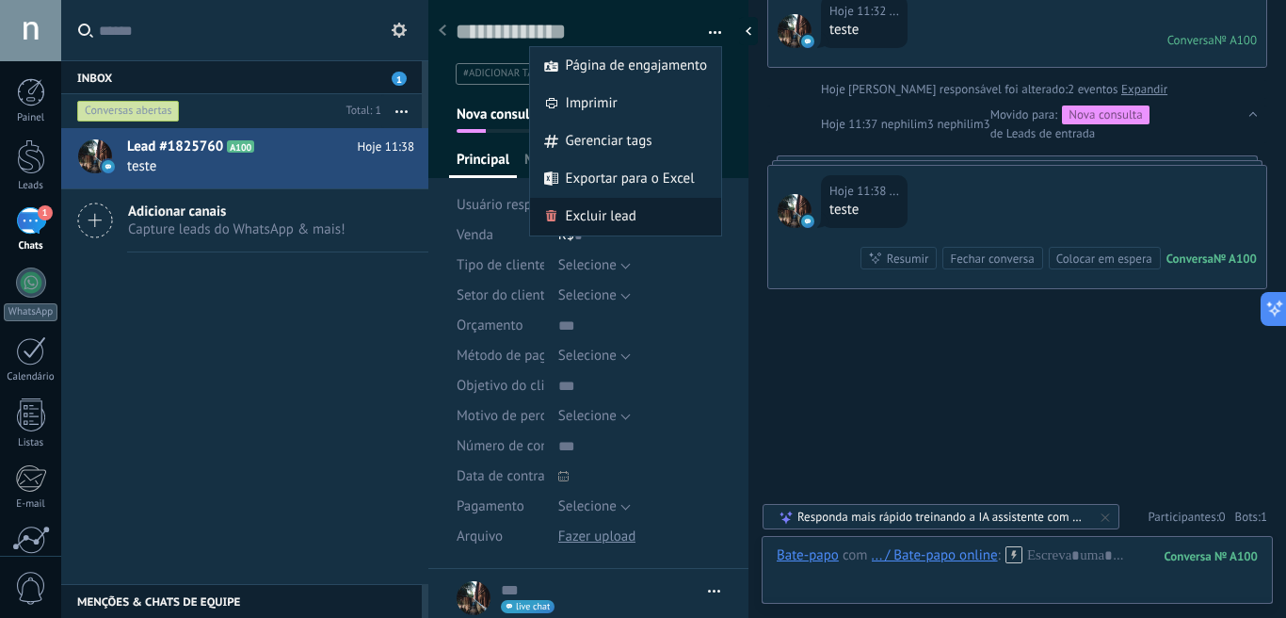
click at [618, 218] on span "Excluir lead" at bounding box center [601, 217] width 71 height 38
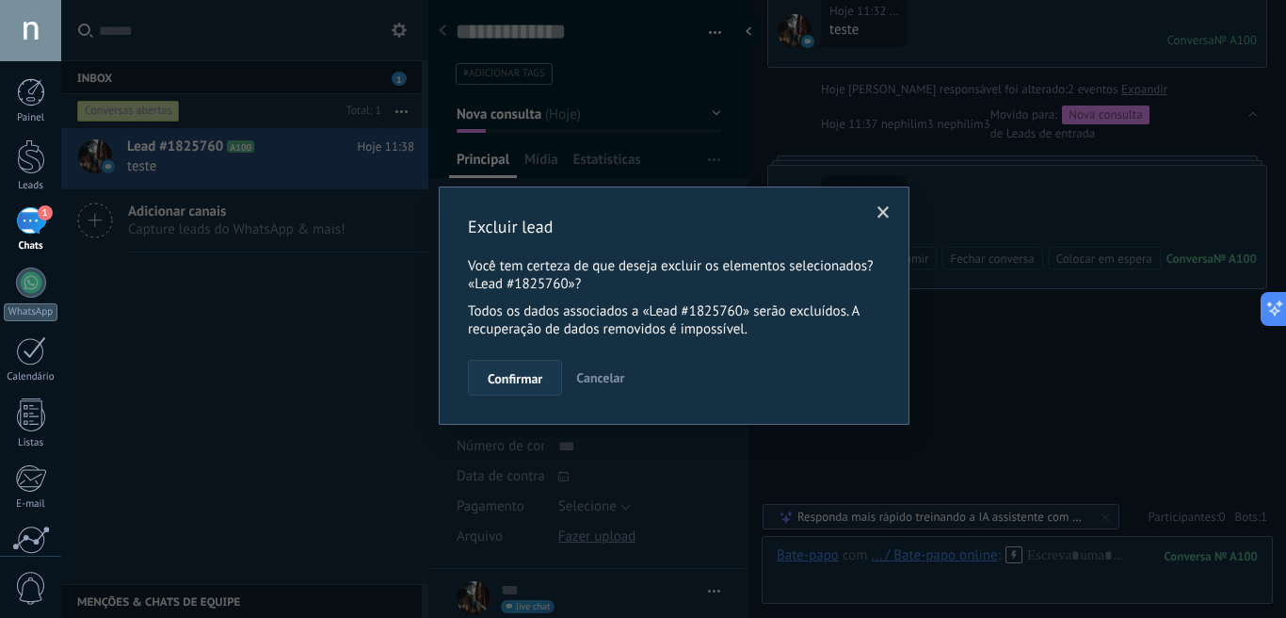
click at [535, 385] on span "Confirmar" at bounding box center [515, 378] width 55 height 13
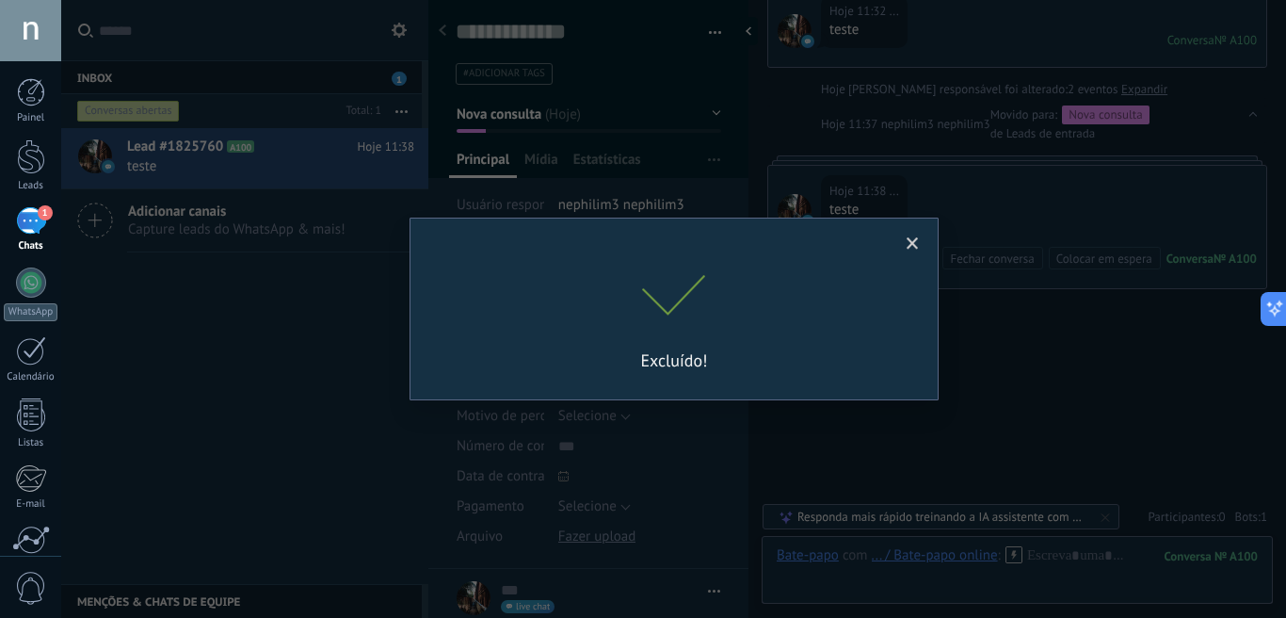
scroll to position [149, 0]
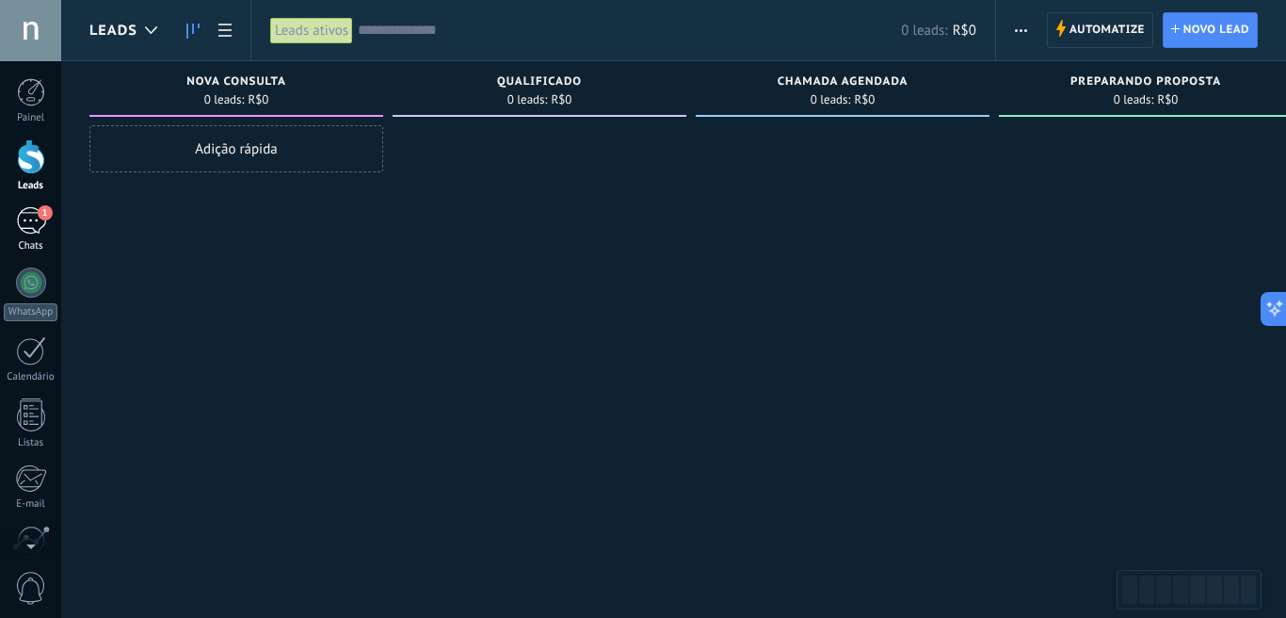
click at [29, 231] on div "1" at bounding box center [31, 220] width 30 height 27
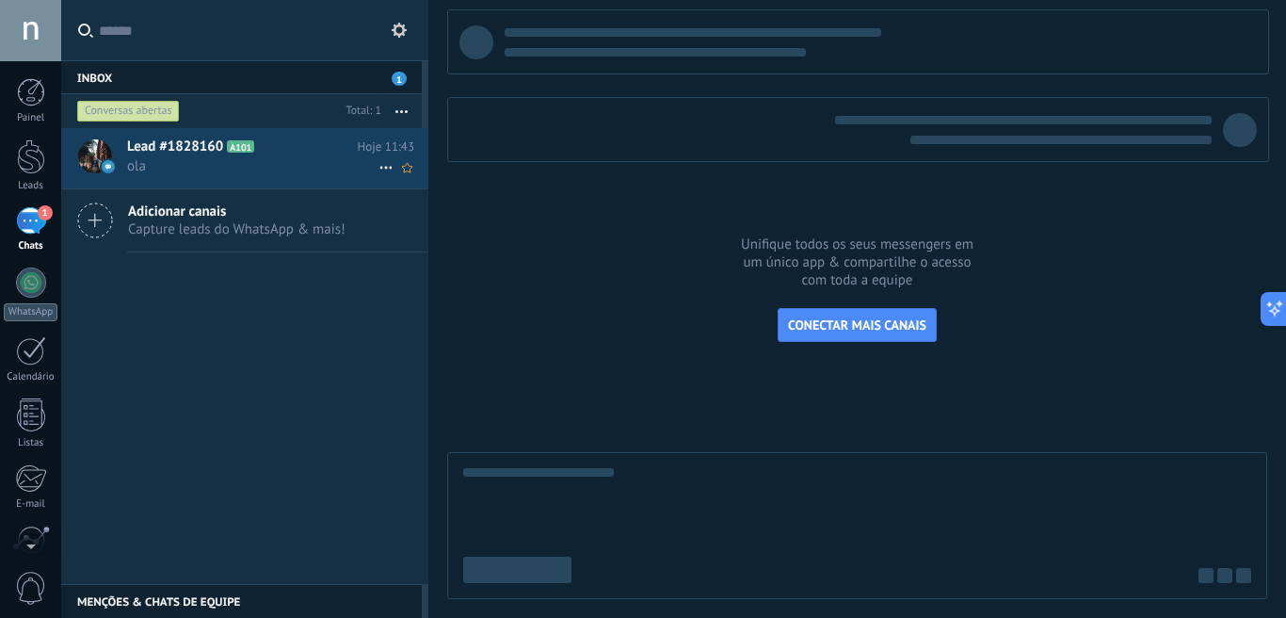
click at [258, 164] on span "ola" at bounding box center [252, 166] width 251 height 18
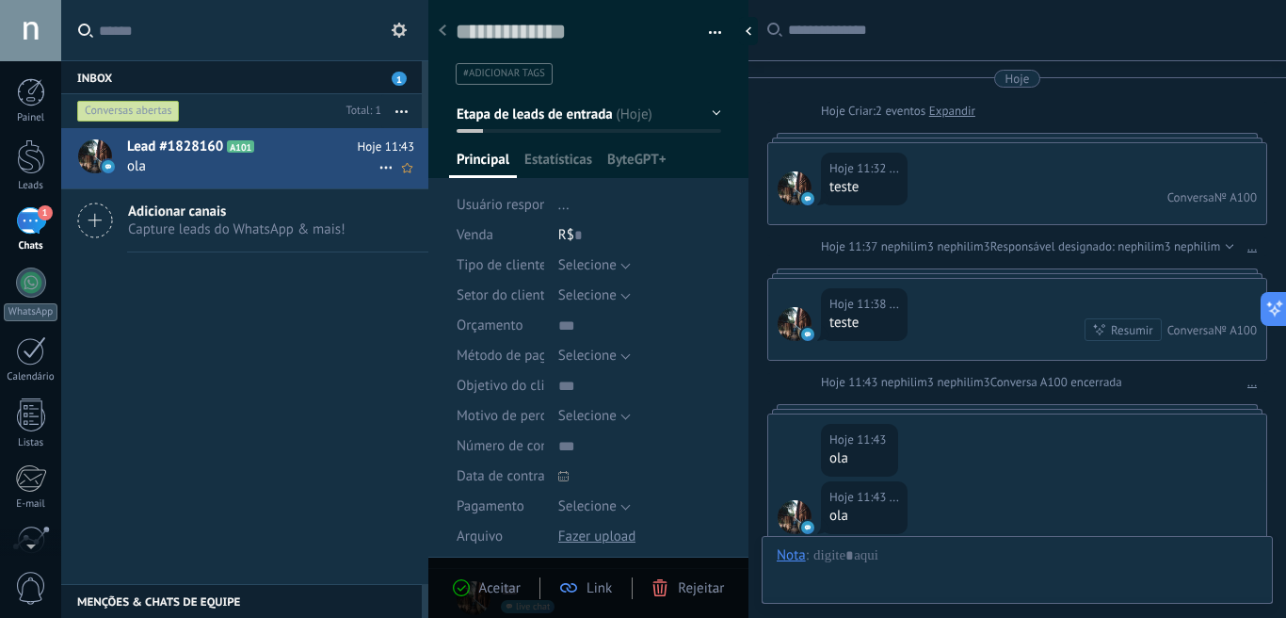
type textarea "**********"
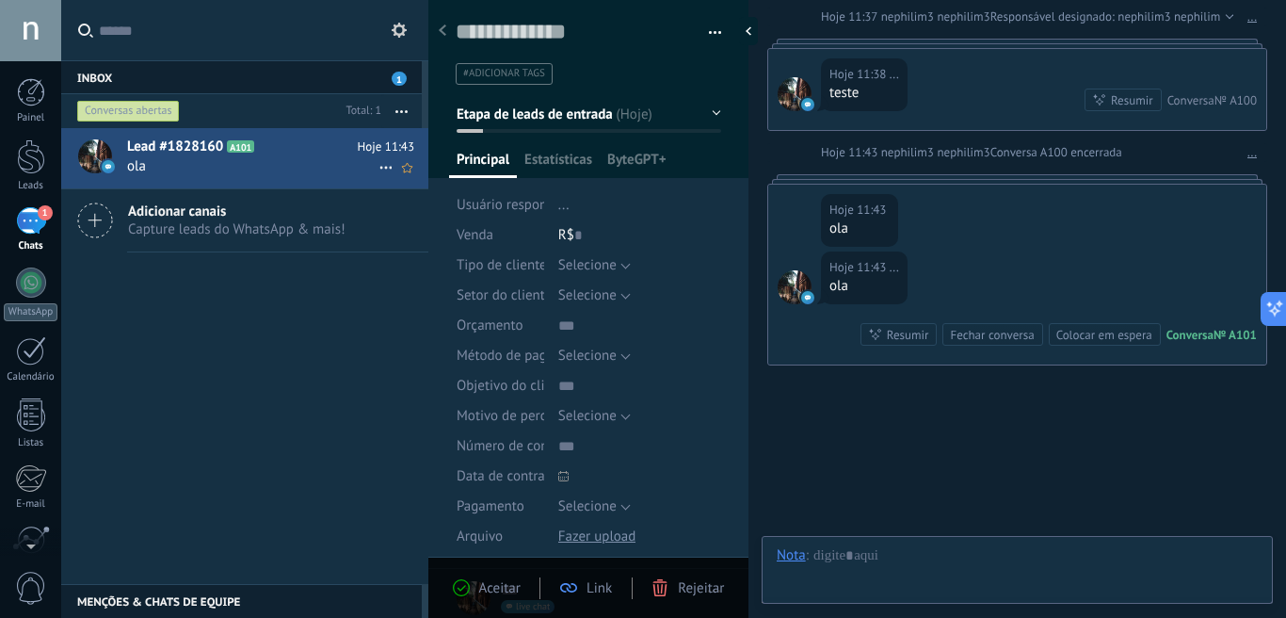
scroll to position [28, 0]
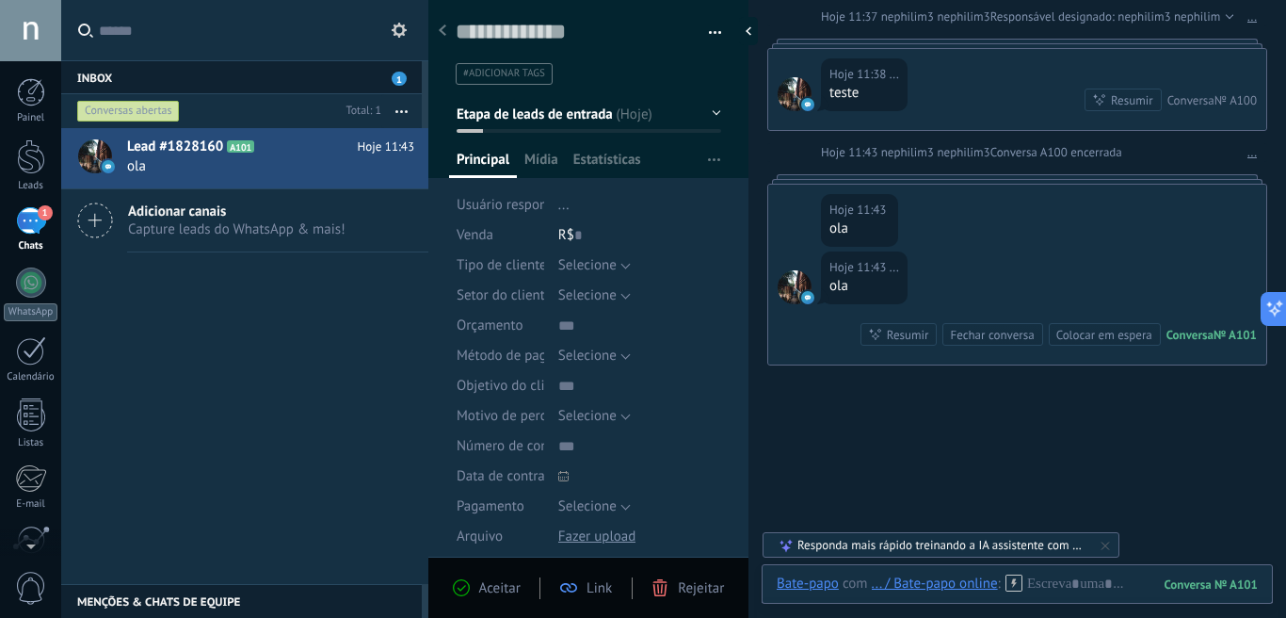
click at [556, 112] on span "Etapa de leads de entrada" at bounding box center [535, 114] width 156 height 18
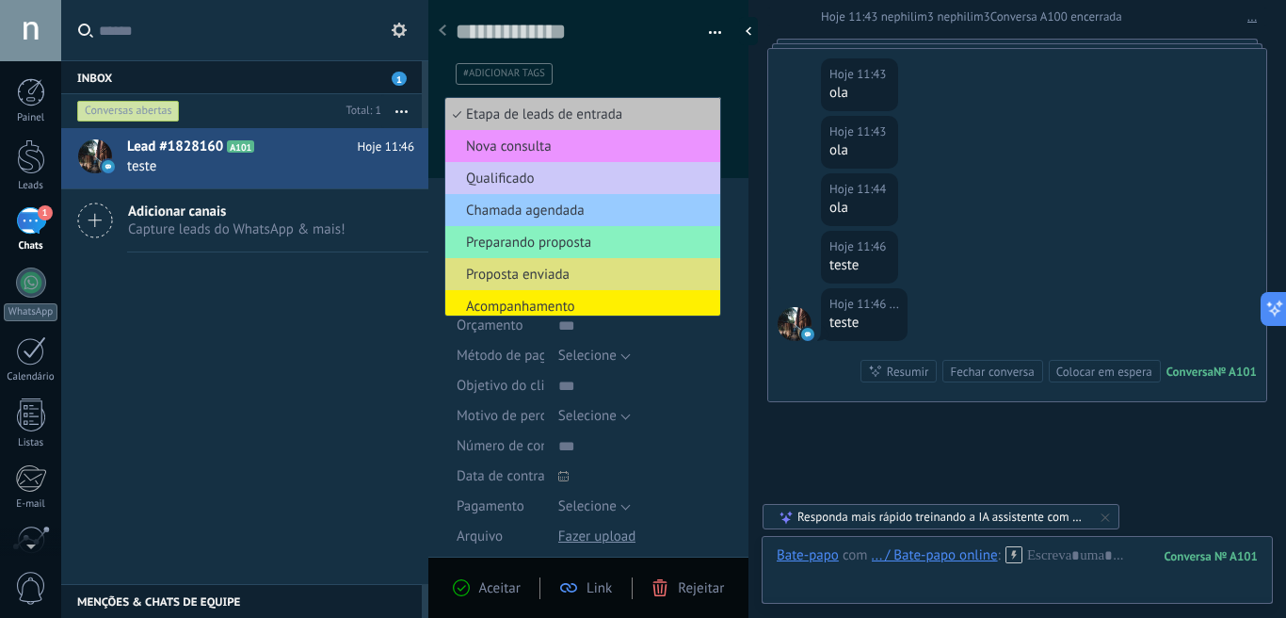
scroll to position [480, 0]
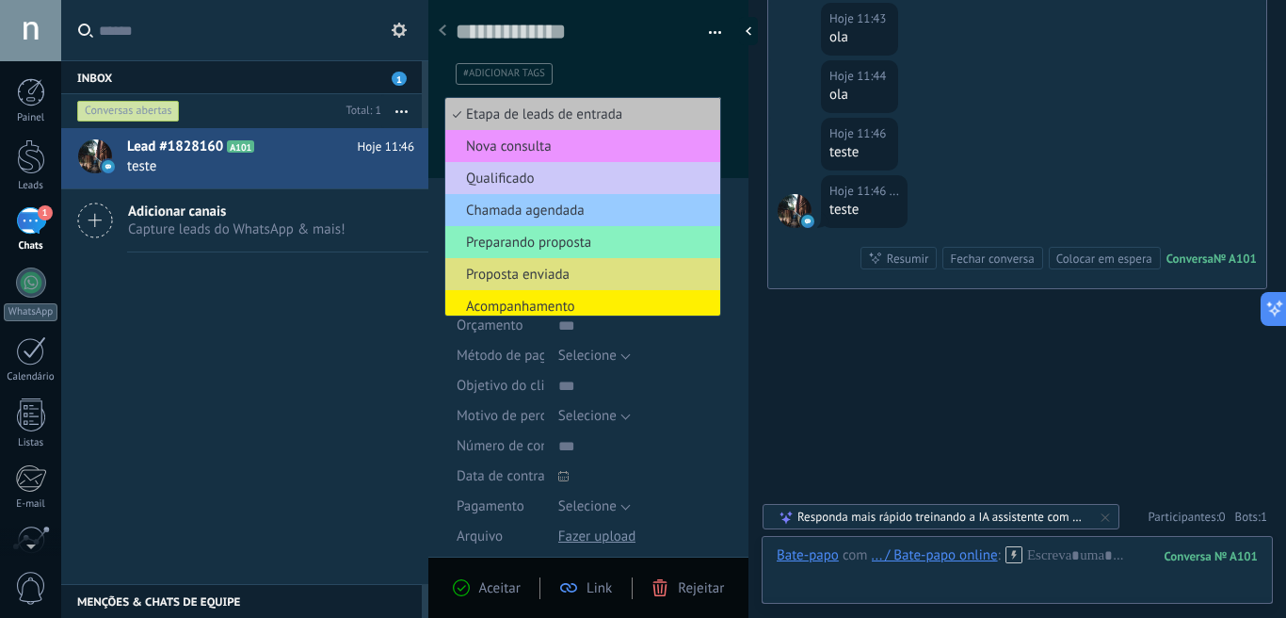
click at [684, 580] on span "Rejeitar" at bounding box center [701, 588] width 46 height 18
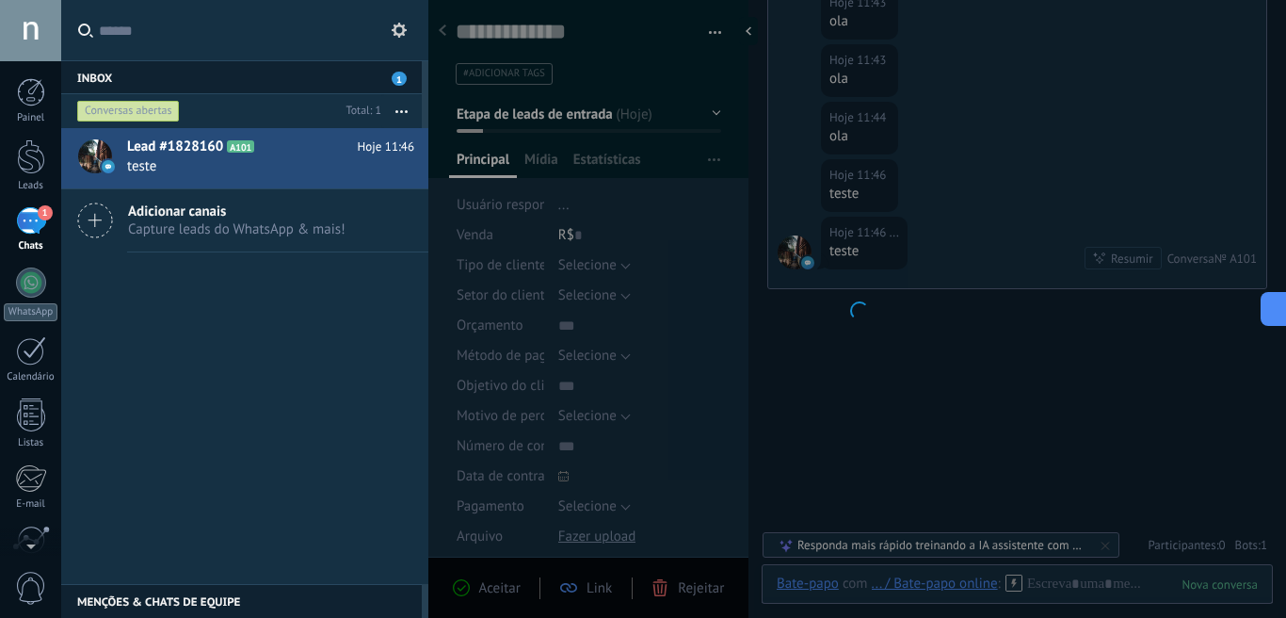
scroll to position [470, 0]
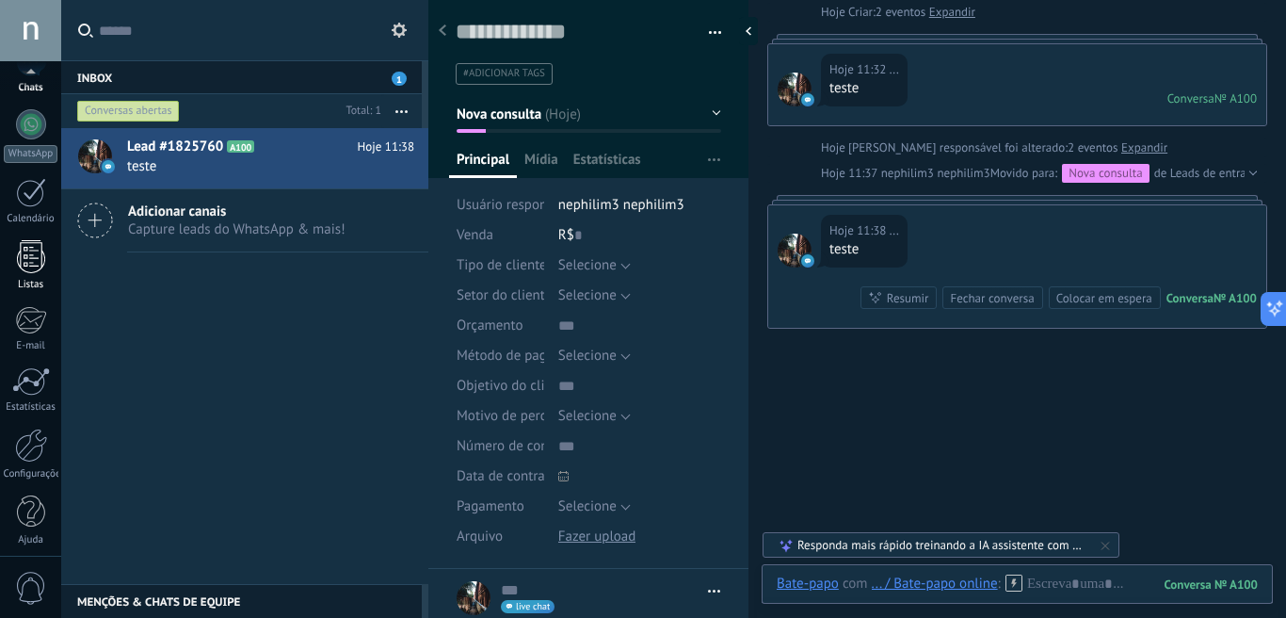
scroll to position [167, 0]
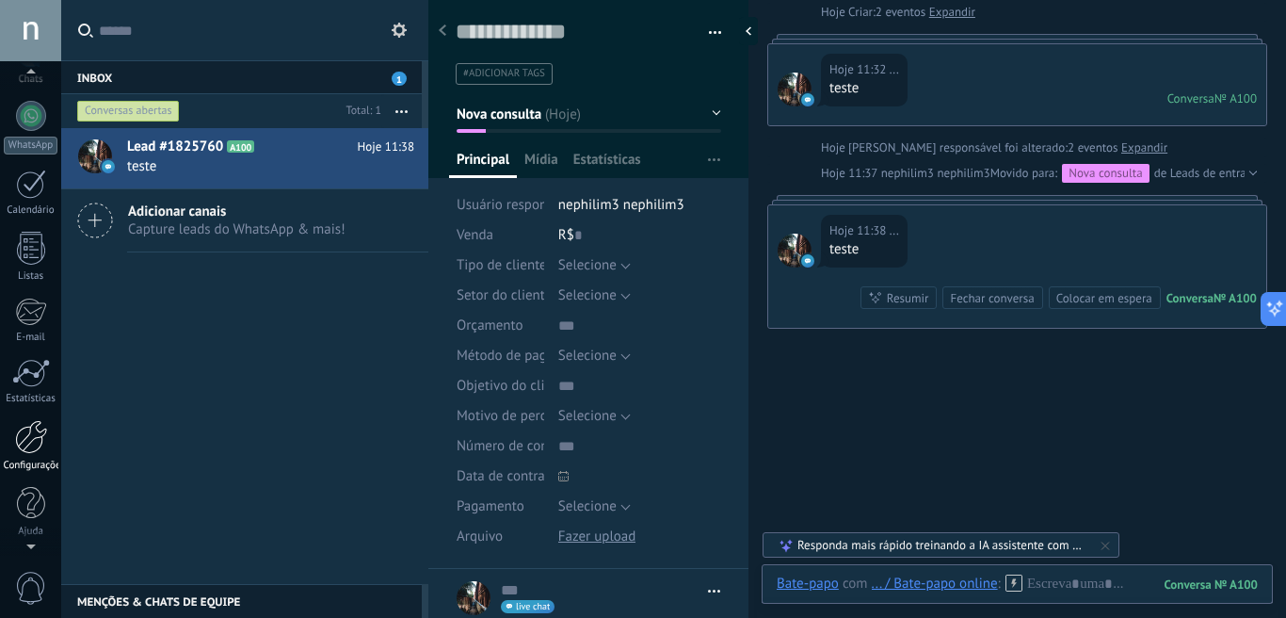
click at [28, 445] on div at bounding box center [31, 437] width 32 height 34
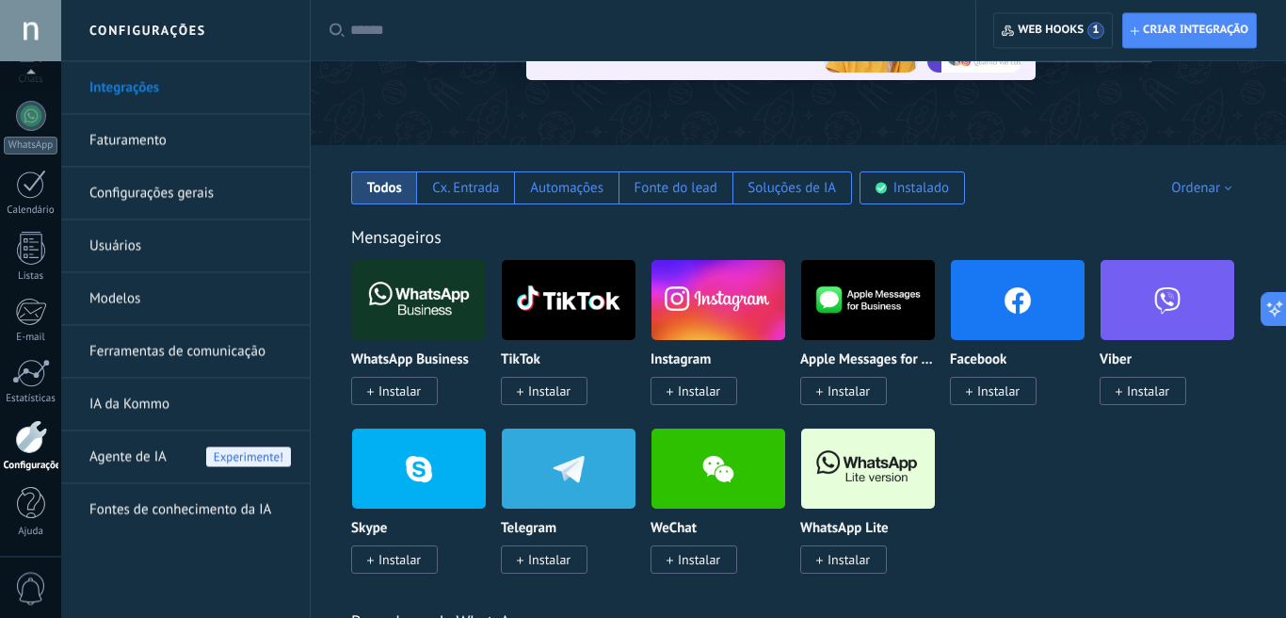
scroll to position [212, 0]
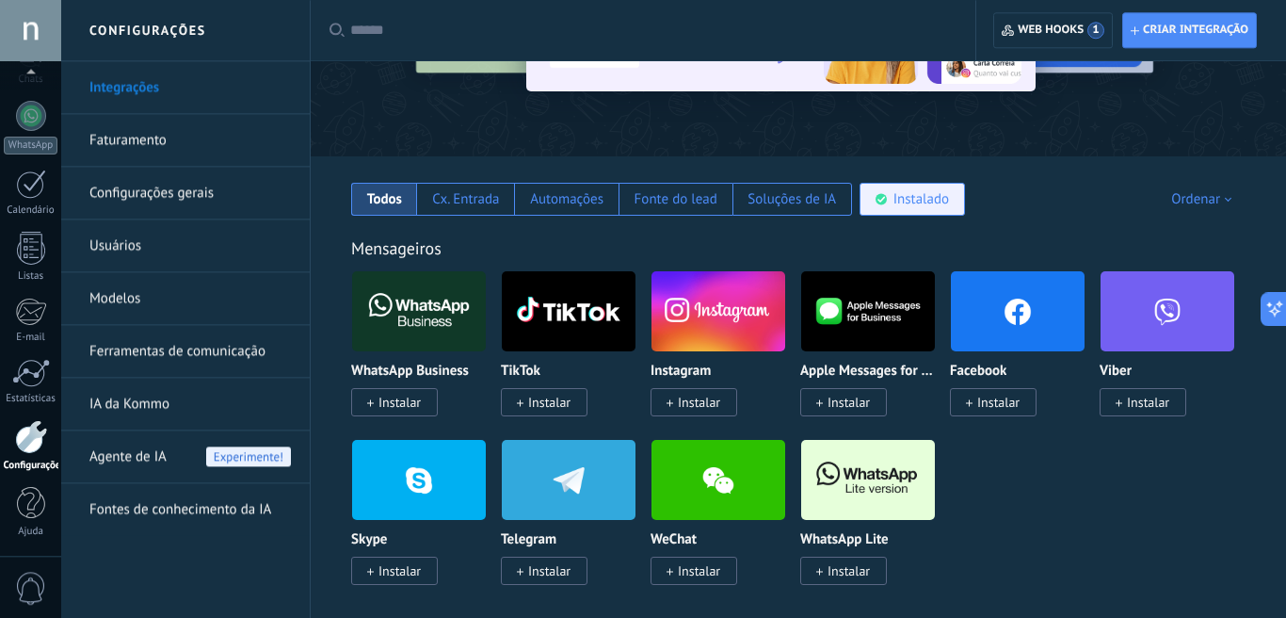
click at [929, 201] on div "Instalado" at bounding box center [922, 199] width 56 height 18
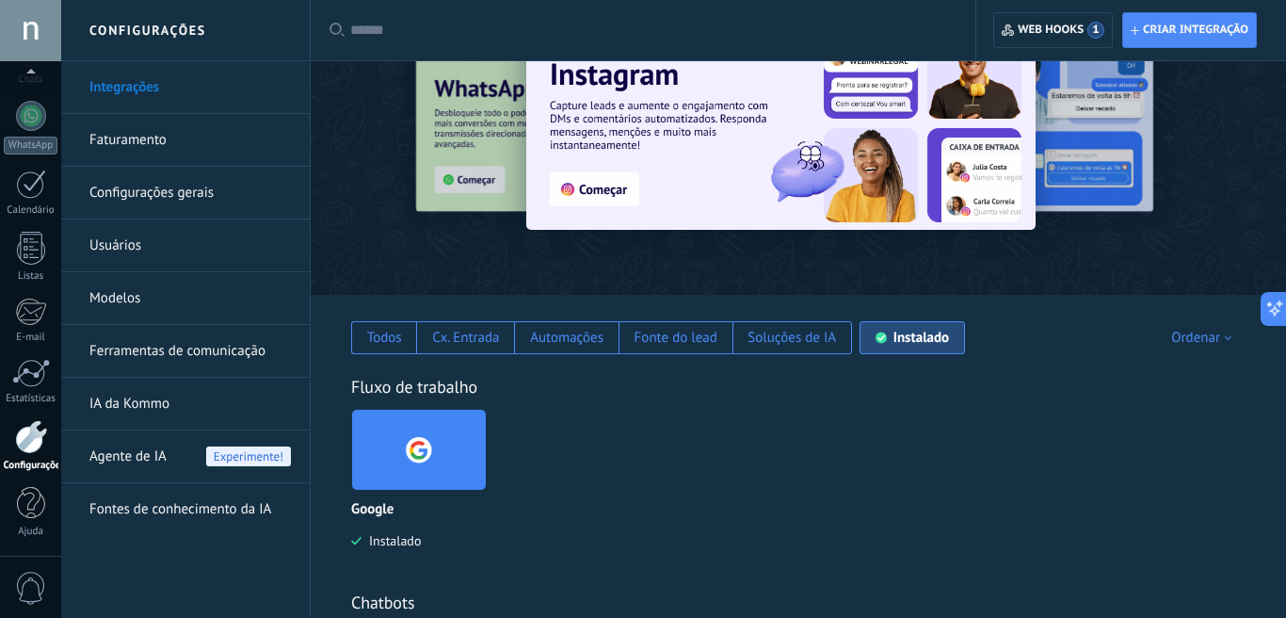
scroll to position [280, 0]
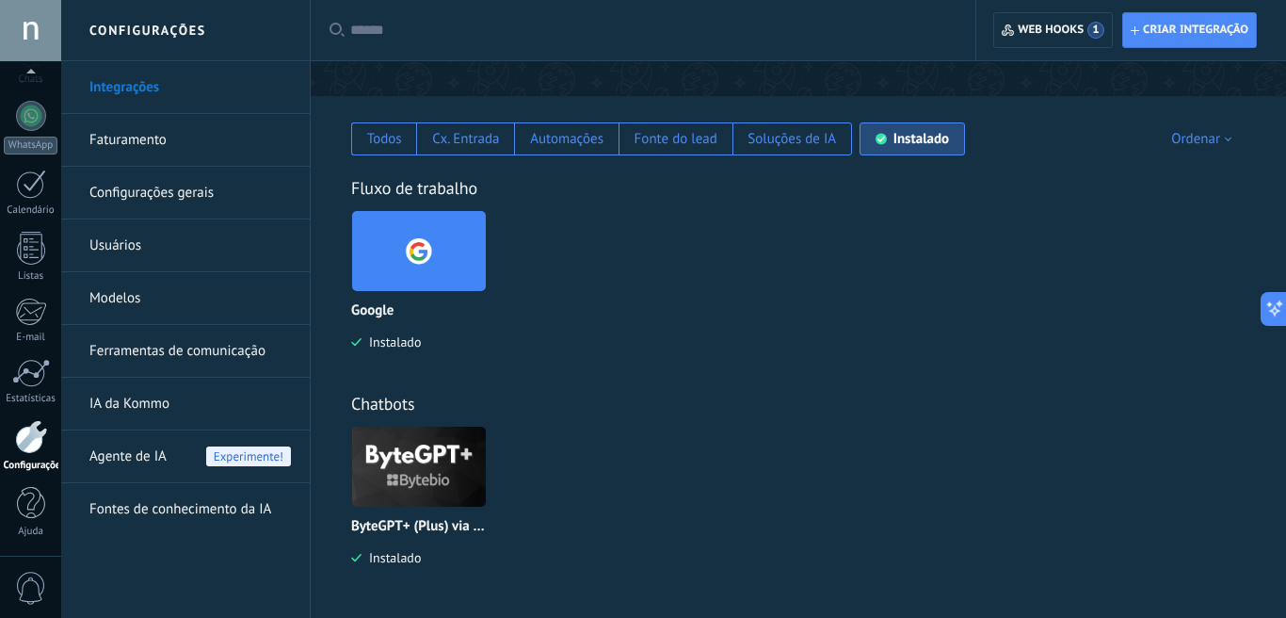
click at [439, 464] on img at bounding box center [419, 466] width 134 height 91
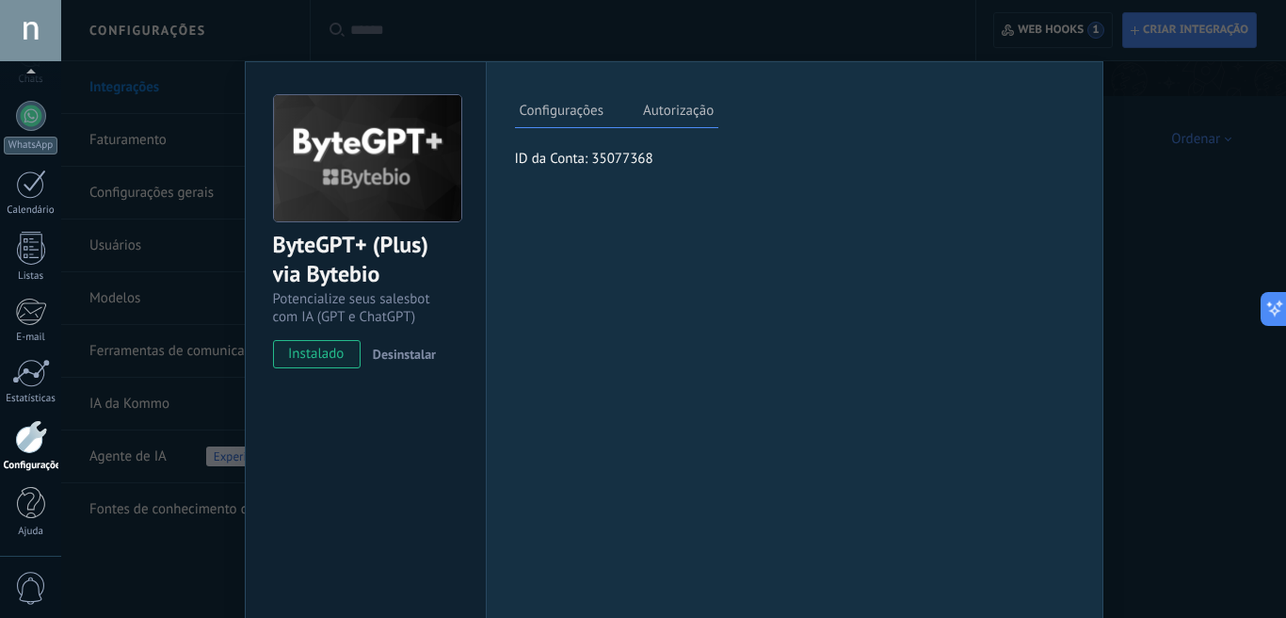
click at [1178, 379] on div "ByteGPT+ (Plus) via Bytebio Potencialize seus salesbot com IA (GPT e ChatGPT) i…" at bounding box center [673, 309] width 1225 height 618
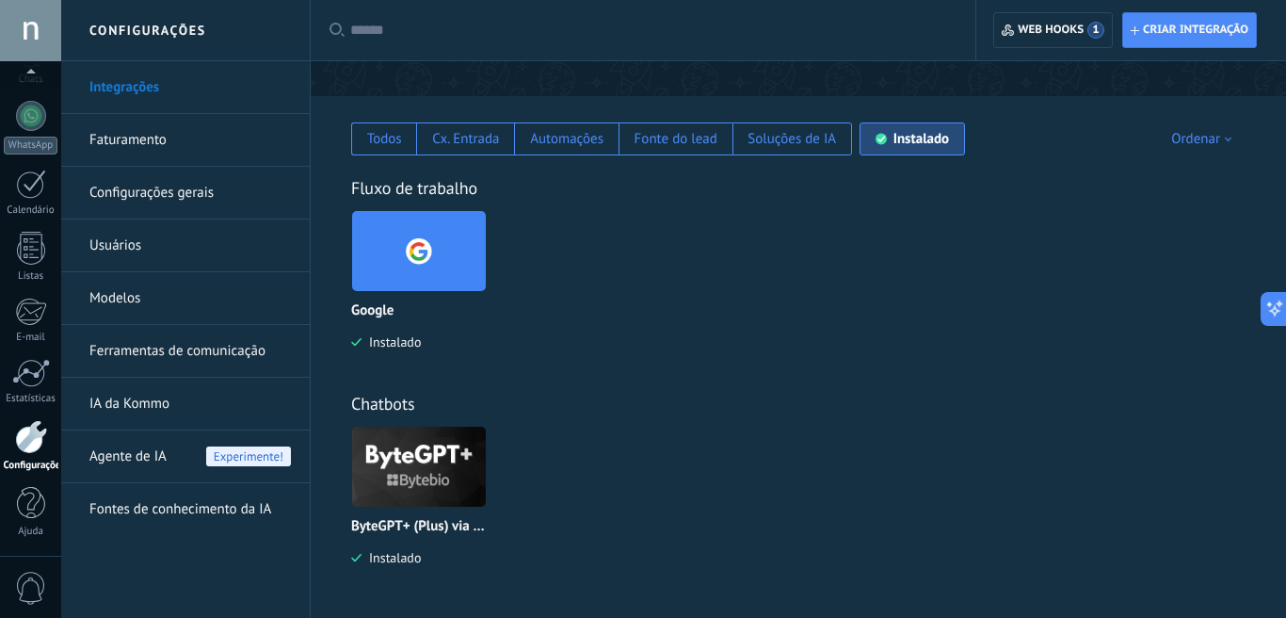
click at [181, 353] on link "Ferramentas de comunicação" at bounding box center [190, 351] width 202 height 53
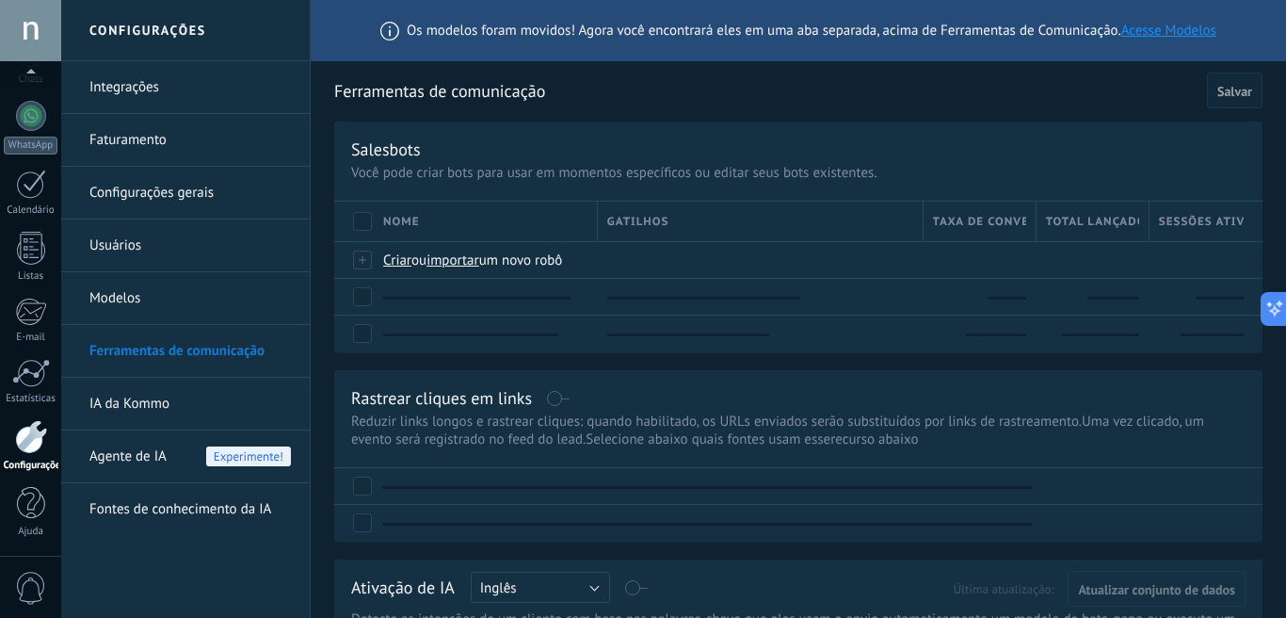
scroll to position [167, 0]
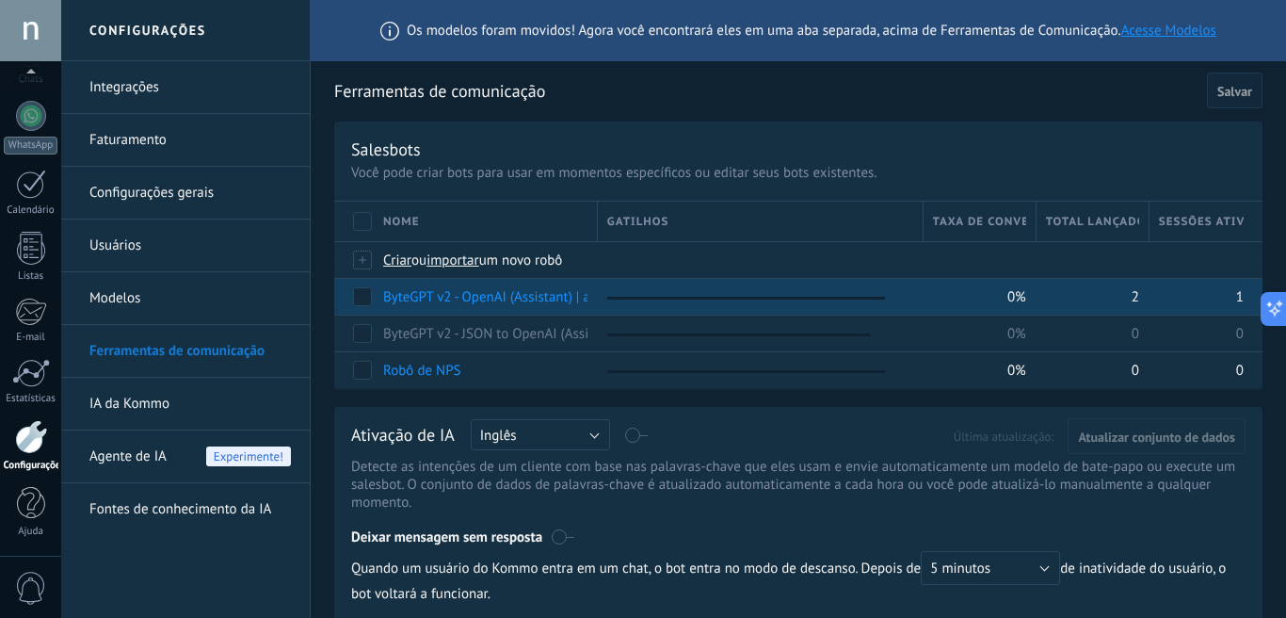
click at [510, 297] on link "ByteGPT v2 - OpenAI (Assistant) | asst_4FNeTWWHZjQb8buFqZxCD19x" at bounding box center [594, 297] width 423 height 18
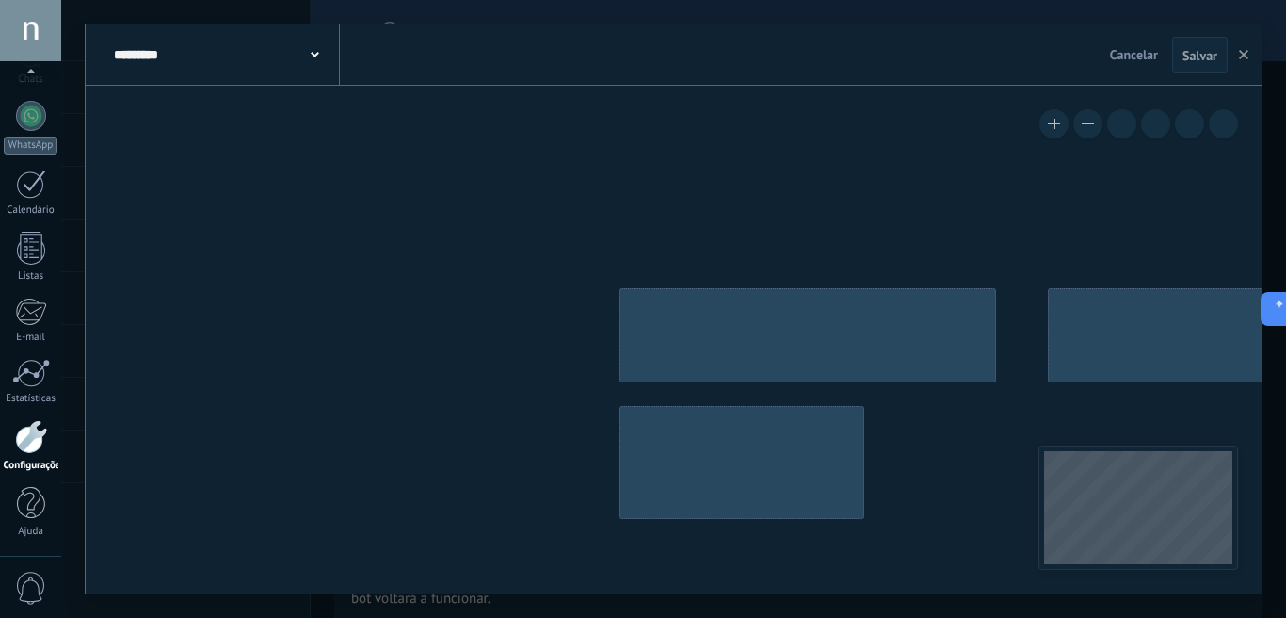
type input "**********"
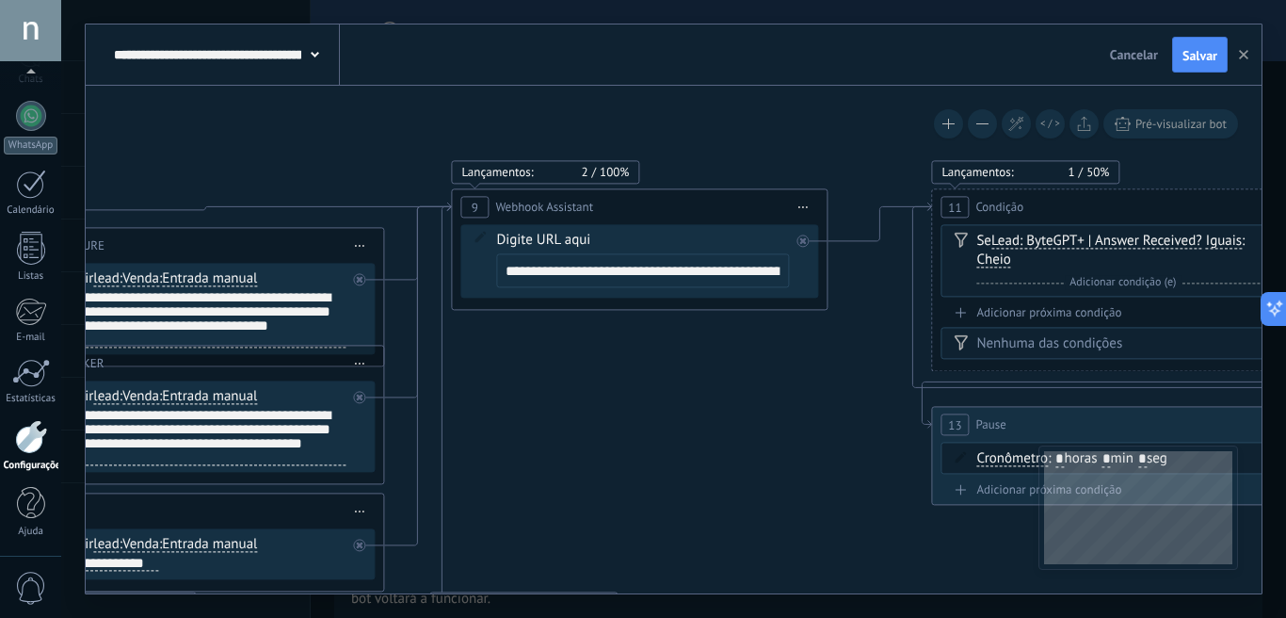
click at [649, 274] on input "**********" at bounding box center [642, 270] width 293 height 34
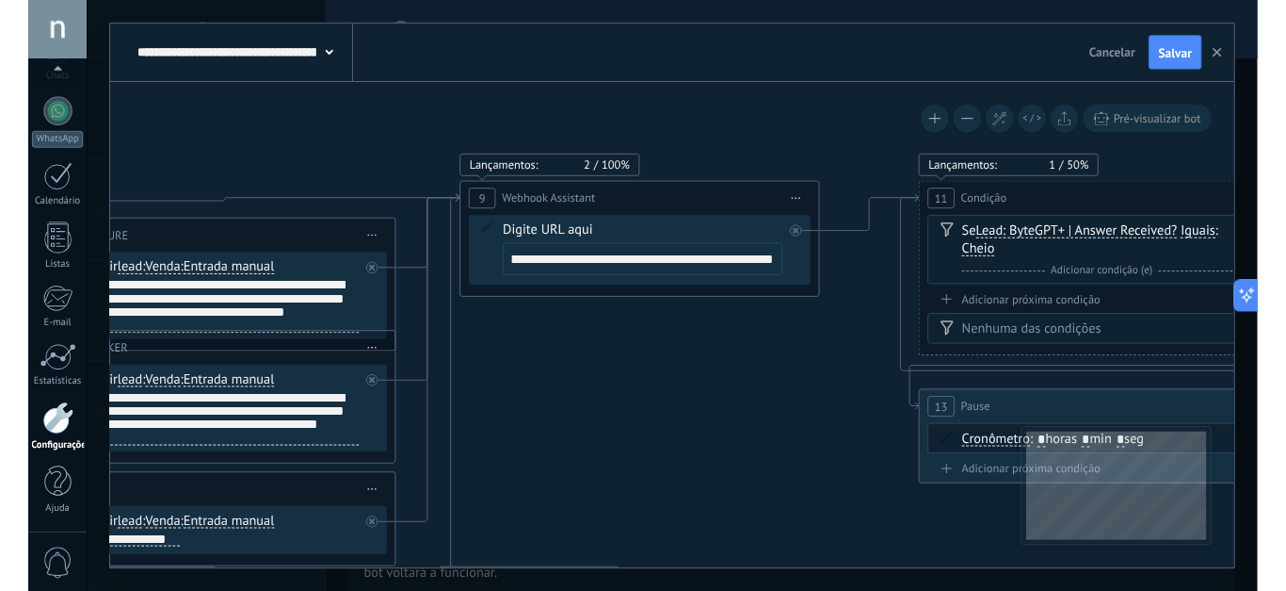
scroll to position [0, 89]
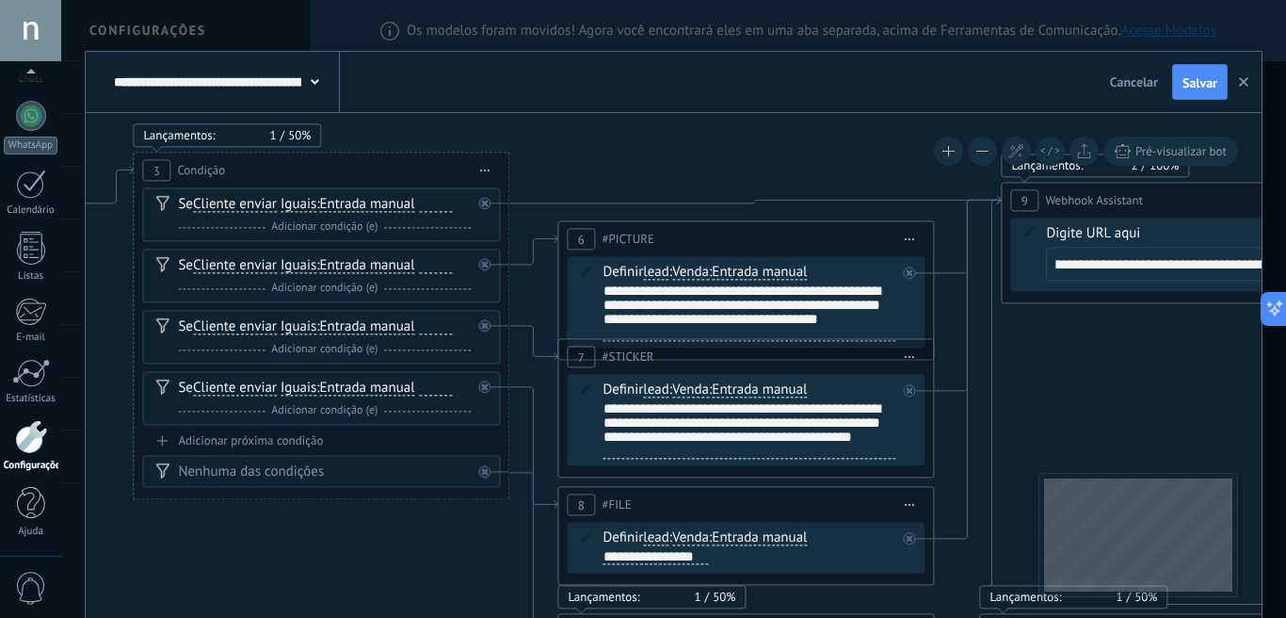
type textarea "**********"
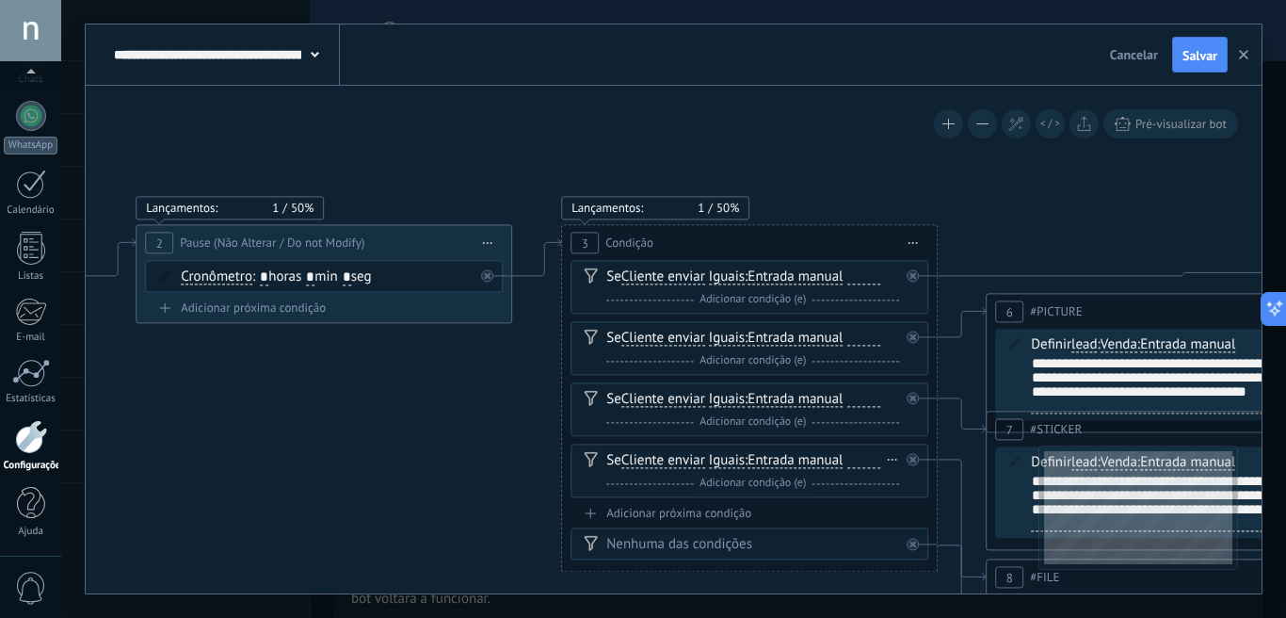
click at [860, 463] on div at bounding box center [864, 460] width 33 height 15
click at [915, 242] on icon at bounding box center [913, 243] width 9 height 2
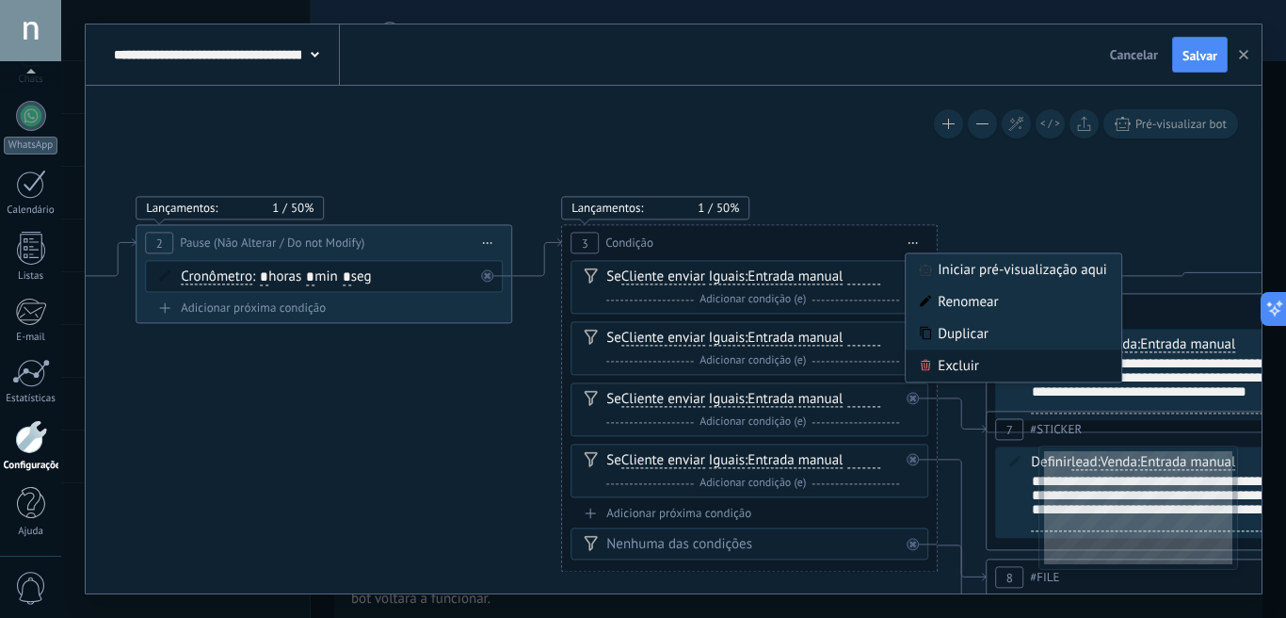
click at [954, 367] on div "Excluir" at bounding box center [1014, 365] width 216 height 32
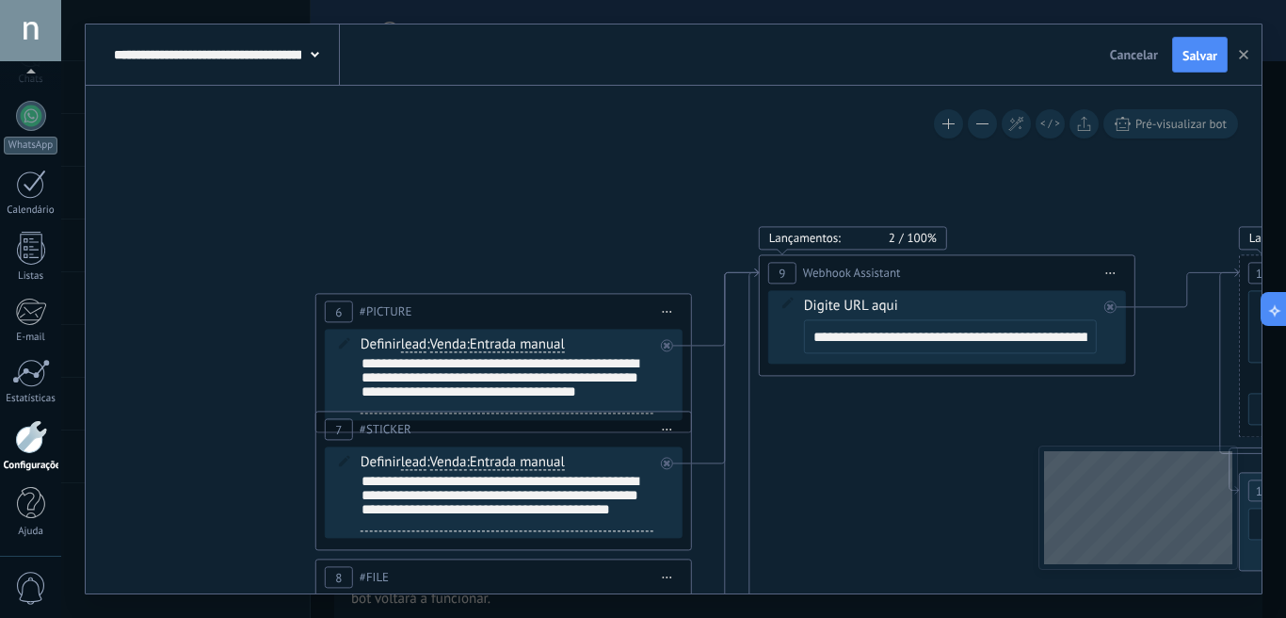
click at [666, 314] on span "Iniciar pré-visualização aqui Renomear Duplicar Excluir" at bounding box center [668, 311] width 30 height 27
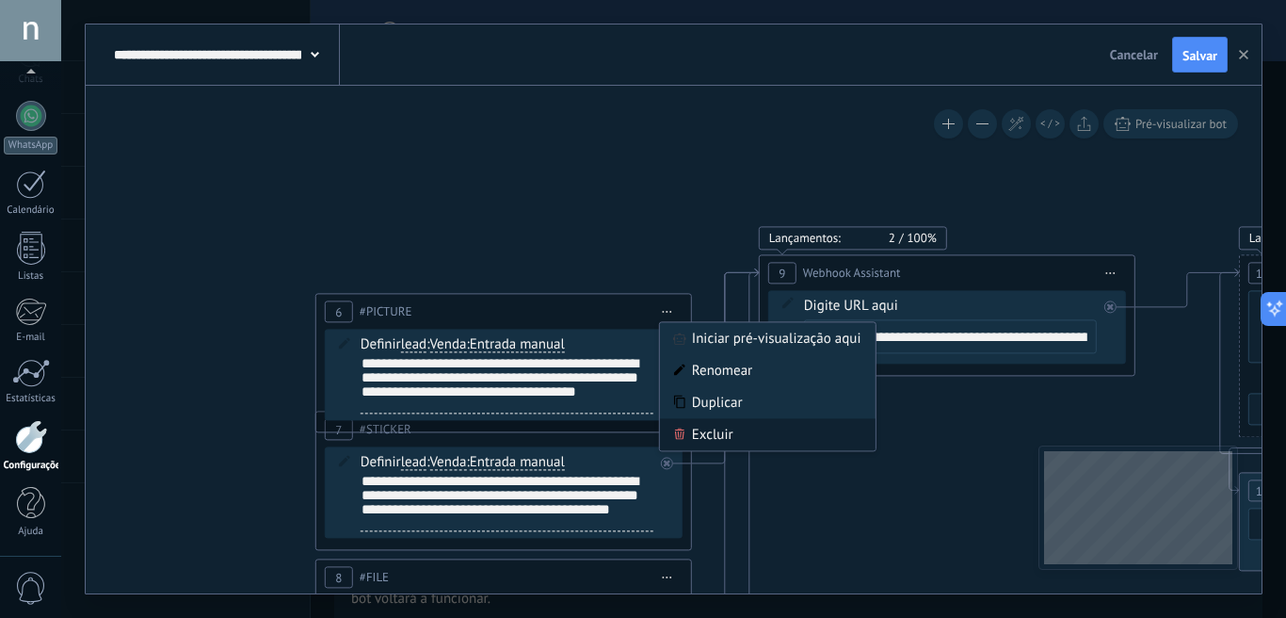
click at [704, 434] on div "Excluir" at bounding box center [768, 434] width 216 height 32
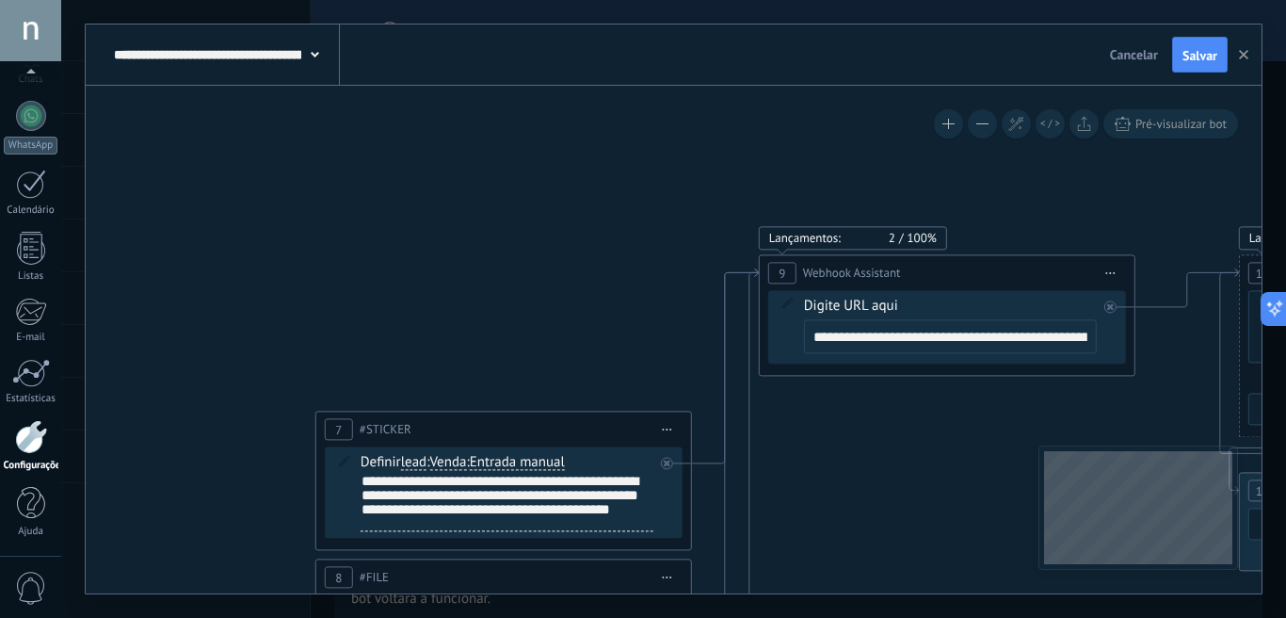
click at [671, 433] on span "Iniciar pré-visualização aqui Renomear Duplicar Excluir" at bounding box center [668, 428] width 30 height 27
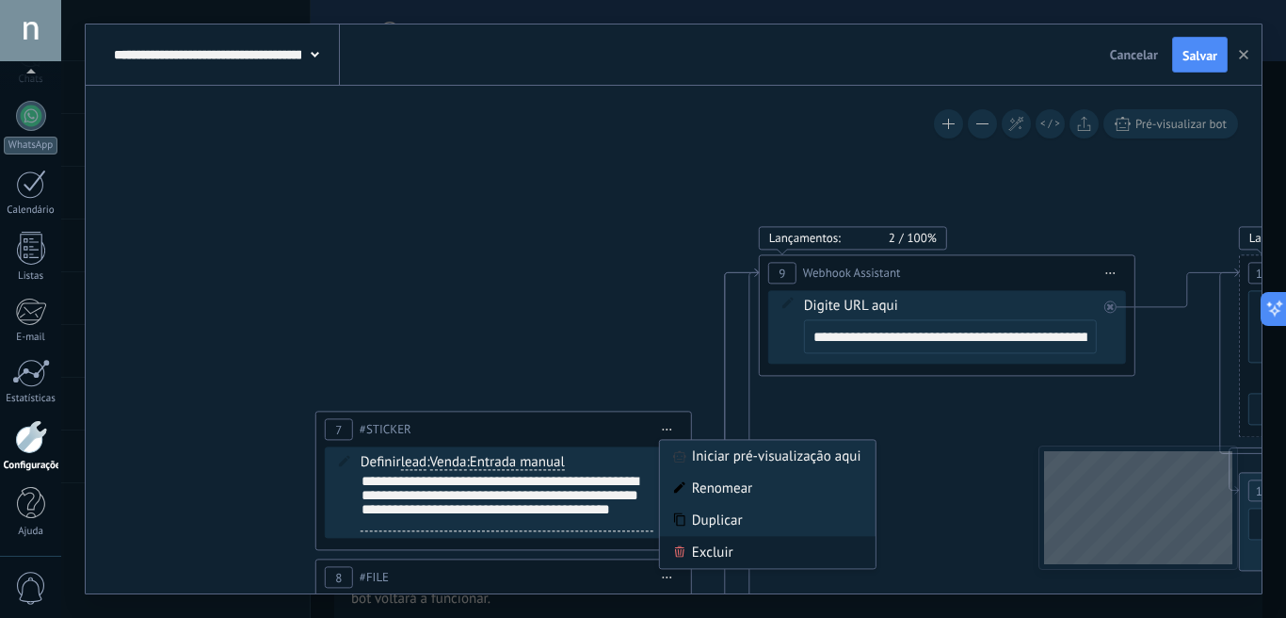
click at [707, 550] on div "Excluir" at bounding box center [768, 552] width 216 height 32
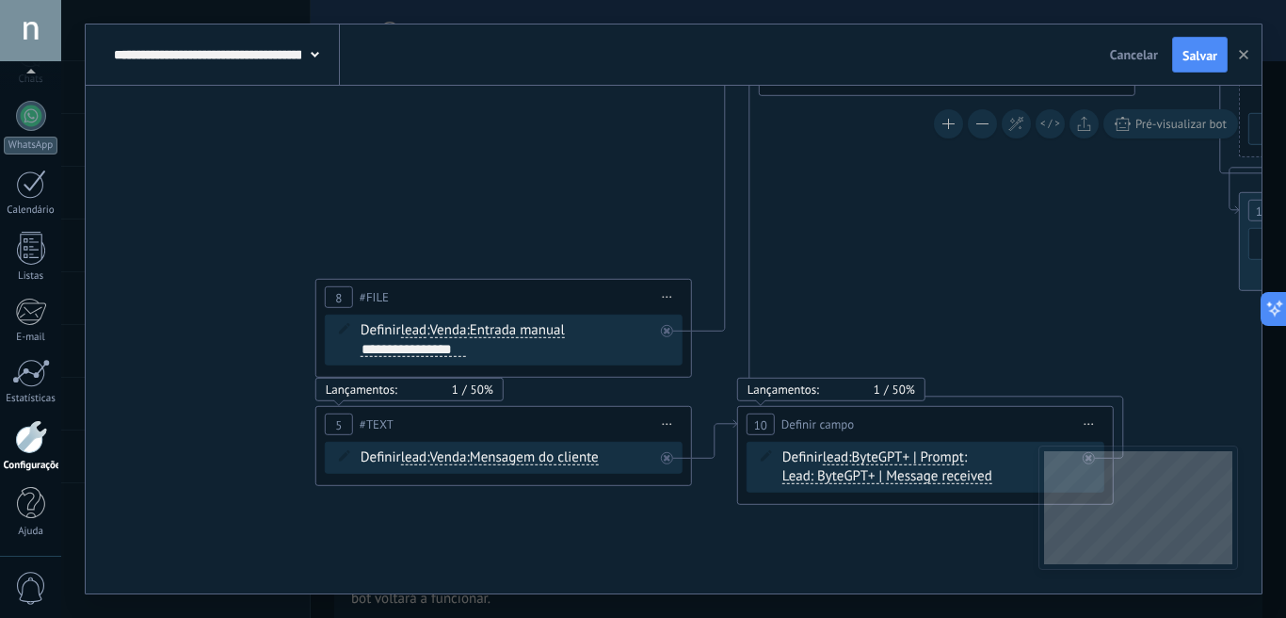
click at [663, 299] on span "Iniciar pré-visualização aqui Renomear Duplicar Excluir" at bounding box center [668, 296] width 30 height 27
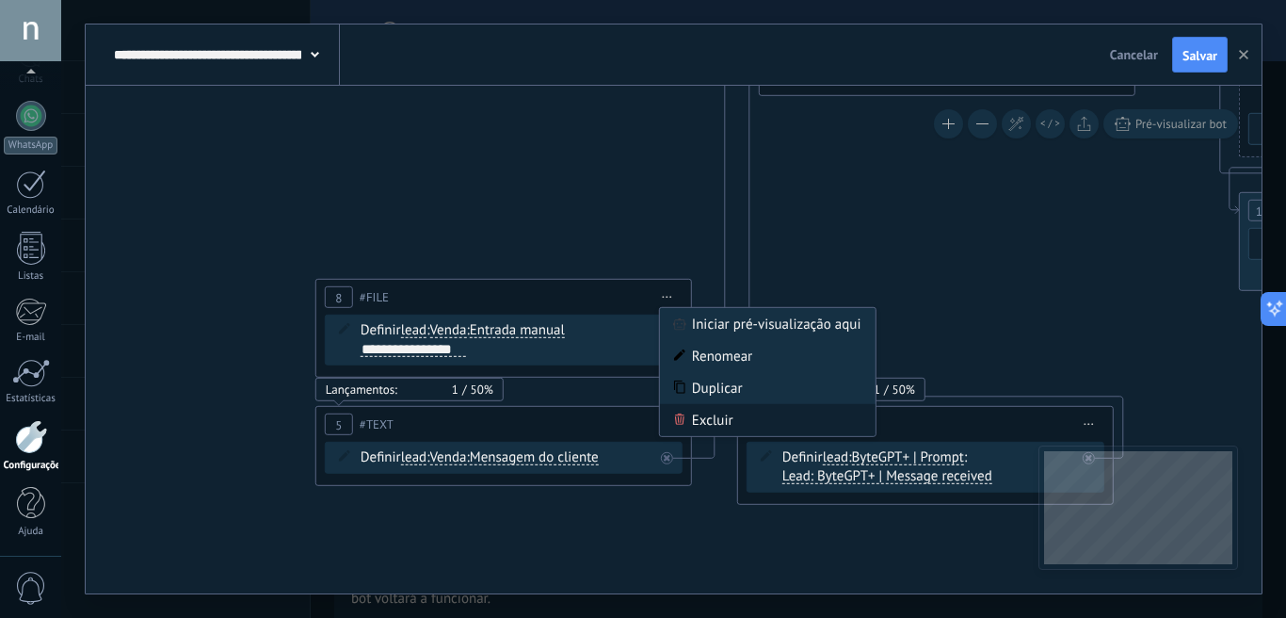
click at [714, 417] on div "Excluir" at bounding box center [768, 420] width 216 height 32
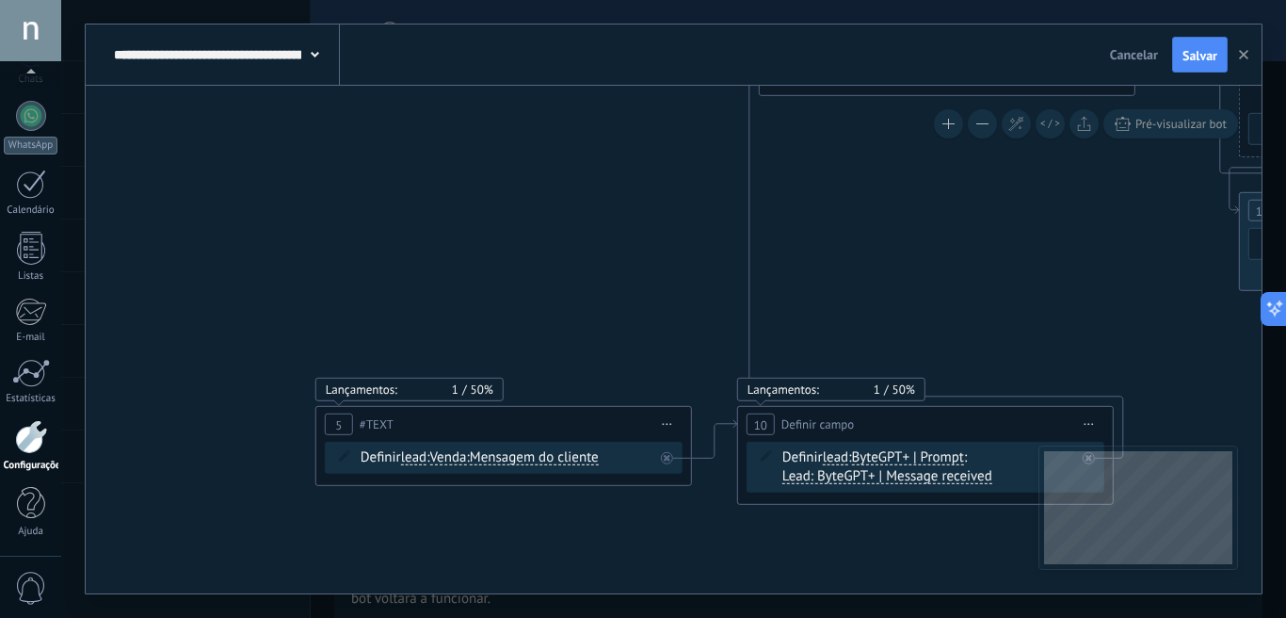
click at [661, 428] on span "Iniciar pré-visualização aqui Renomear Duplicar Excluir" at bounding box center [668, 424] width 30 height 27
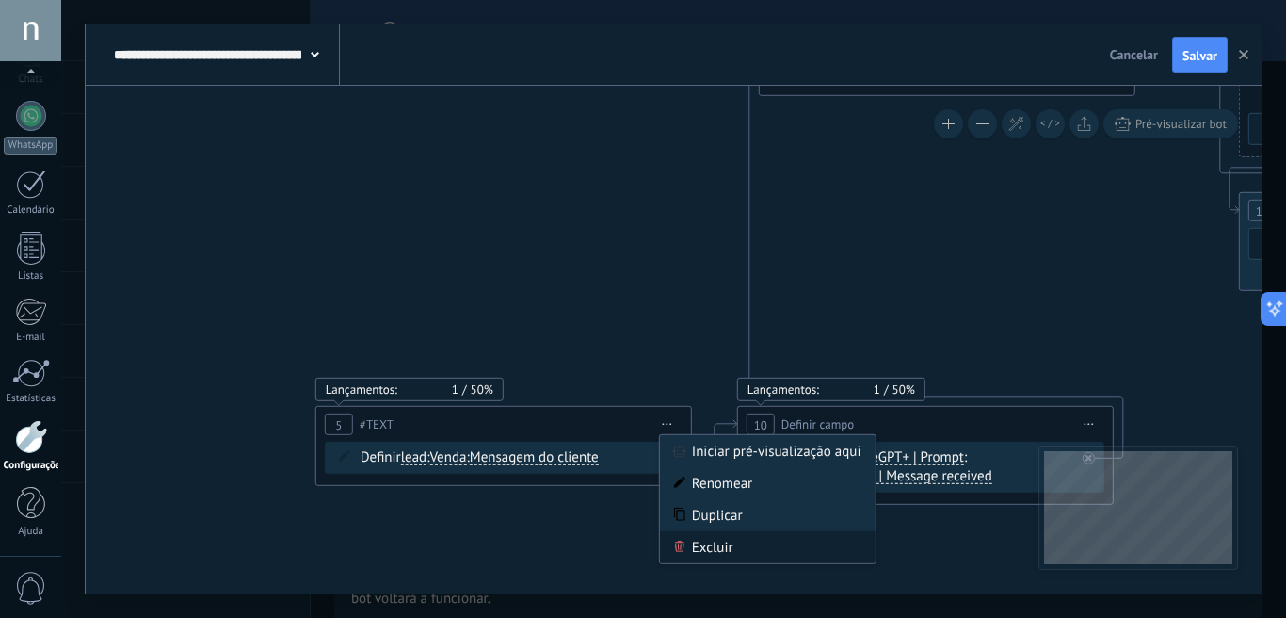
click at [719, 542] on div "Excluir" at bounding box center [768, 547] width 216 height 32
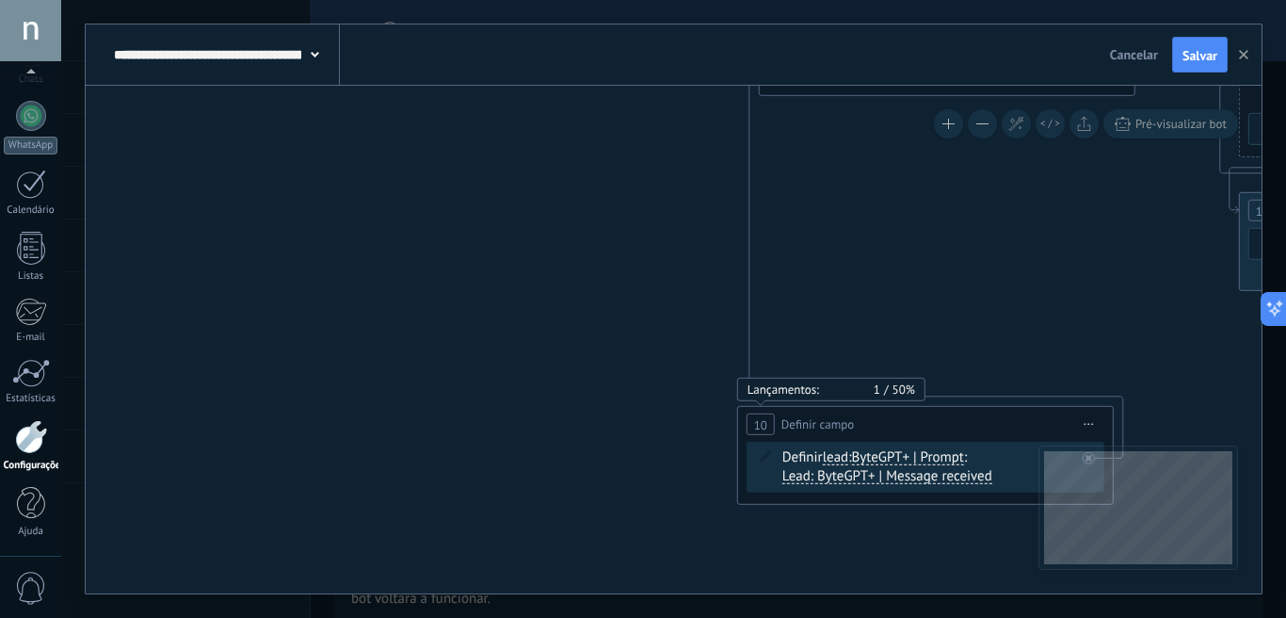
click at [1095, 431] on span "Iniciar pré-visualização aqui Renomear Duplicar Excluir" at bounding box center [1090, 424] width 30 height 27
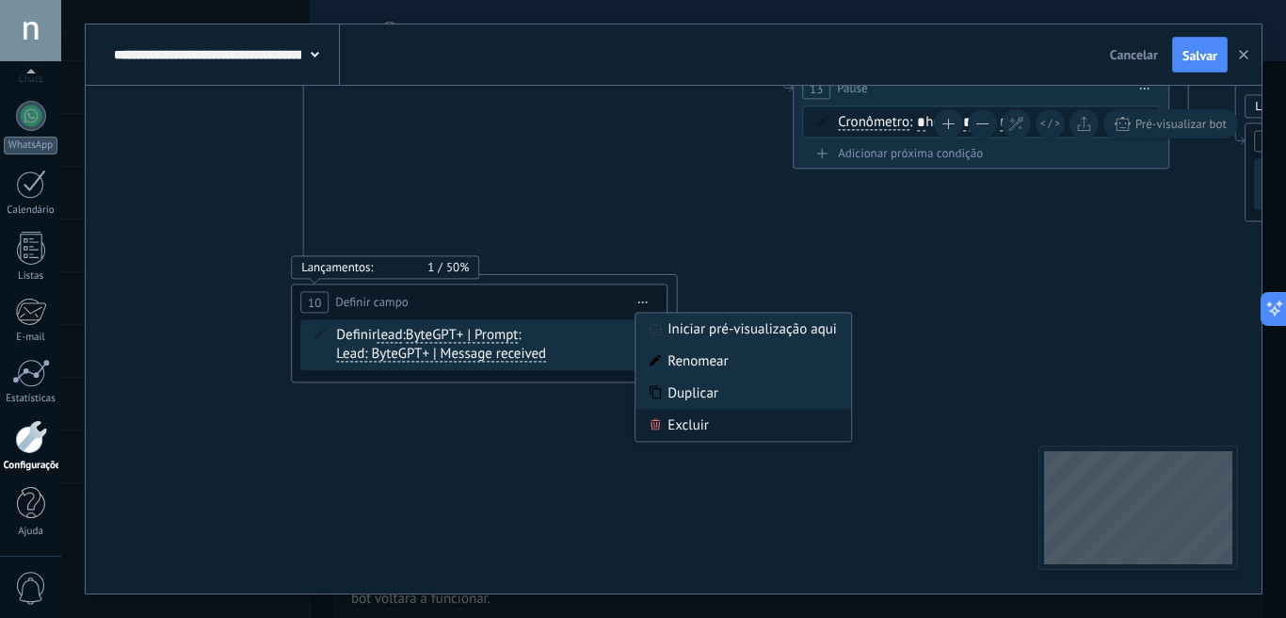
click at [701, 426] on div "Excluir" at bounding box center [744, 425] width 216 height 32
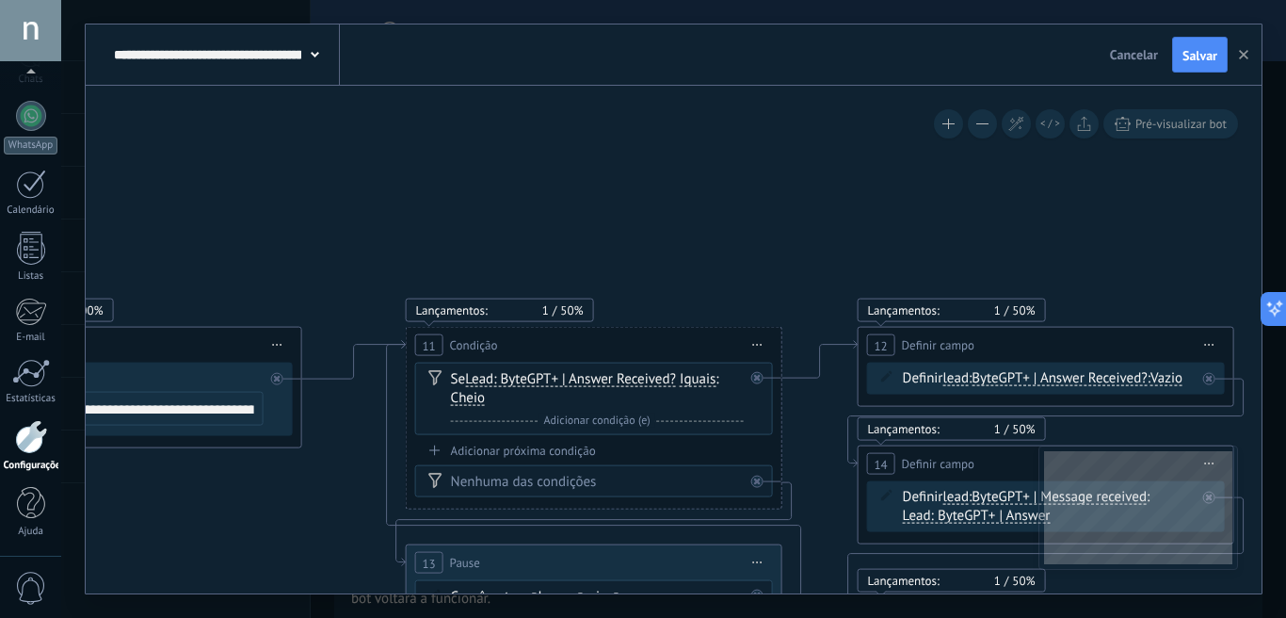
click at [763, 347] on span "Iniciar pré-visualização aqui Renomear Duplicar Excluir" at bounding box center [758, 345] width 30 height 27
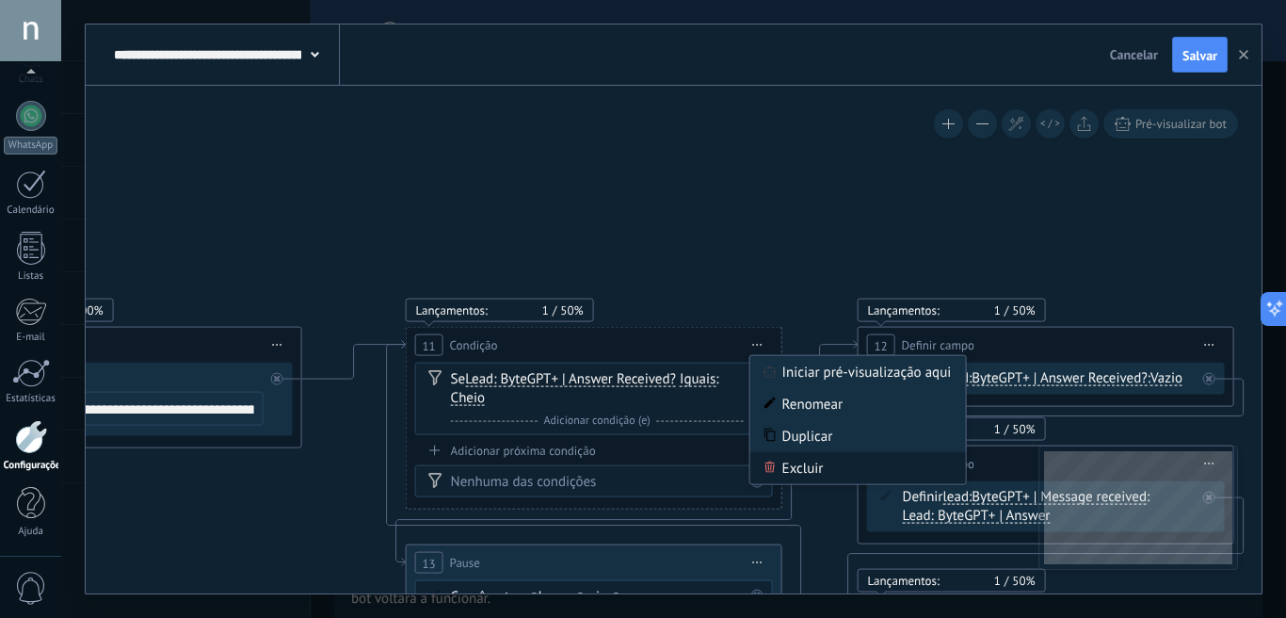
click at [793, 466] on div "Excluir" at bounding box center [859, 468] width 216 height 32
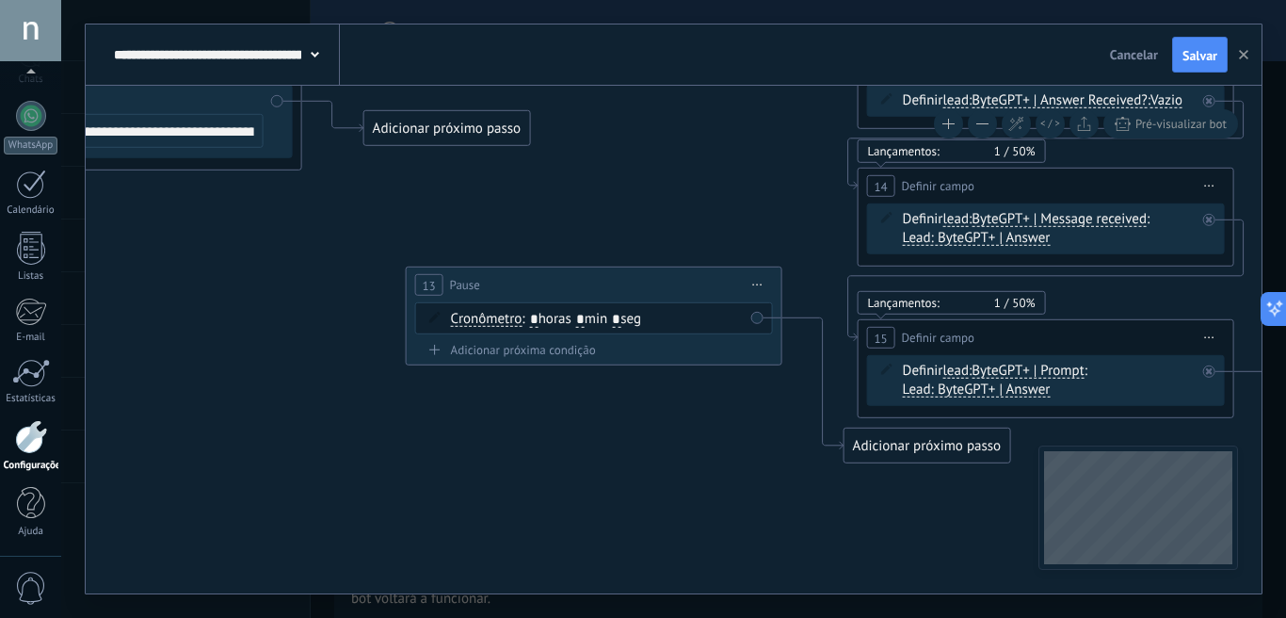
click at [753, 289] on span "Iniciar pré-visualização aqui Renomear Duplicar Excluir" at bounding box center [758, 284] width 30 height 27
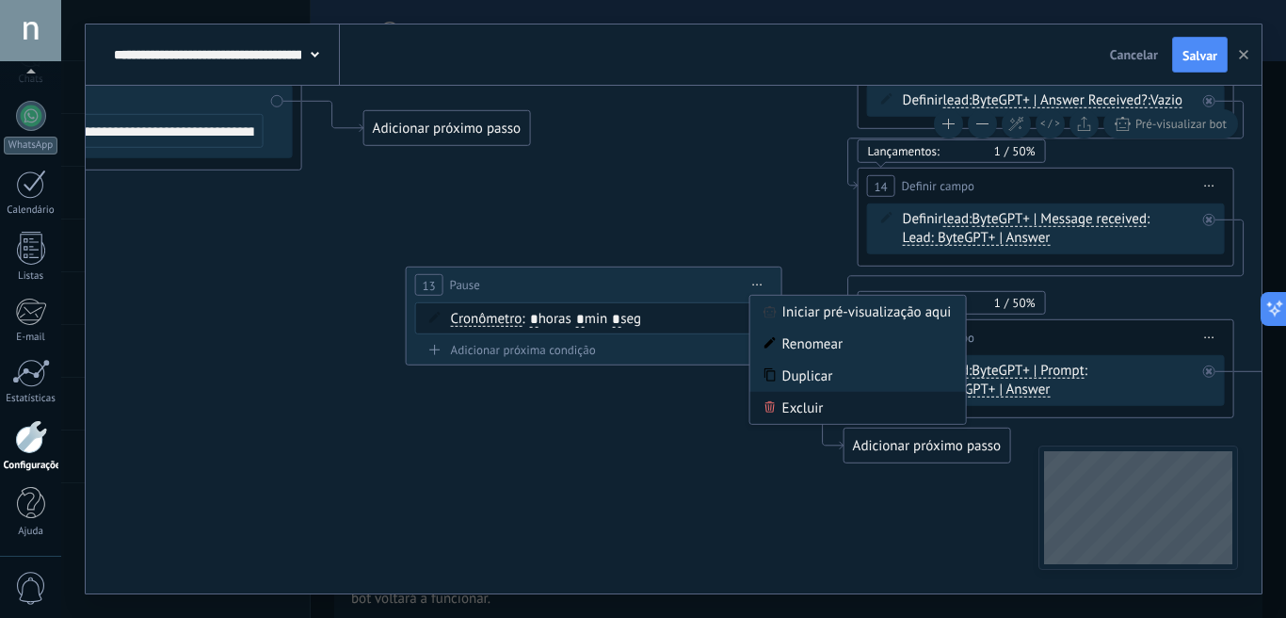
click at [801, 413] on div "Excluir" at bounding box center [859, 408] width 216 height 32
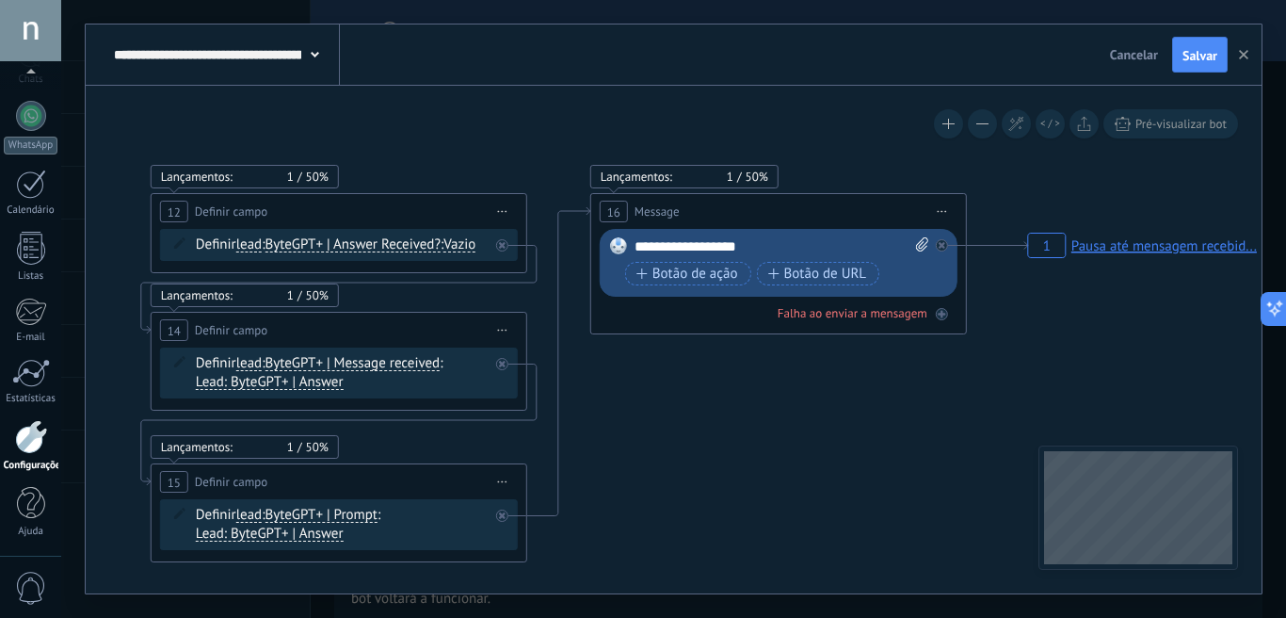
click at [502, 212] on icon at bounding box center [502, 212] width 9 height 2
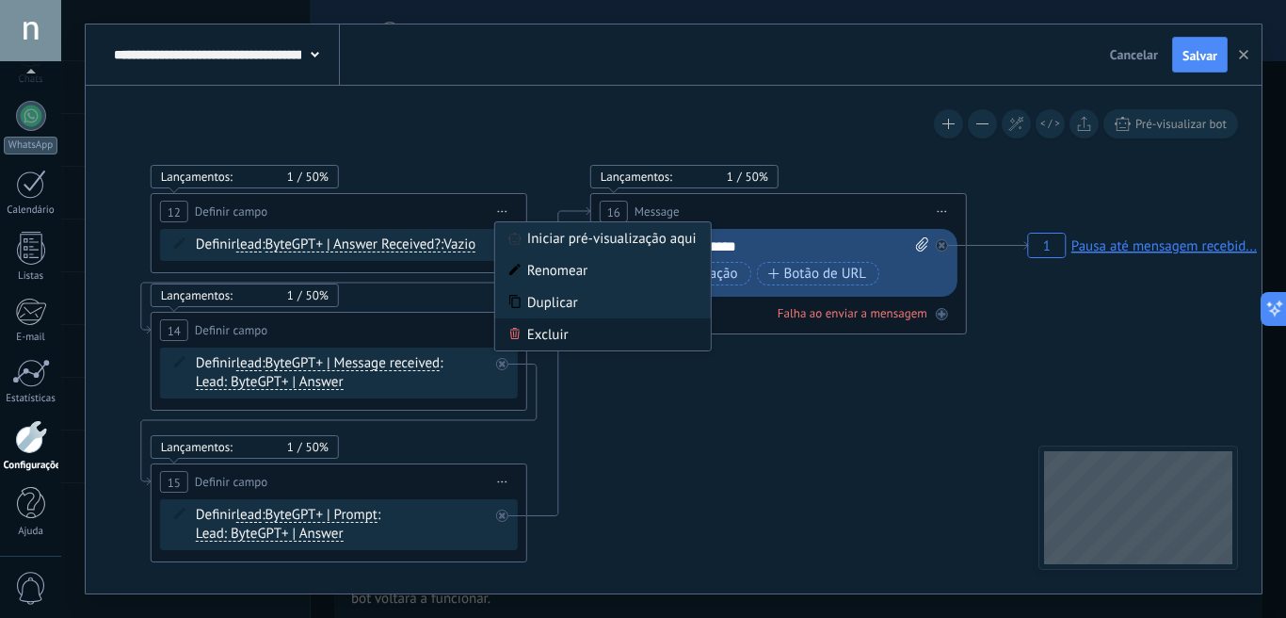
click at [540, 335] on div "Excluir" at bounding box center [603, 334] width 216 height 32
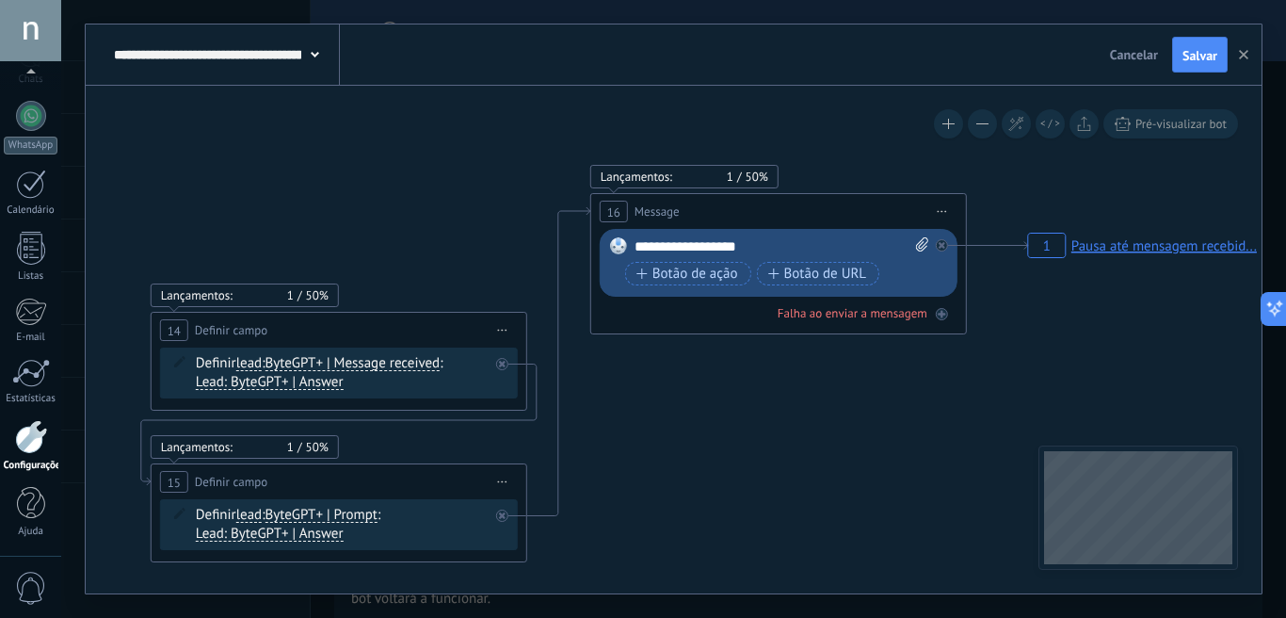
click at [495, 330] on span "Iniciar pré-visualização aqui Renomear Duplicar Excluir" at bounding box center [503, 329] width 30 height 27
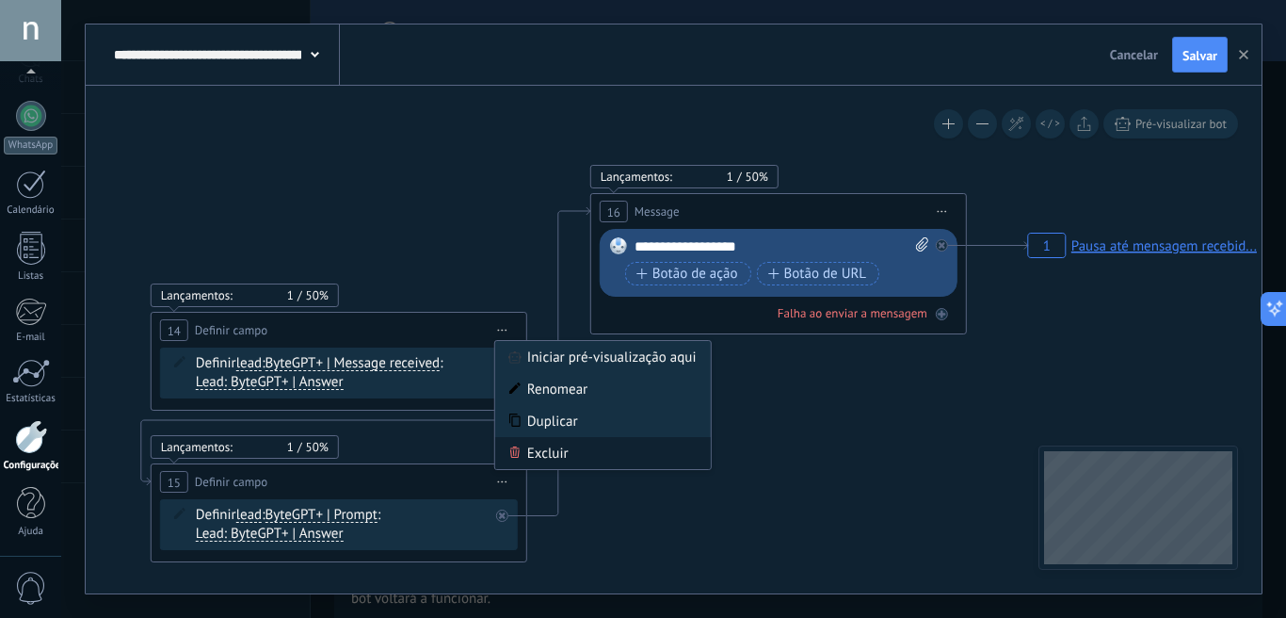
click at [552, 461] on div "Excluir" at bounding box center [603, 453] width 216 height 32
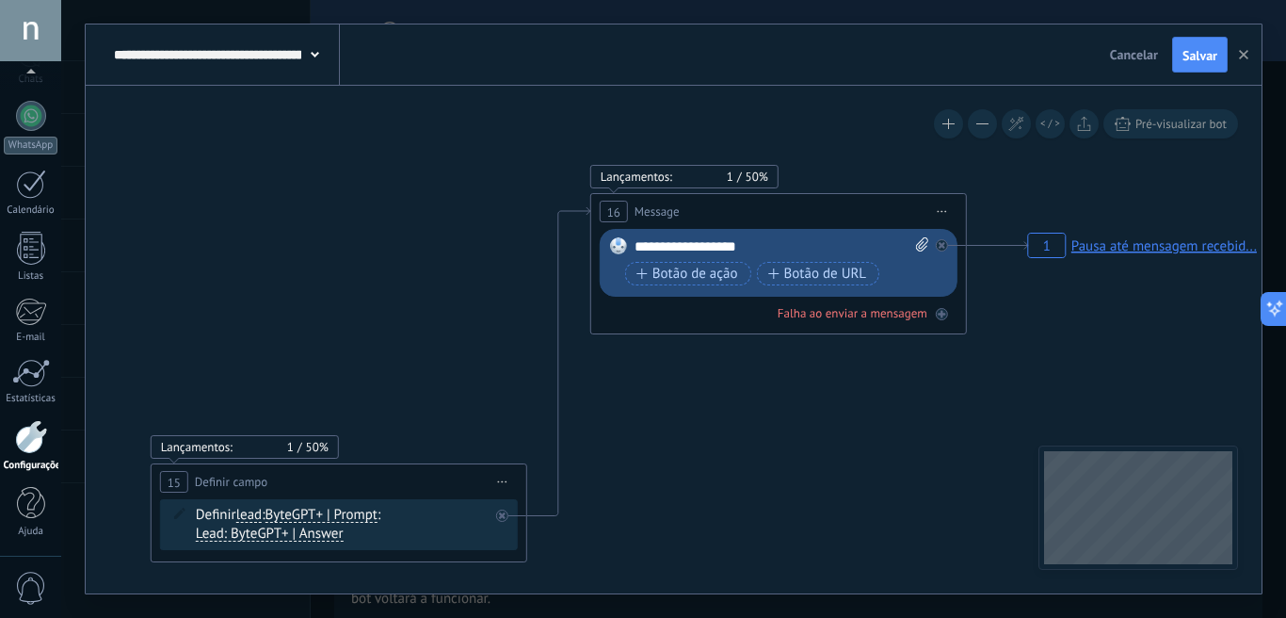
click at [504, 474] on span "Iniciar pré-visualização aqui Renomear Duplicar Excluir" at bounding box center [503, 481] width 30 height 27
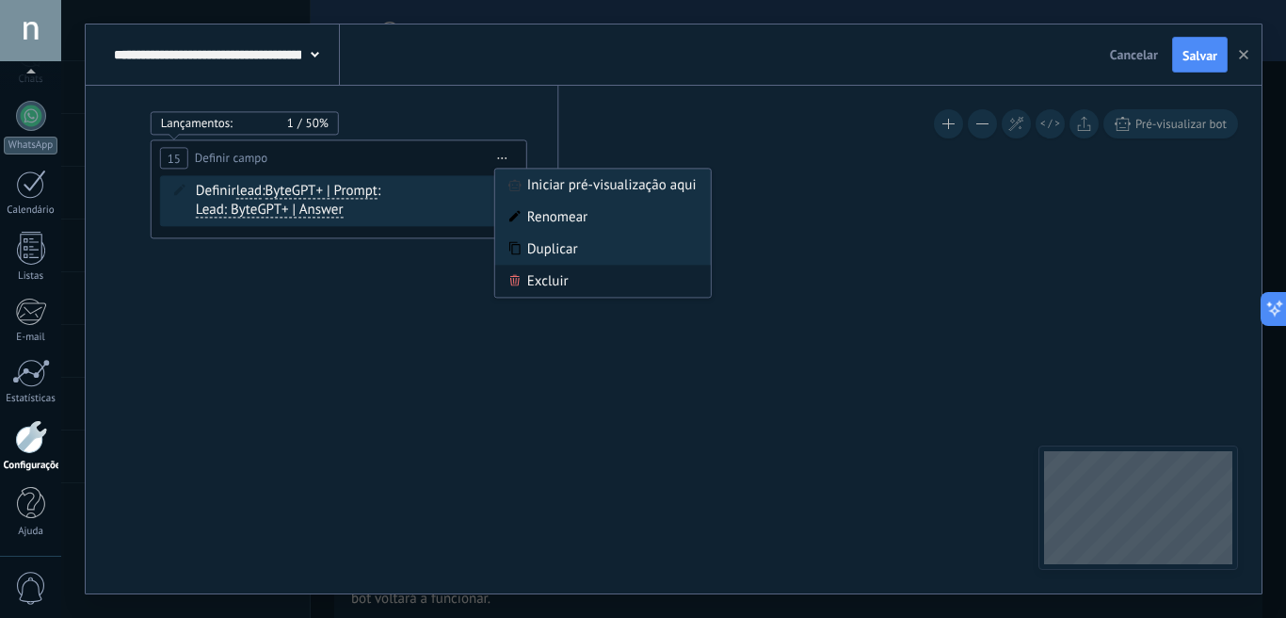
click at [558, 281] on div "Excluir" at bounding box center [603, 281] width 216 height 32
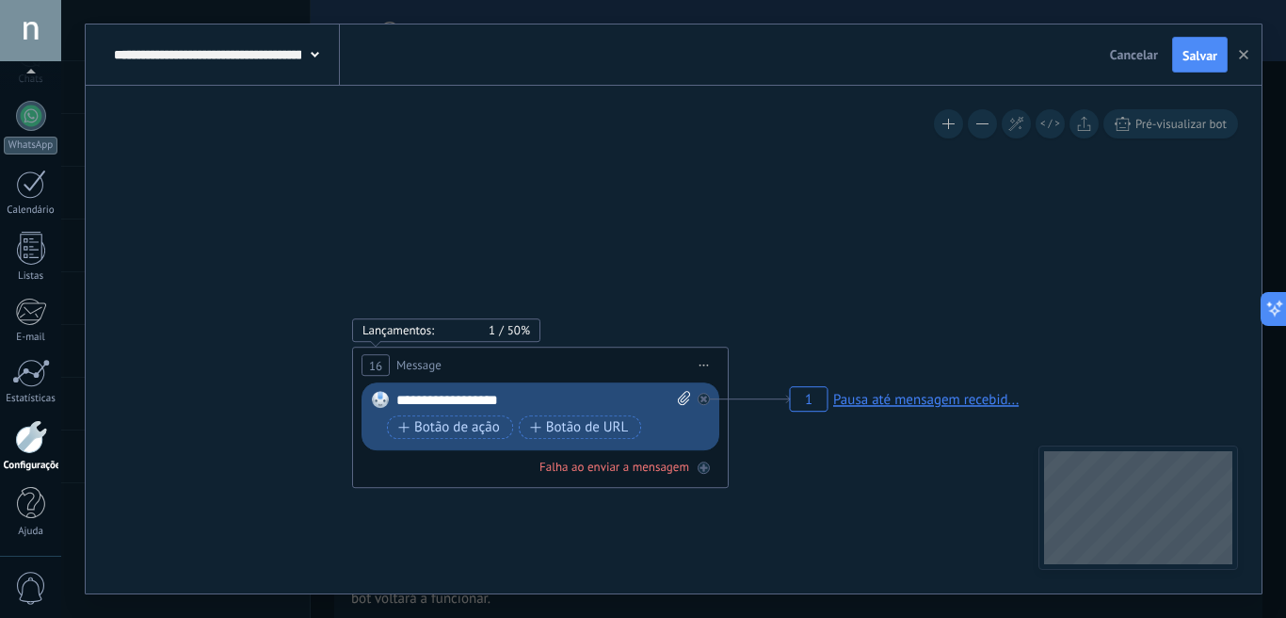
click at [707, 365] on icon at bounding box center [704, 365] width 9 height 2
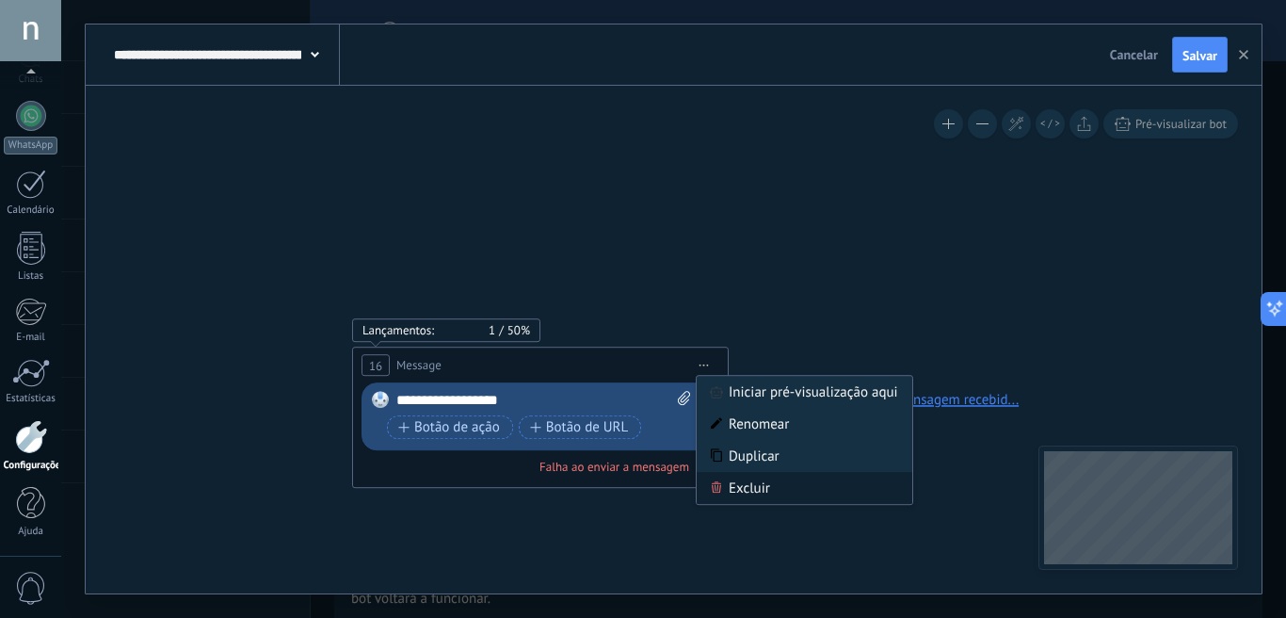
click at [754, 498] on div "Excluir" at bounding box center [805, 488] width 216 height 32
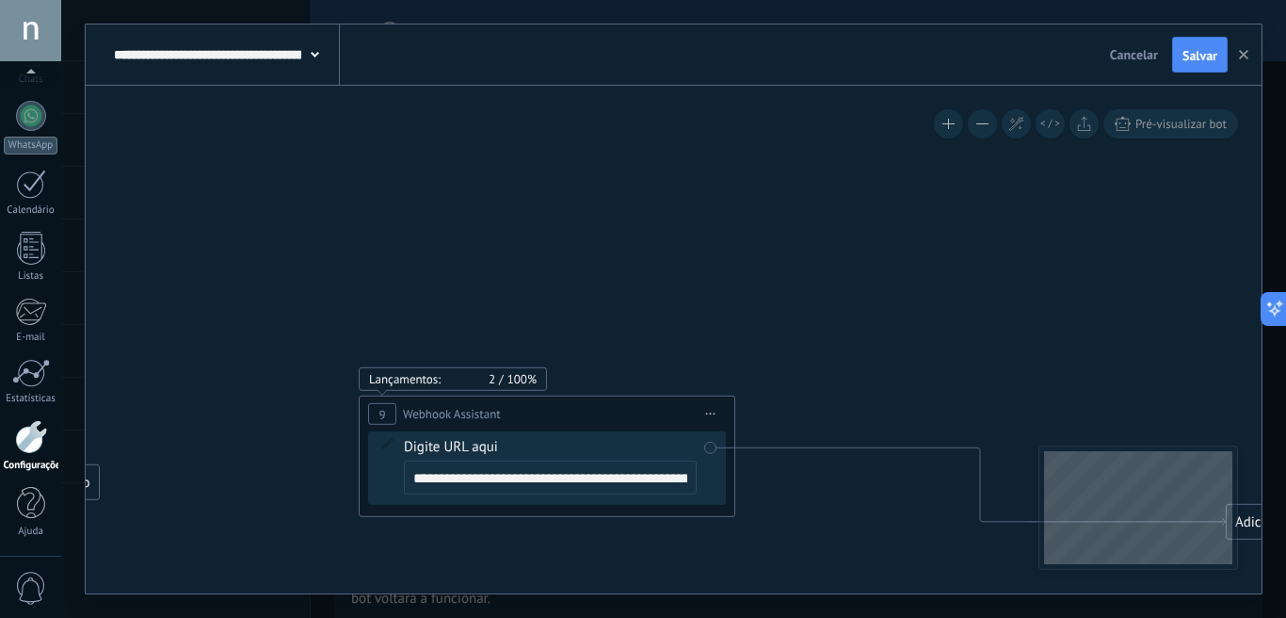
drag, startPoint x: 897, startPoint y: 459, endPoint x: 407, endPoint y: 465, distance: 489.8
click at [407, 423] on span "Webhook Assistant" at bounding box center [452, 414] width 98 height 18
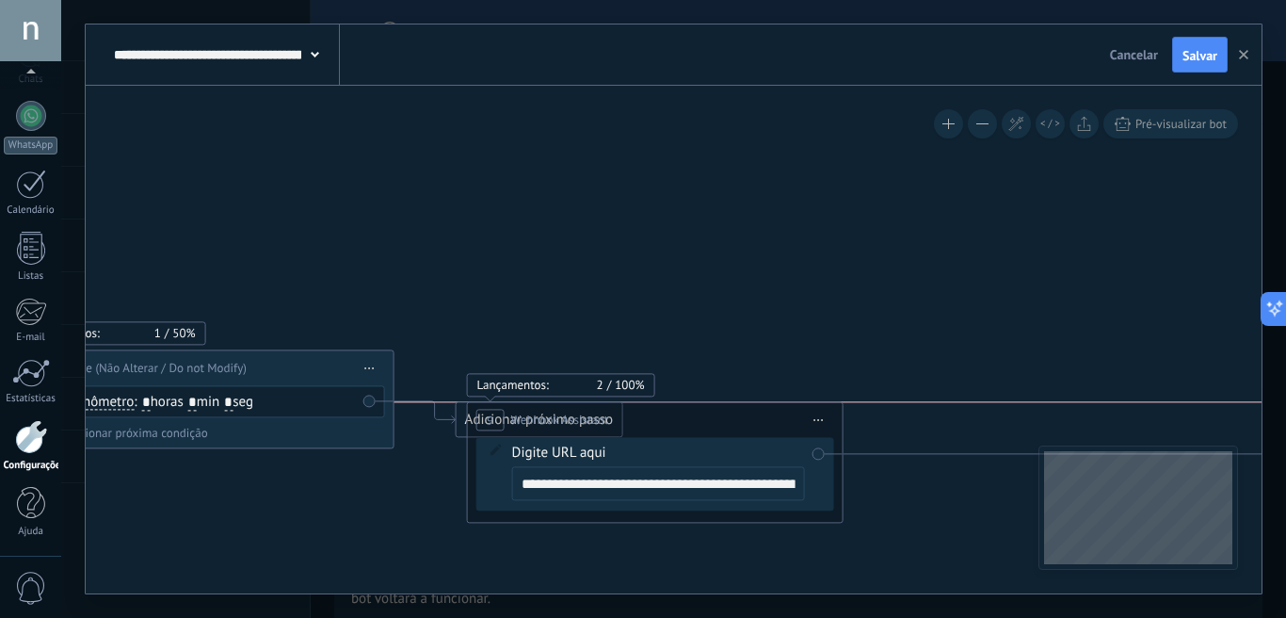
drag, startPoint x: 925, startPoint y: 405, endPoint x: 563, endPoint y: 424, distance: 362.1
click at [563, 424] on span "Webhook Assistant" at bounding box center [560, 420] width 98 height 18
drag, startPoint x: 559, startPoint y: 555, endPoint x: 572, endPoint y: 422, distance: 133.4
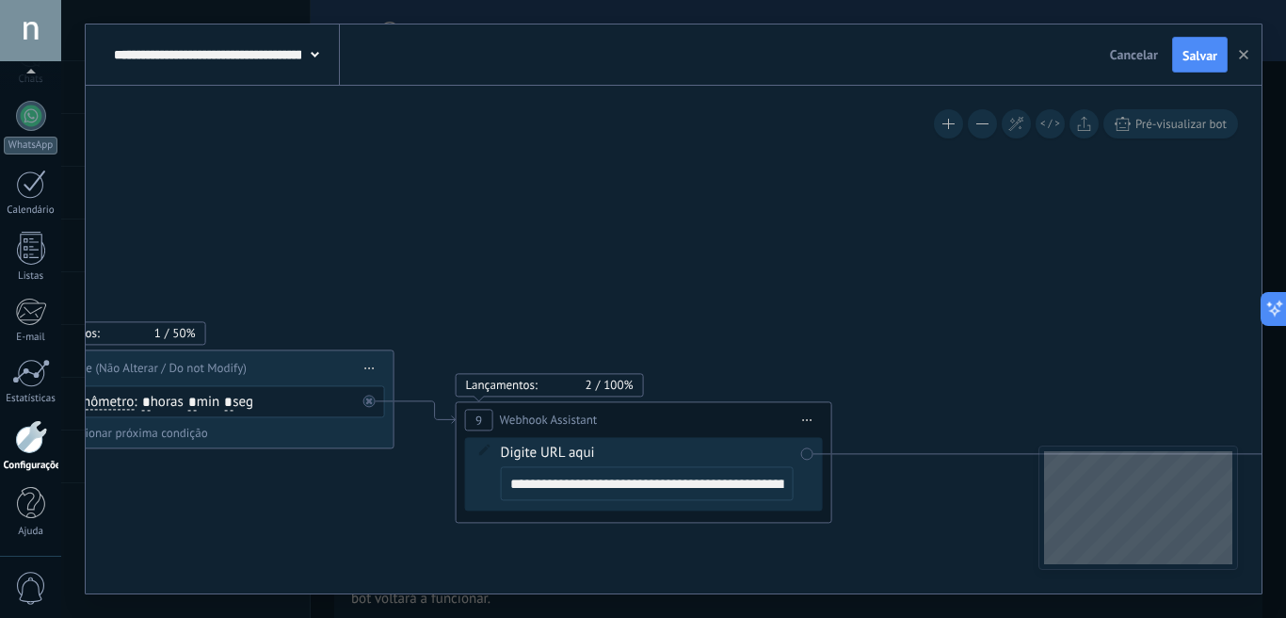
click at [634, 493] on input "**********" at bounding box center [647, 483] width 293 height 34
paste input "**********"
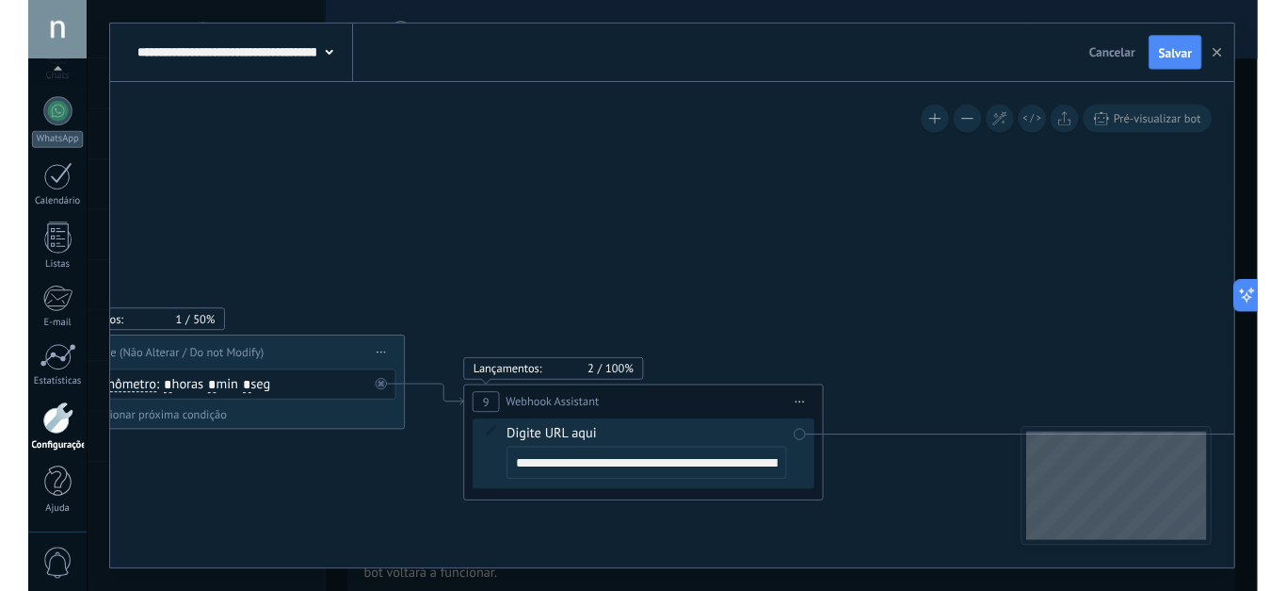
scroll to position [0, 297]
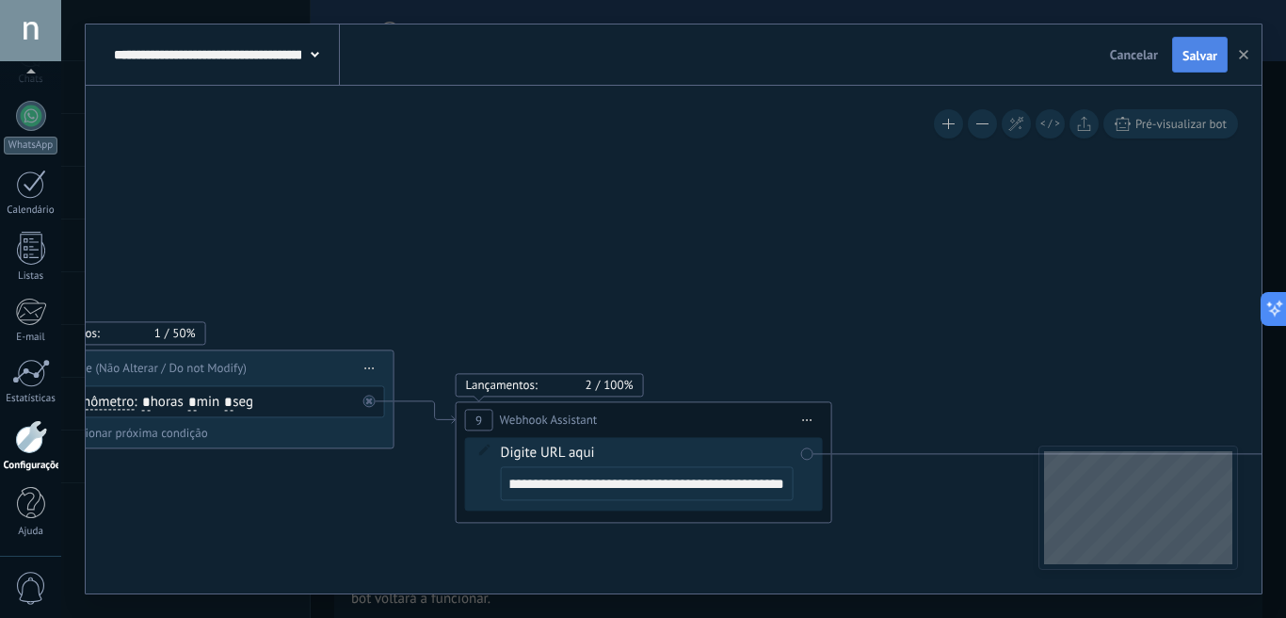
type input "**********"
click at [1194, 67] on button "Salvar" at bounding box center [1201, 55] width 56 height 36
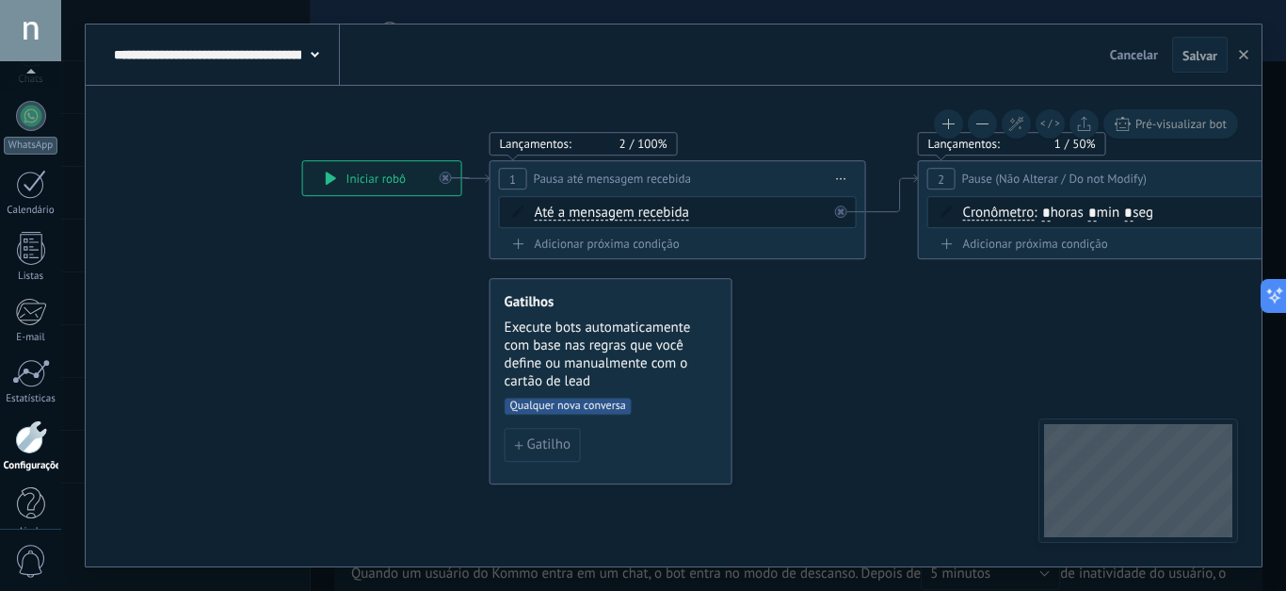
scroll to position [194, 0]
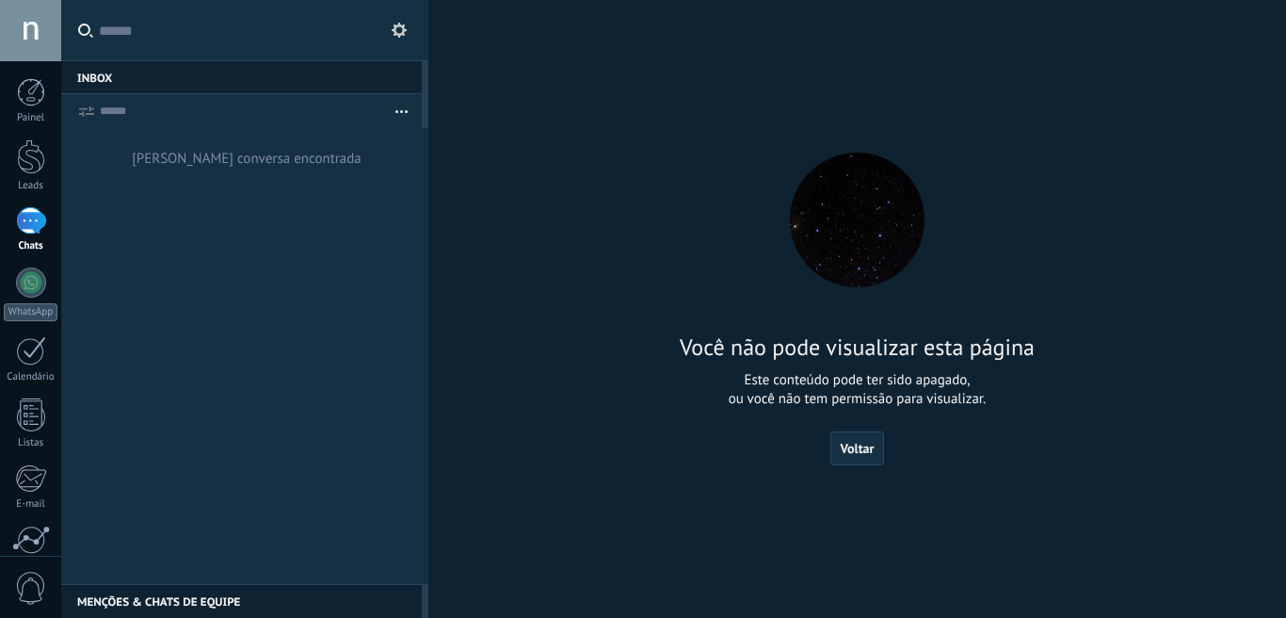
click at [1069, 84] on div "Você não pode visualizar esta página Este conteúdo pode ter sido apagado, ou vo…" at bounding box center [858, 309] width 539 height 618
click at [273, 6] on input "text" at bounding box center [256, 30] width 315 height 60
click at [307, 211] on div "[PERSON_NAME] conversa encontrada" at bounding box center [244, 356] width 367 height 456
click at [308, 209] on div "[PERSON_NAME] conversa encontrada" at bounding box center [244, 356] width 367 height 456
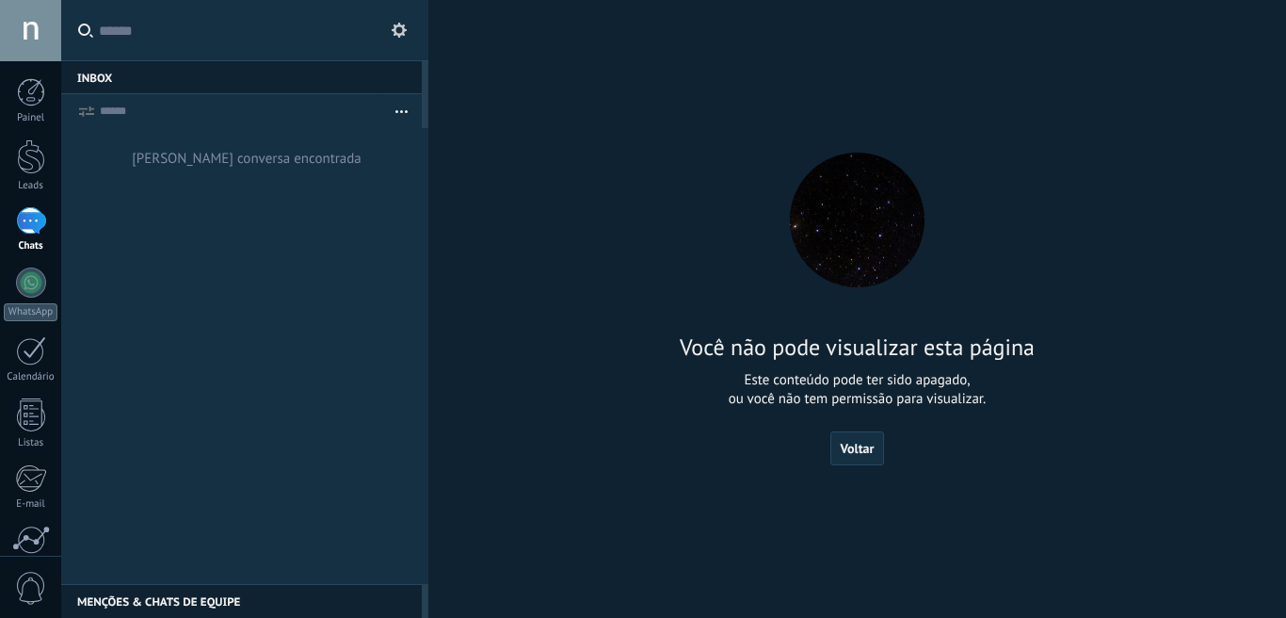
click at [308, 209] on div "[PERSON_NAME] conversa encontrada" at bounding box center [244, 356] width 367 height 456
click at [27, 230] on div at bounding box center [31, 220] width 30 height 27
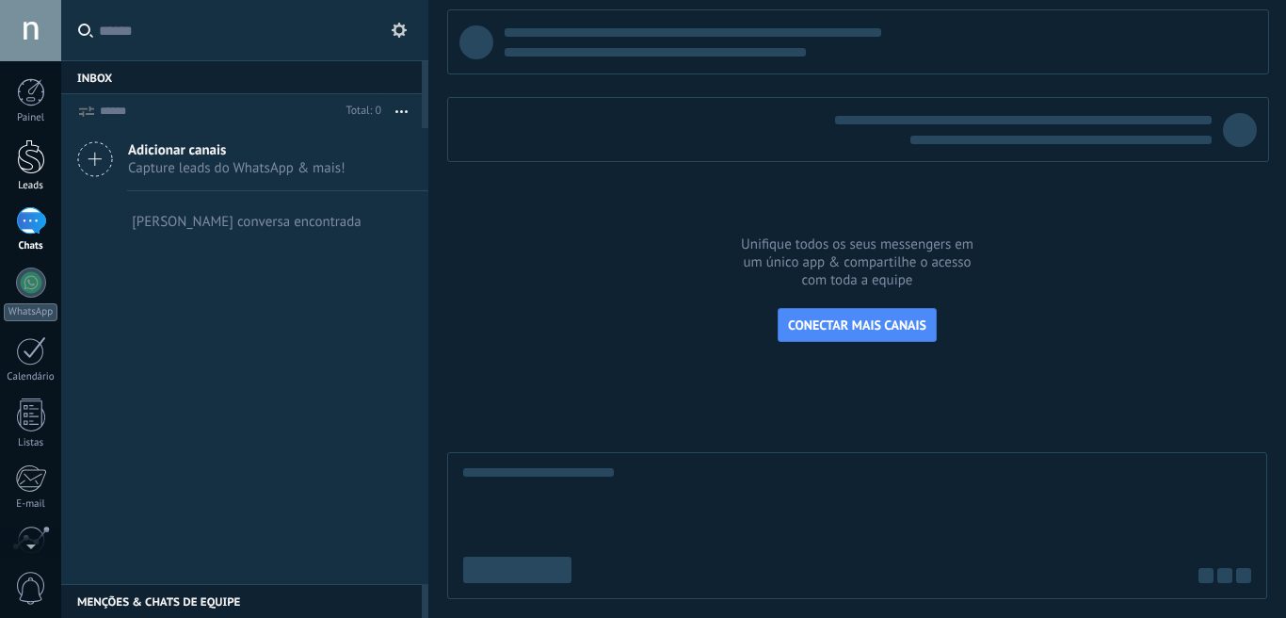
click at [34, 162] on div at bounding box center [31, 156] width 28 height 35
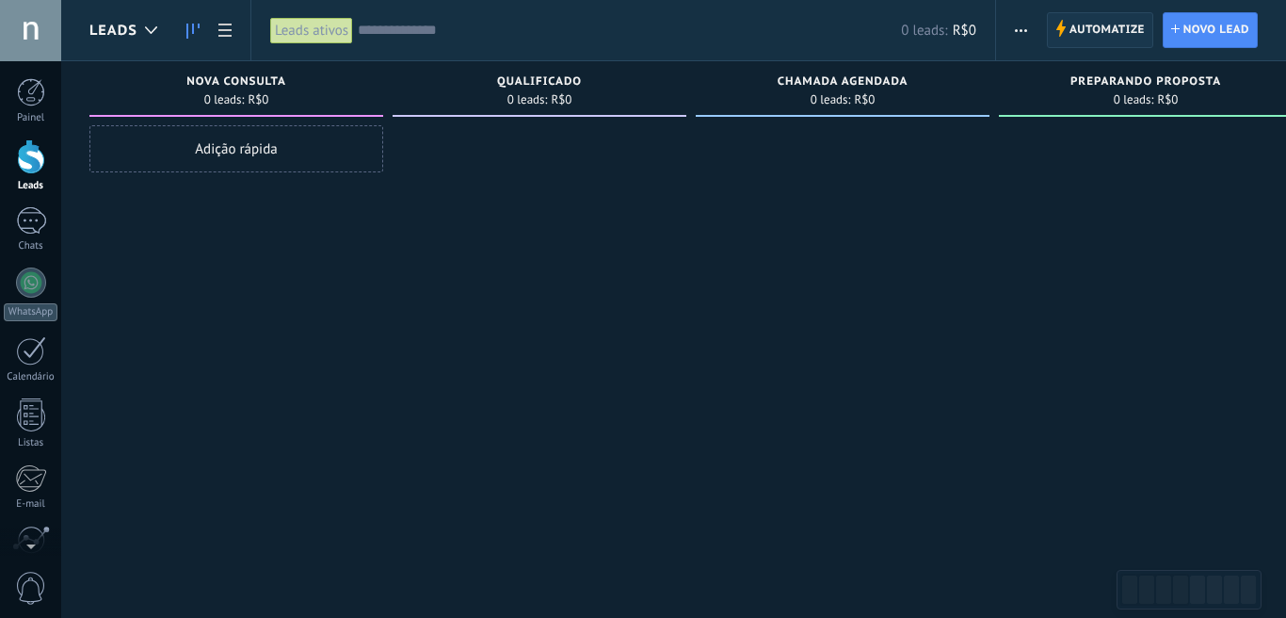
click at [1104, 38] on span "Automatize" at bounding box center [1107, 30] width 75 height 34
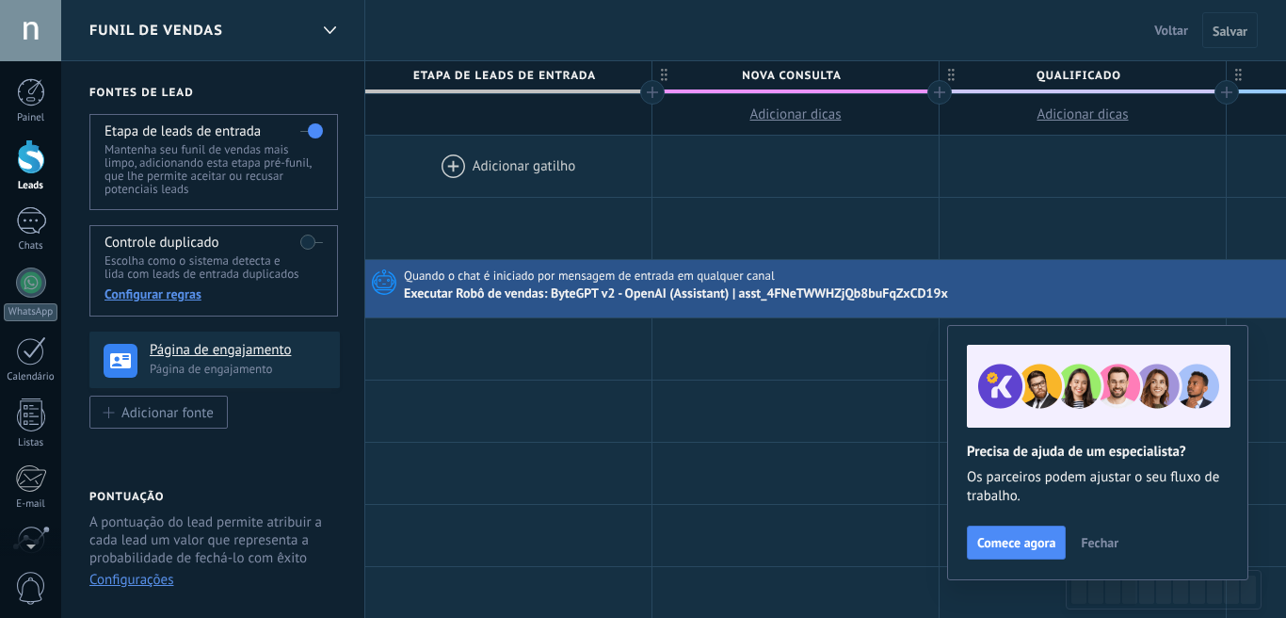
scroll to position [167, 0]
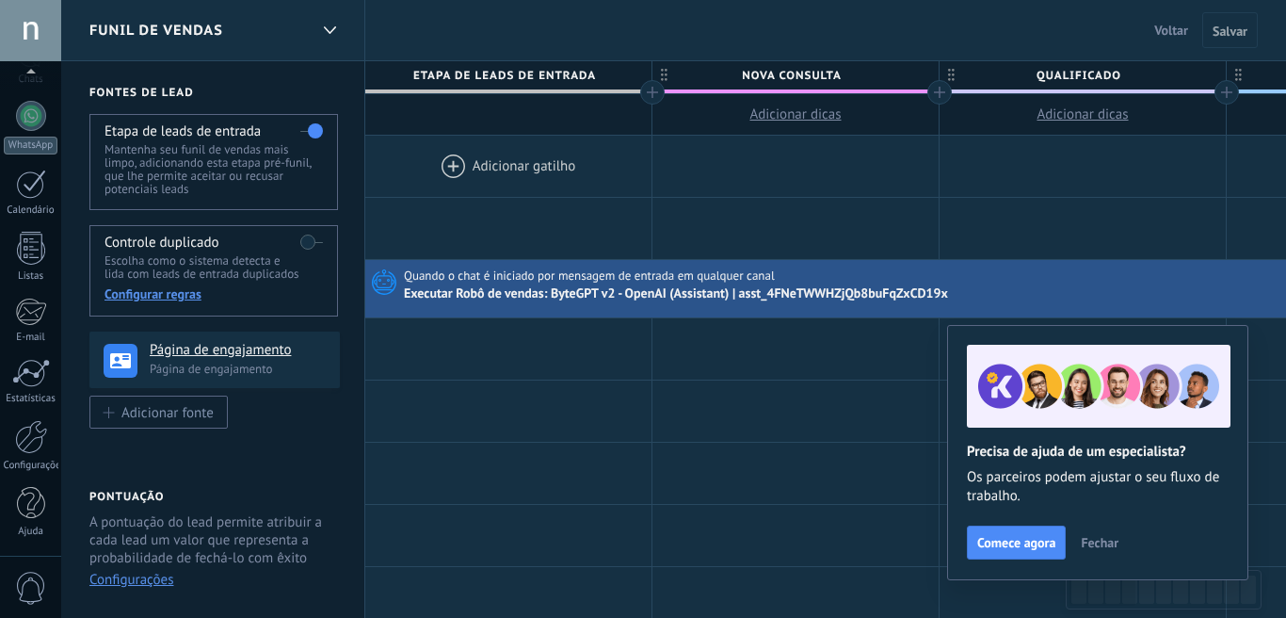
click at [37, 455] on div "Configurações" at bounding box center [30, 446] width 61 height 52
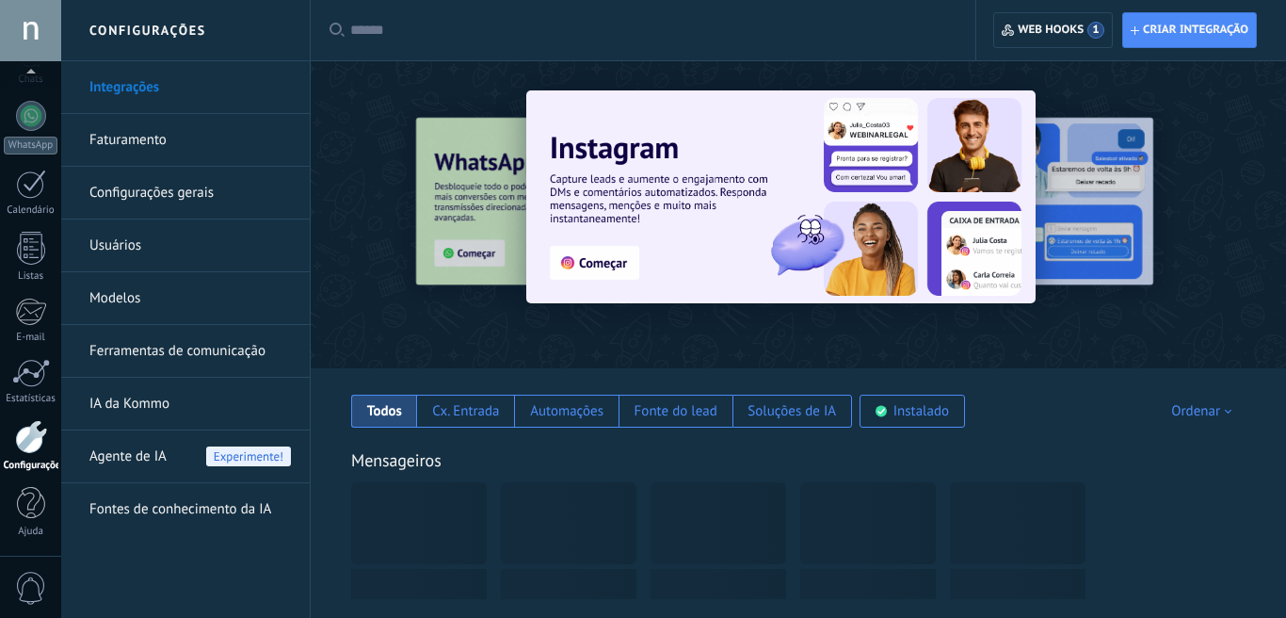
scroll to position [167, 0]
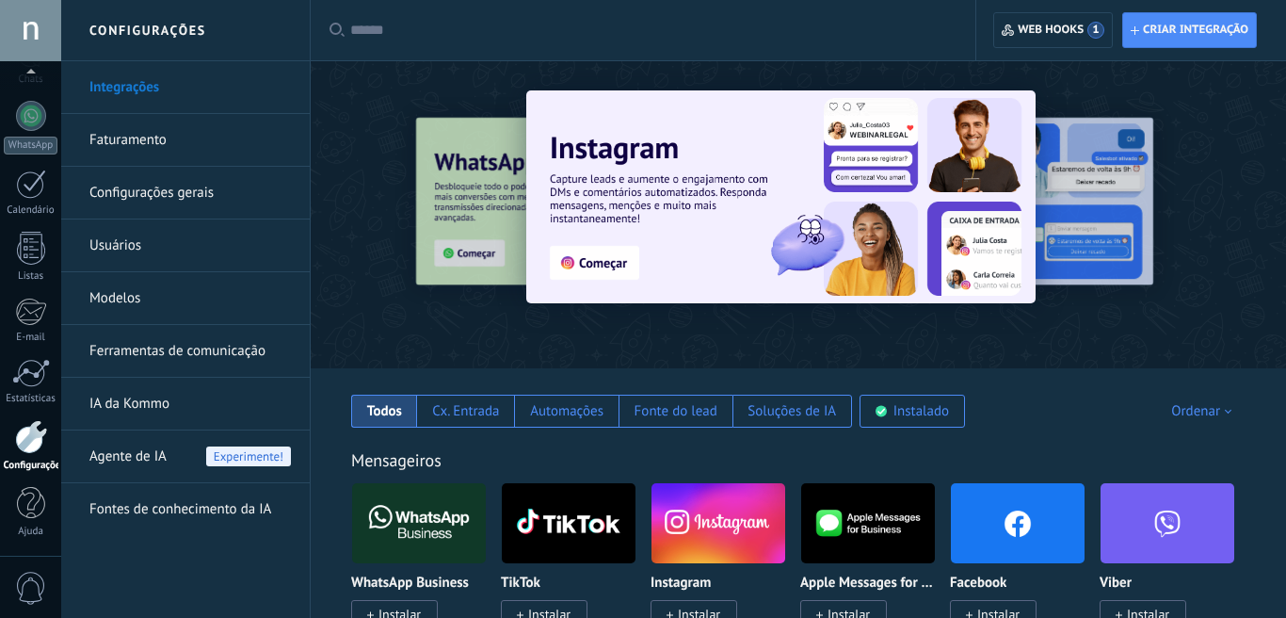
click at [201, 351] on link "Ferramentas de comunicação" at bounding box center [190, 351] width 202 height 53
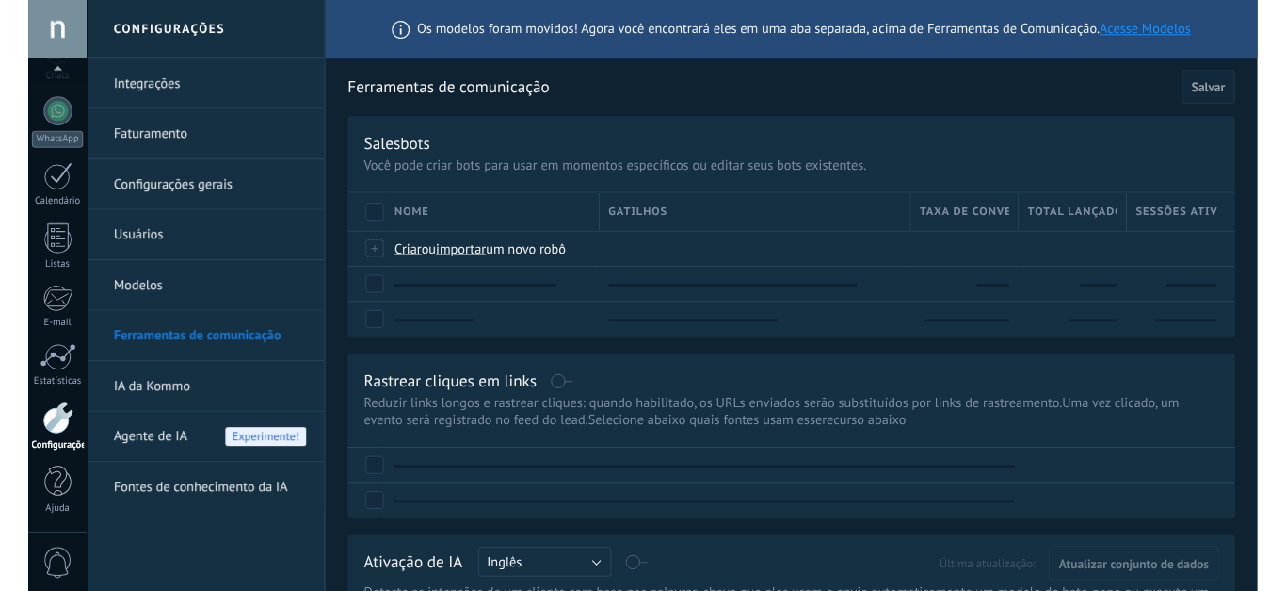
scroll to position [167, 0]
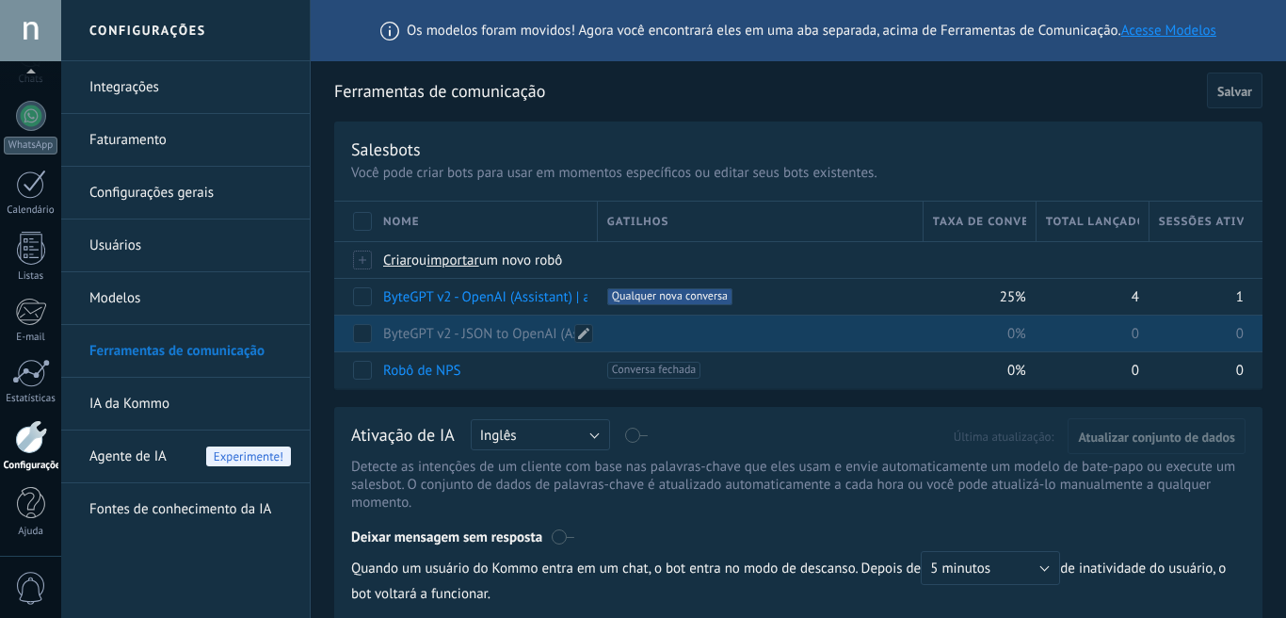
click at [487, 338] on link "ByteGPT v2 - JSON to OpenAI (Assistant) | asst_4FNeTWWHZjQb8buFqZxCD19x" at bounding box center [620, 334] width 474 height 18
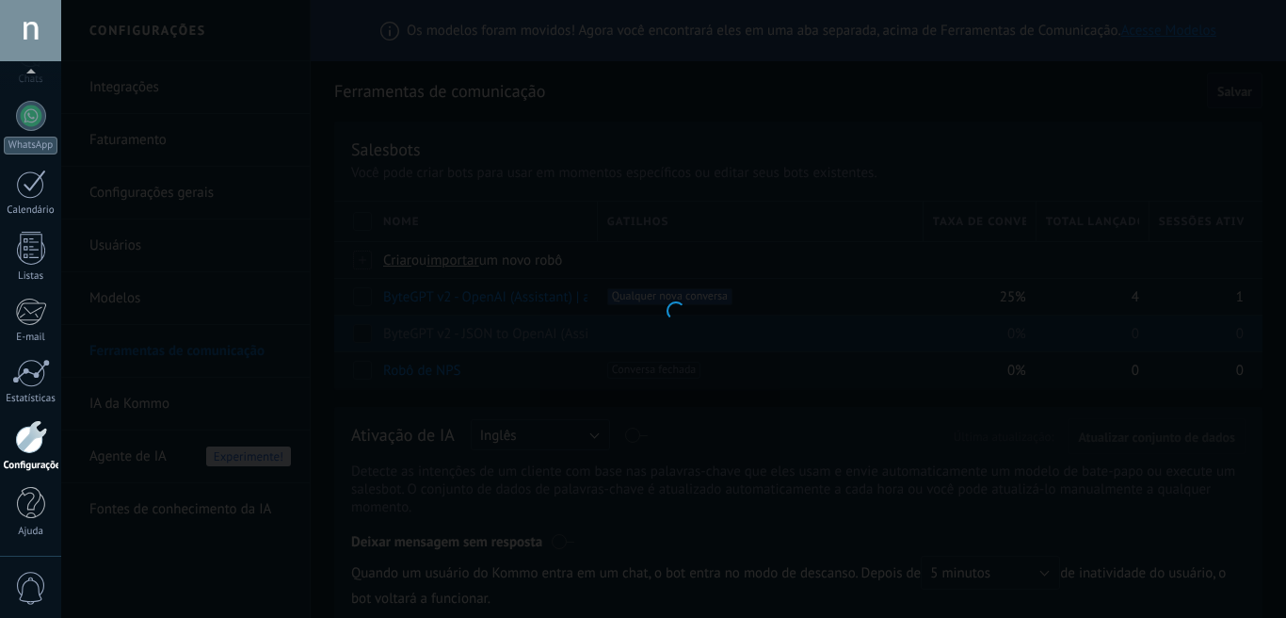
type input "**********"
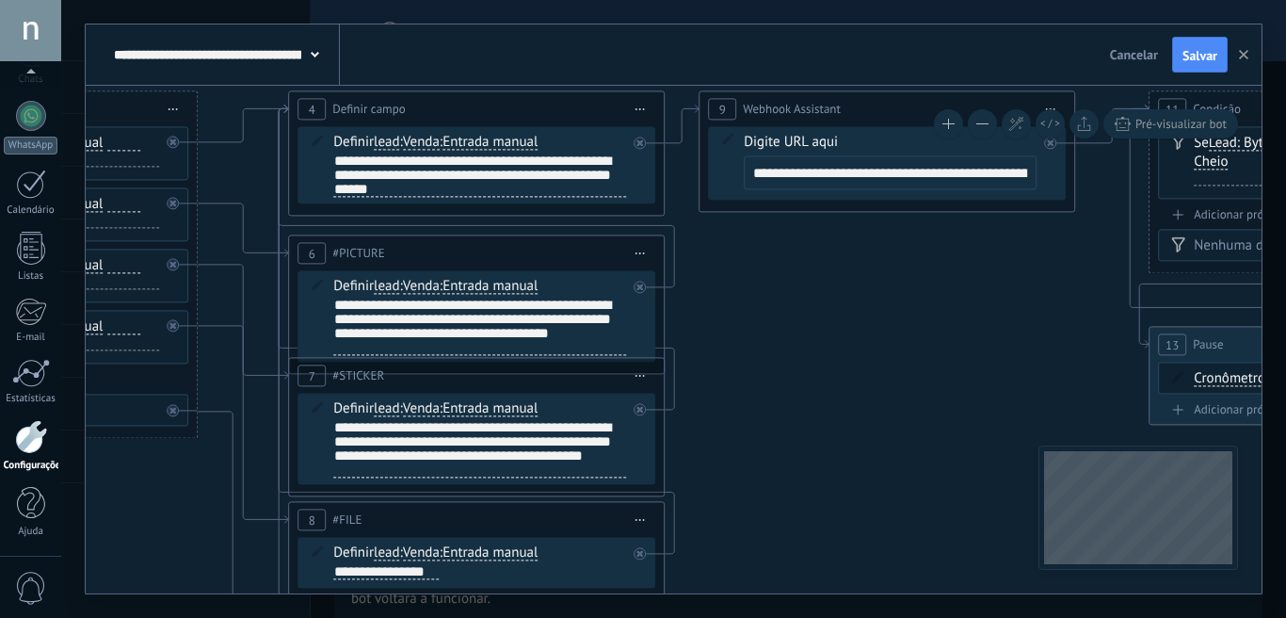
click at [898, 177] on input "**********" at bounding box center [890, 172] width 293 height 34
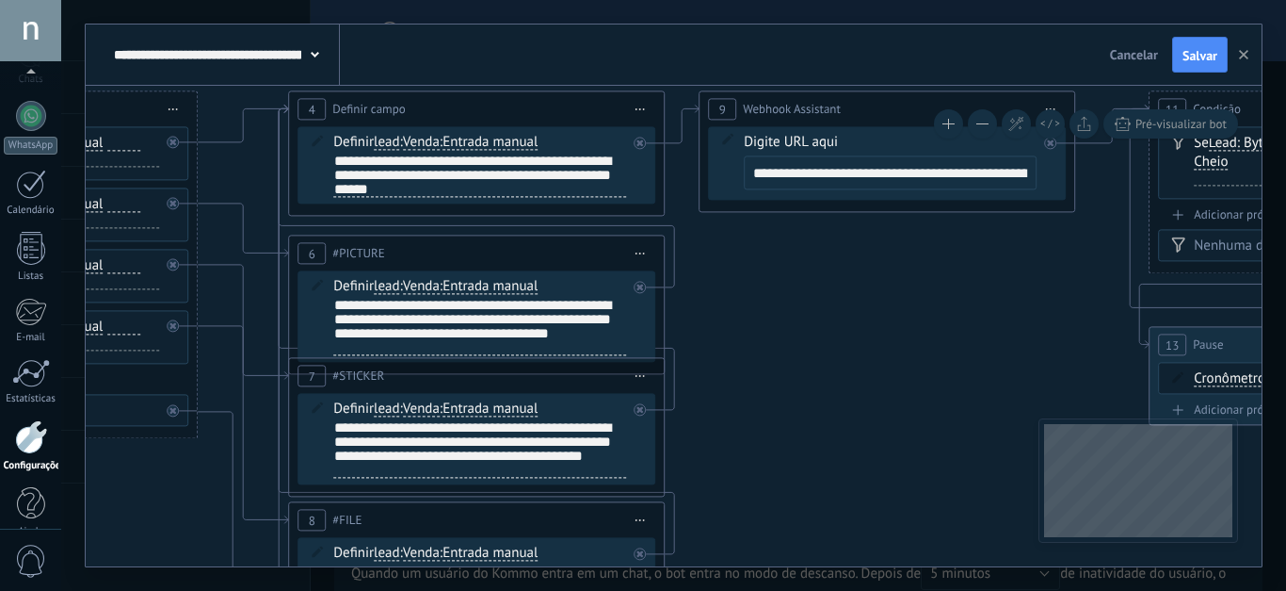
scroll to position [194, 0]
